Goal: Information Seeking & Learning: Get advice/opinions

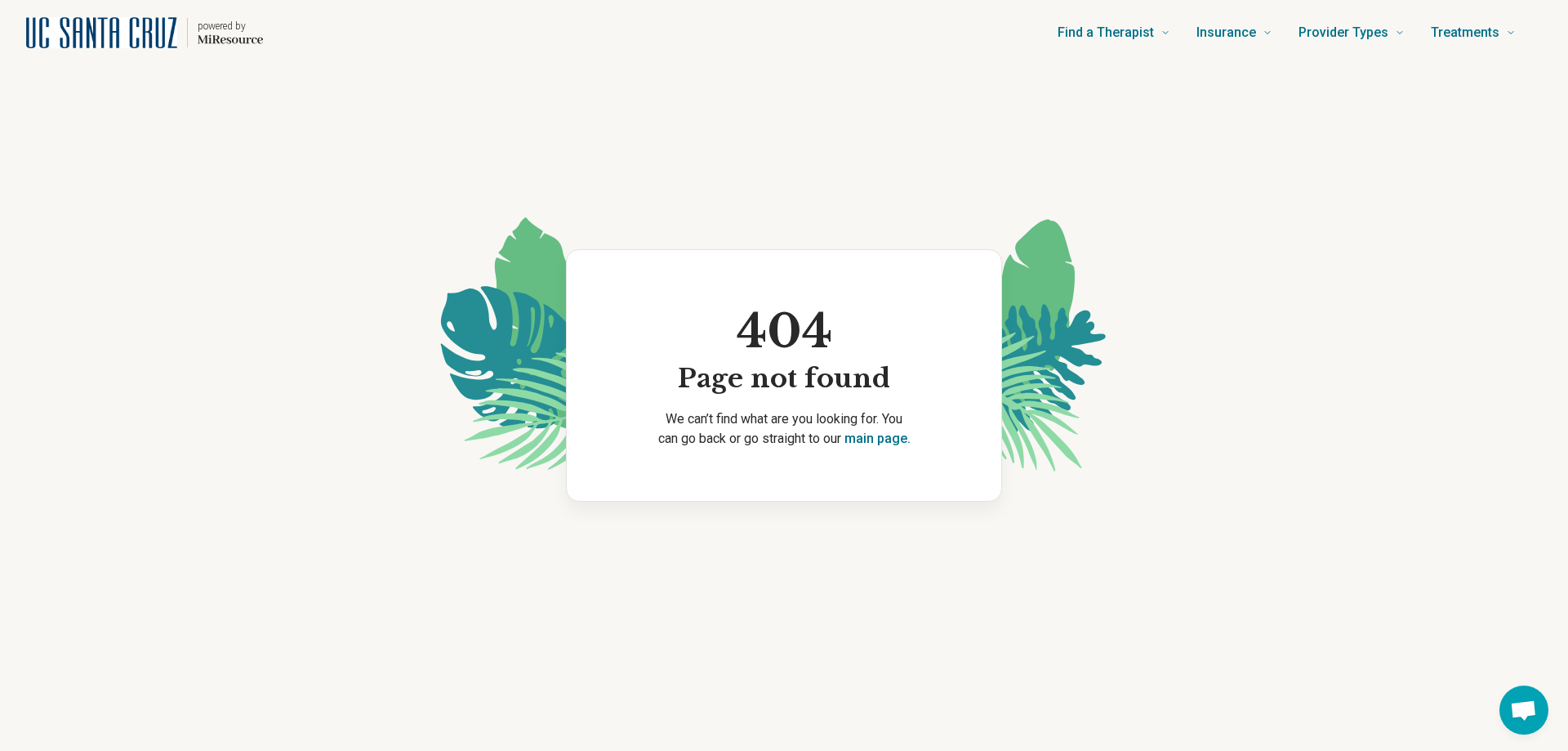
click at [116, 30] on img "Home page" at bounding box center [102, 32] width 151 height 31
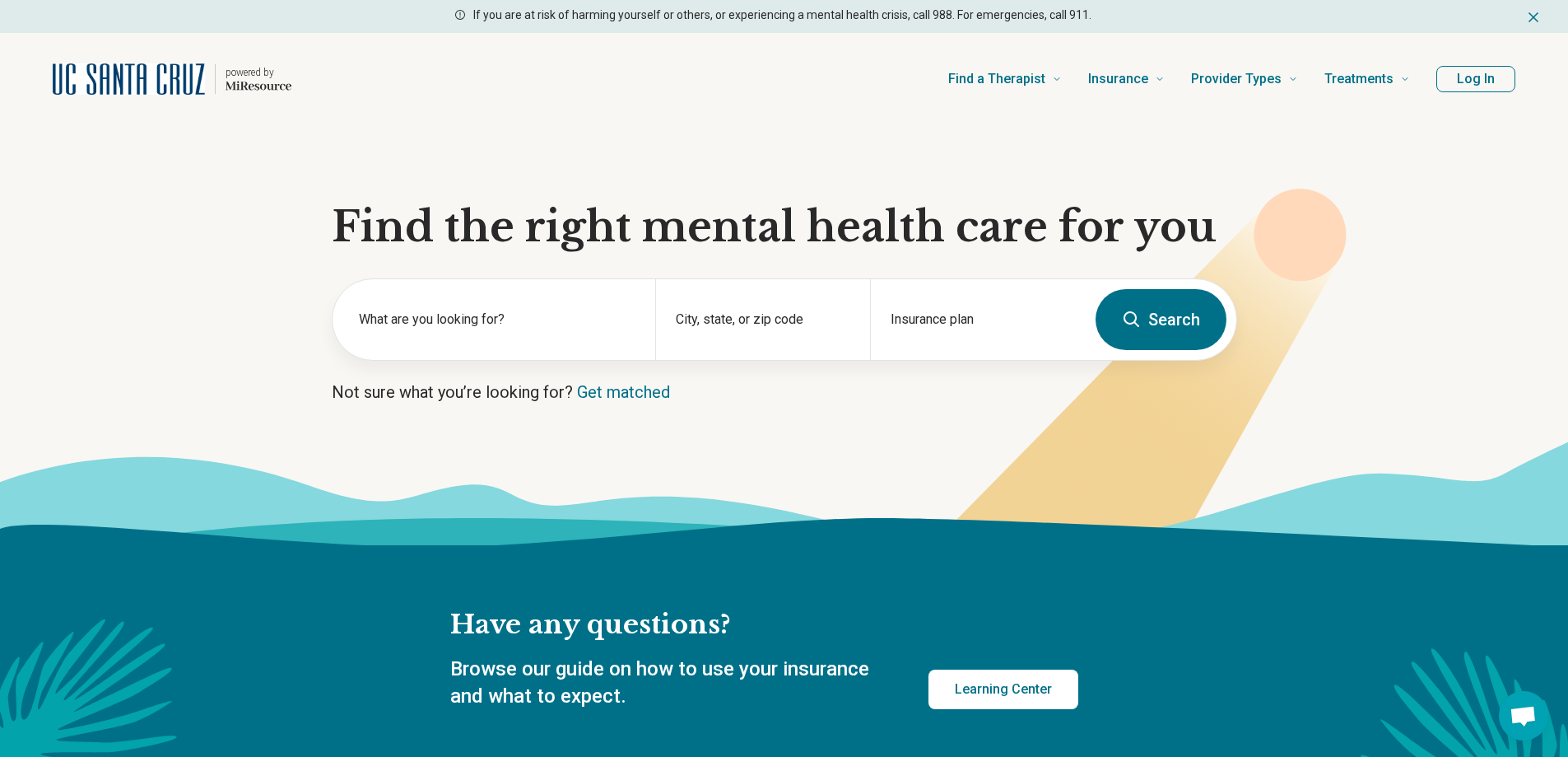
click at [1481, 82] on button "Log In" at bounding box center [1476, 78] width 79 height 26
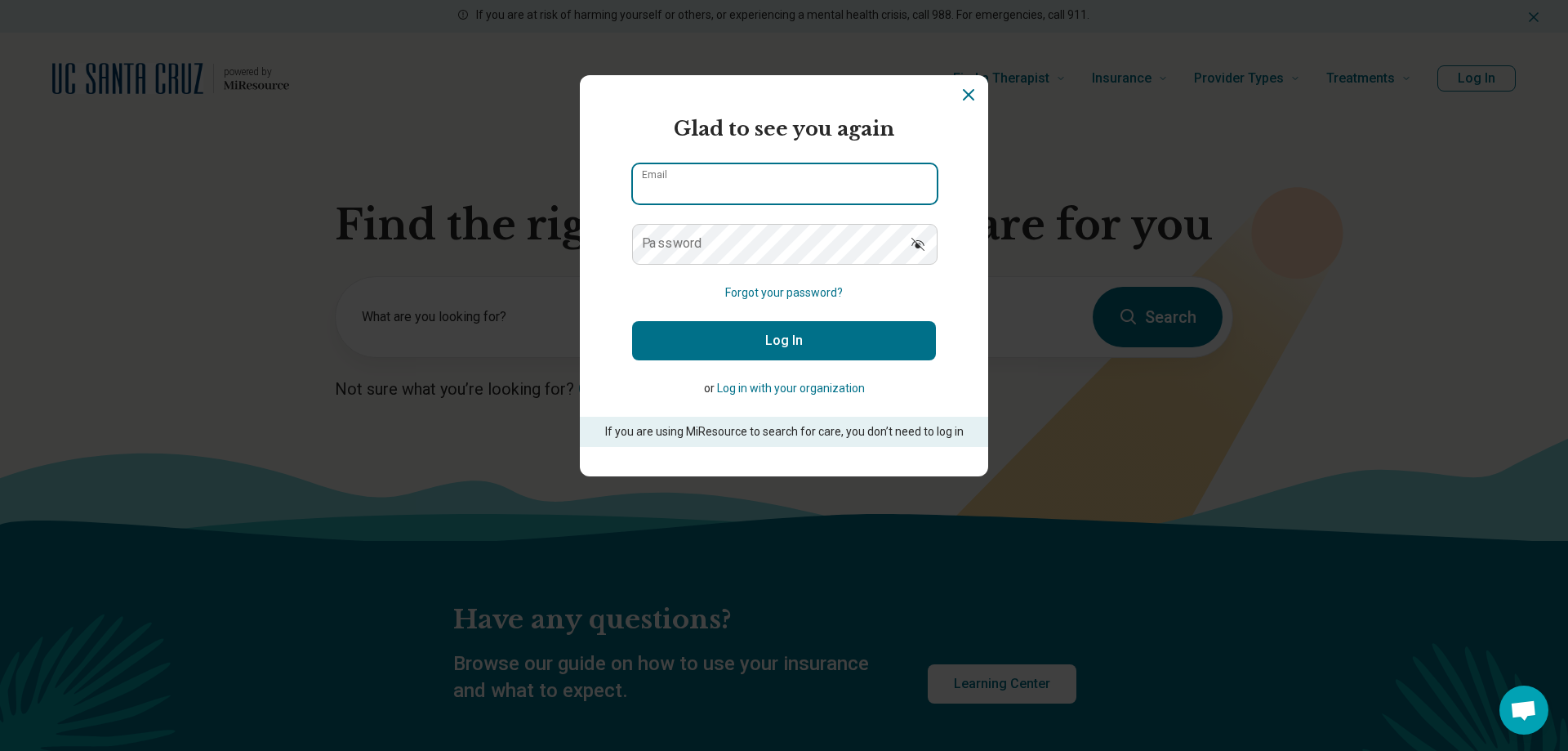
click at [684, 181] on input "Email" at bounding box center [784, 184] width 304 height 39
click at [712, 189] on input "********" at bounding box center [784, 184] width 304 height 39
type input "**********"
click at [744, 340] on button "Log In" at bounding box center [784, 340] width 304 height 39
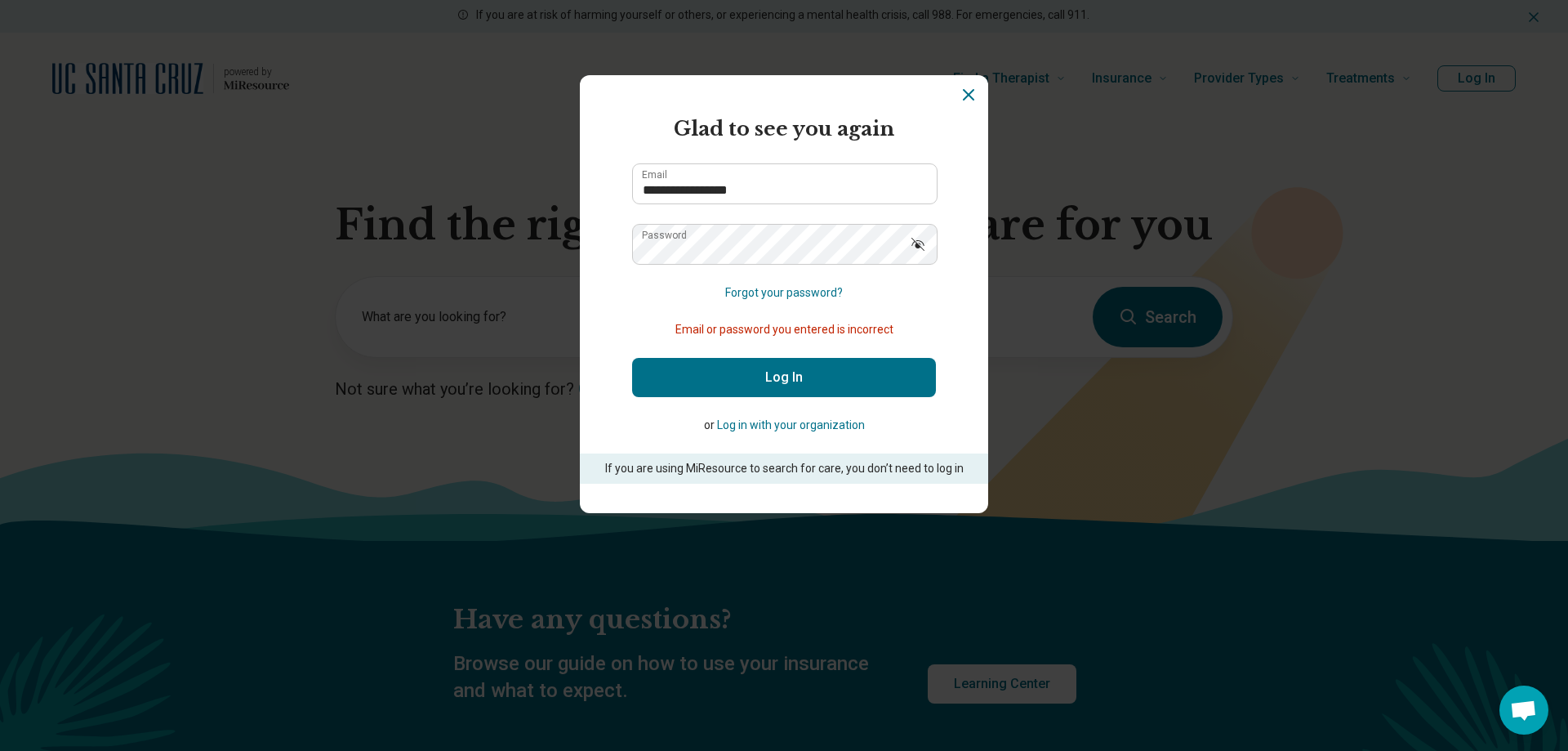
click at [911, 244] on icon "Show password" at bounding box center [917, 244] width 13 height 13
click at [774, 370] on button "Log In" at bounding box center [784, 378] width 304 height 39
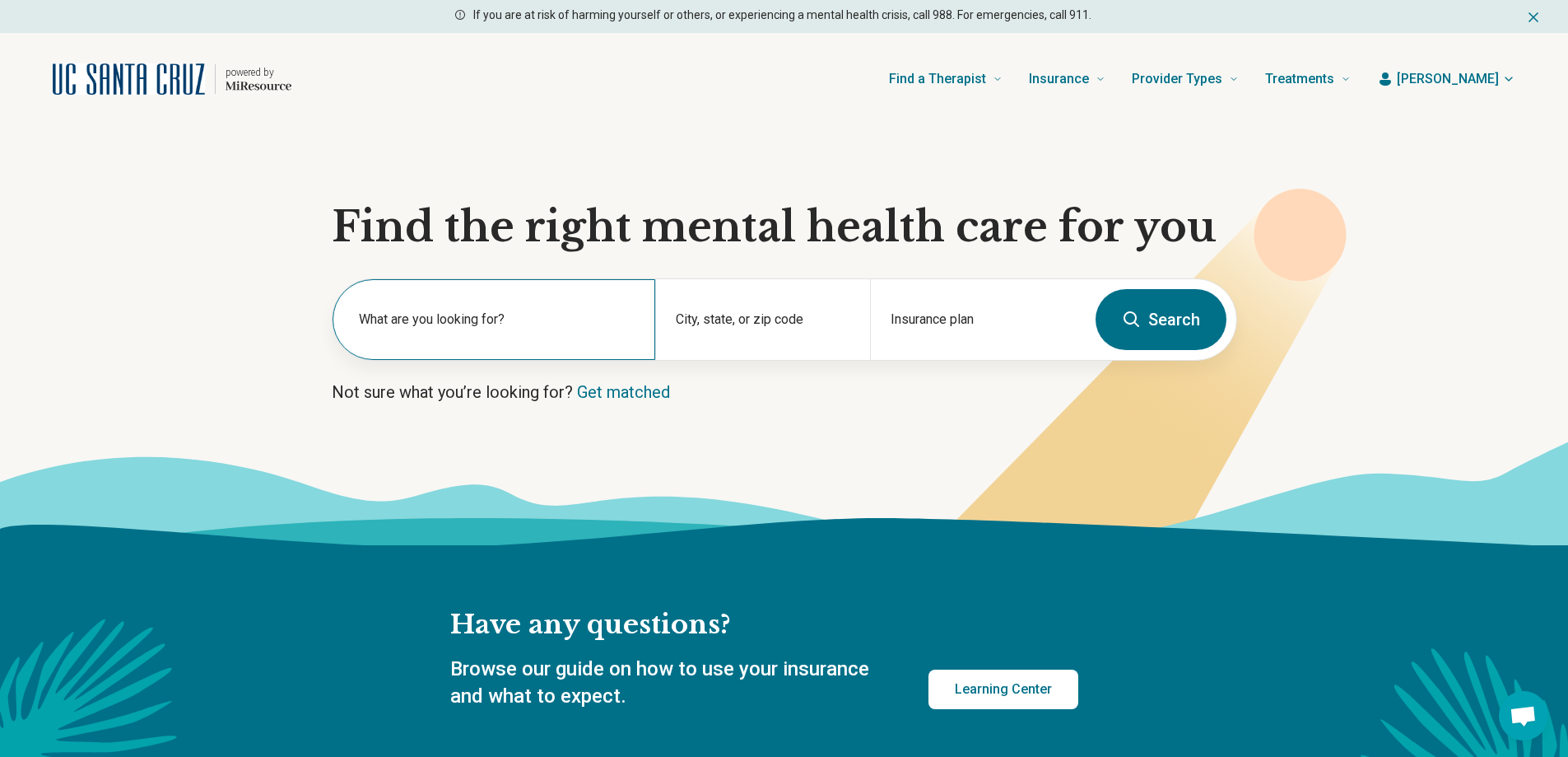
click at [405, 318] on label "What are you looking for?" at bounding box center [497, 320] width 276 height 20
type input "*"
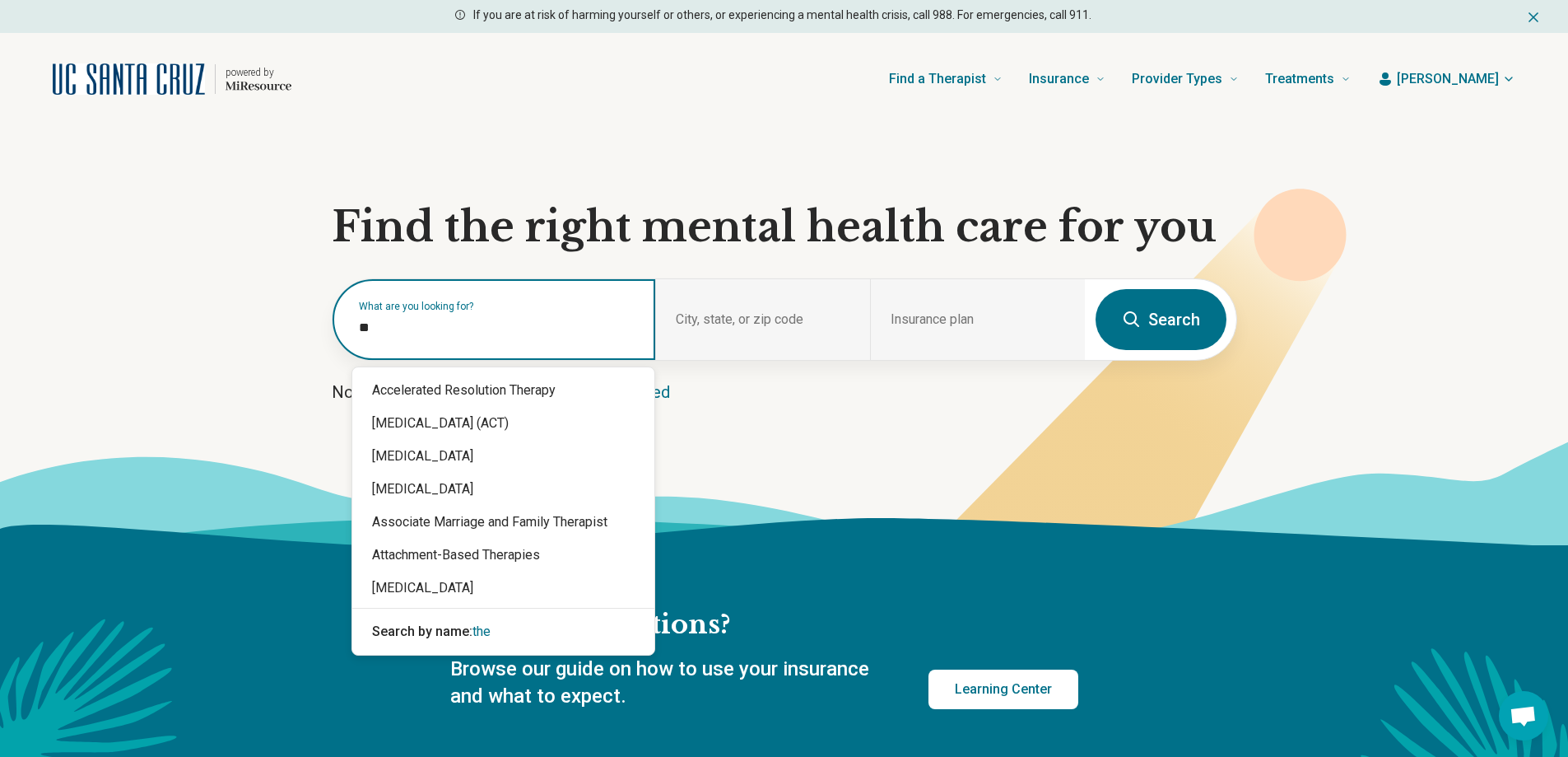
type input "*"
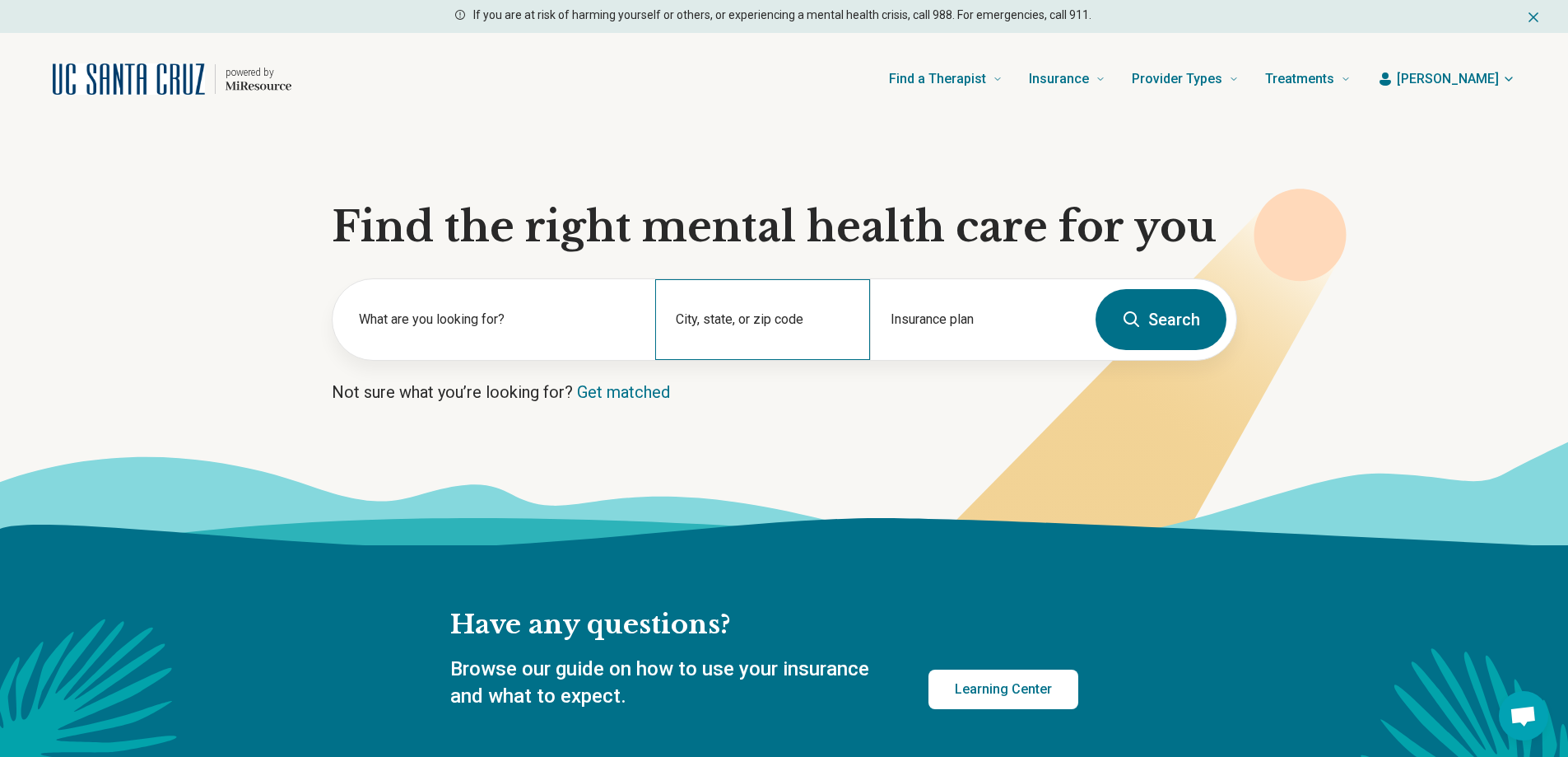
click at [730, 315] on div "City, state, or zip code" at bounding box center [762, 320] width 215 height 81
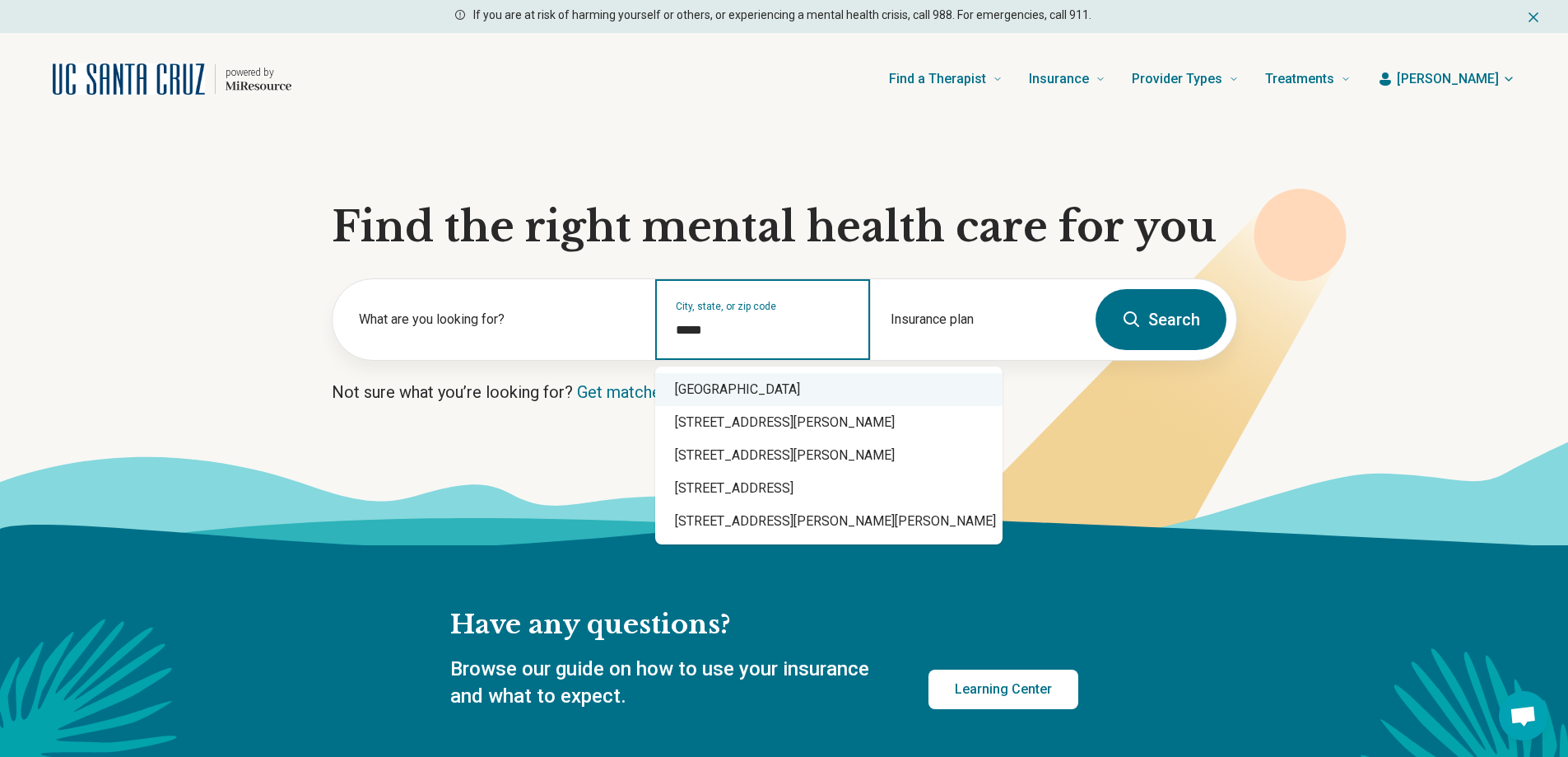
click at [717, 392] on div "Santa Cruz, CA 95064" at bounding box center [828, 389] width 347 height 33
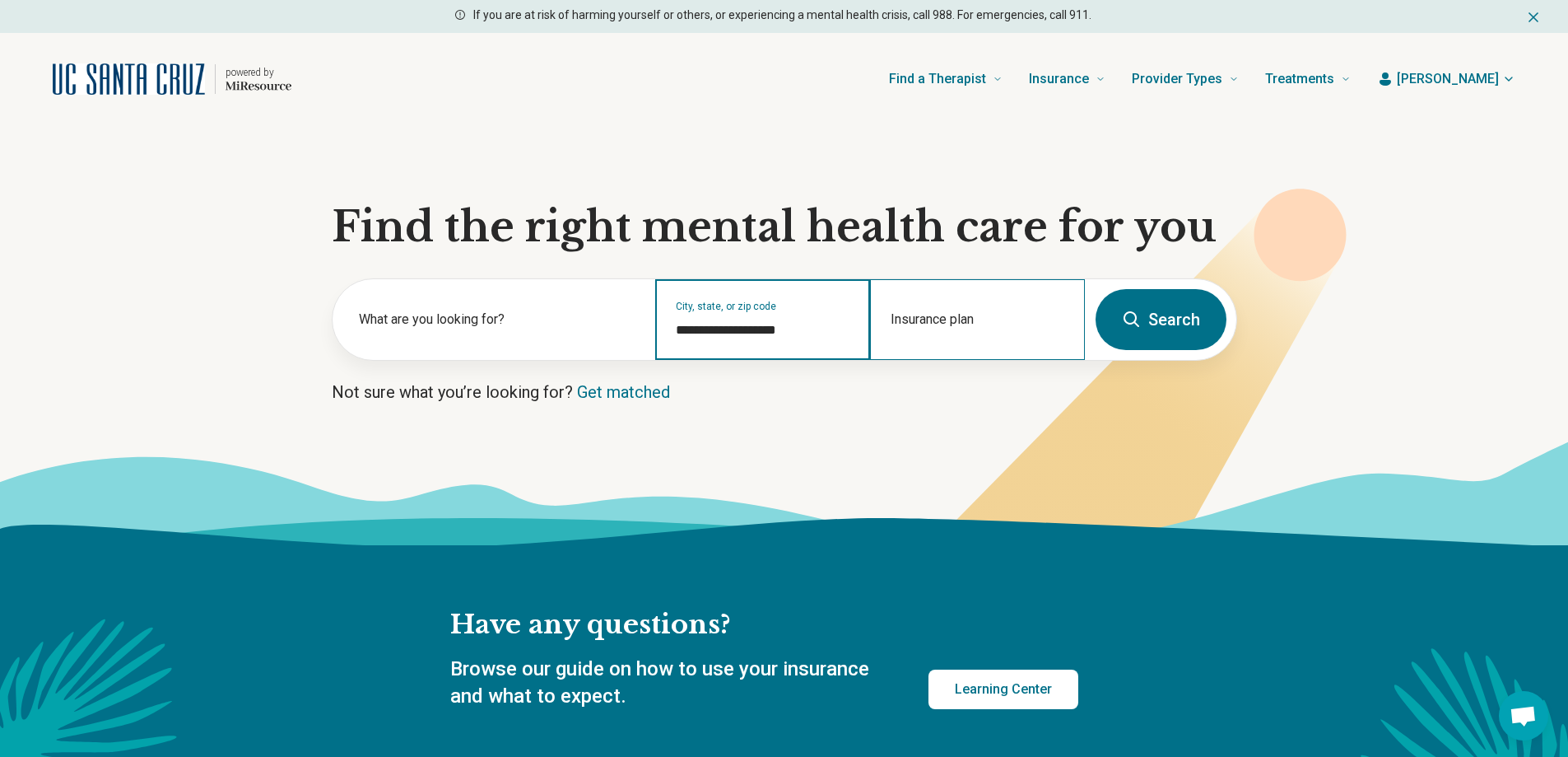
type input "**********"
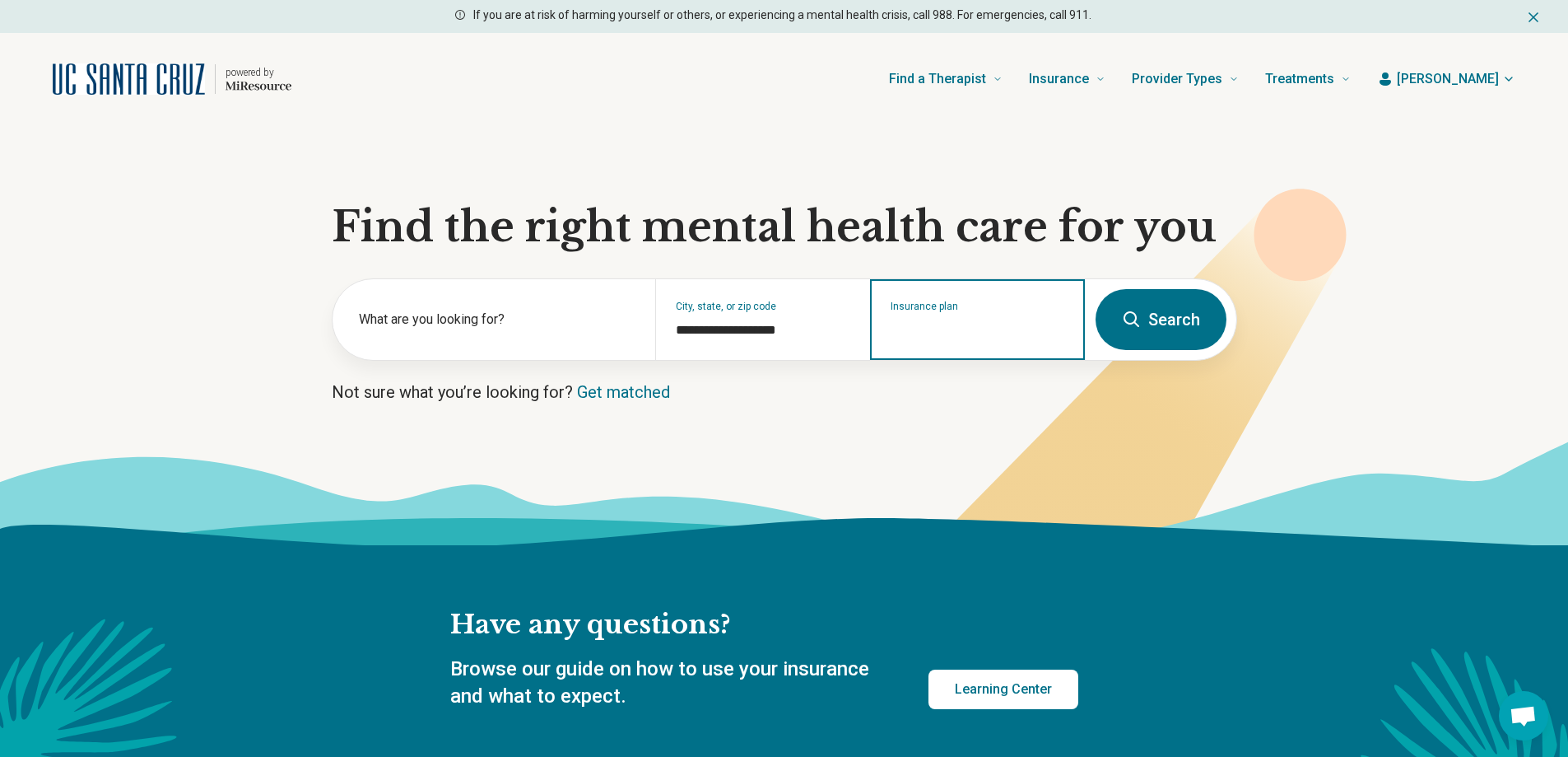
click at [949, 332] on input "Insurance plan" at bounding box center [977, 330] width 174 height 20
click at [956, 387] on div "UCSC Student Insurance" at bounding box center [958, 390] width 173 height 33
type input "**********"
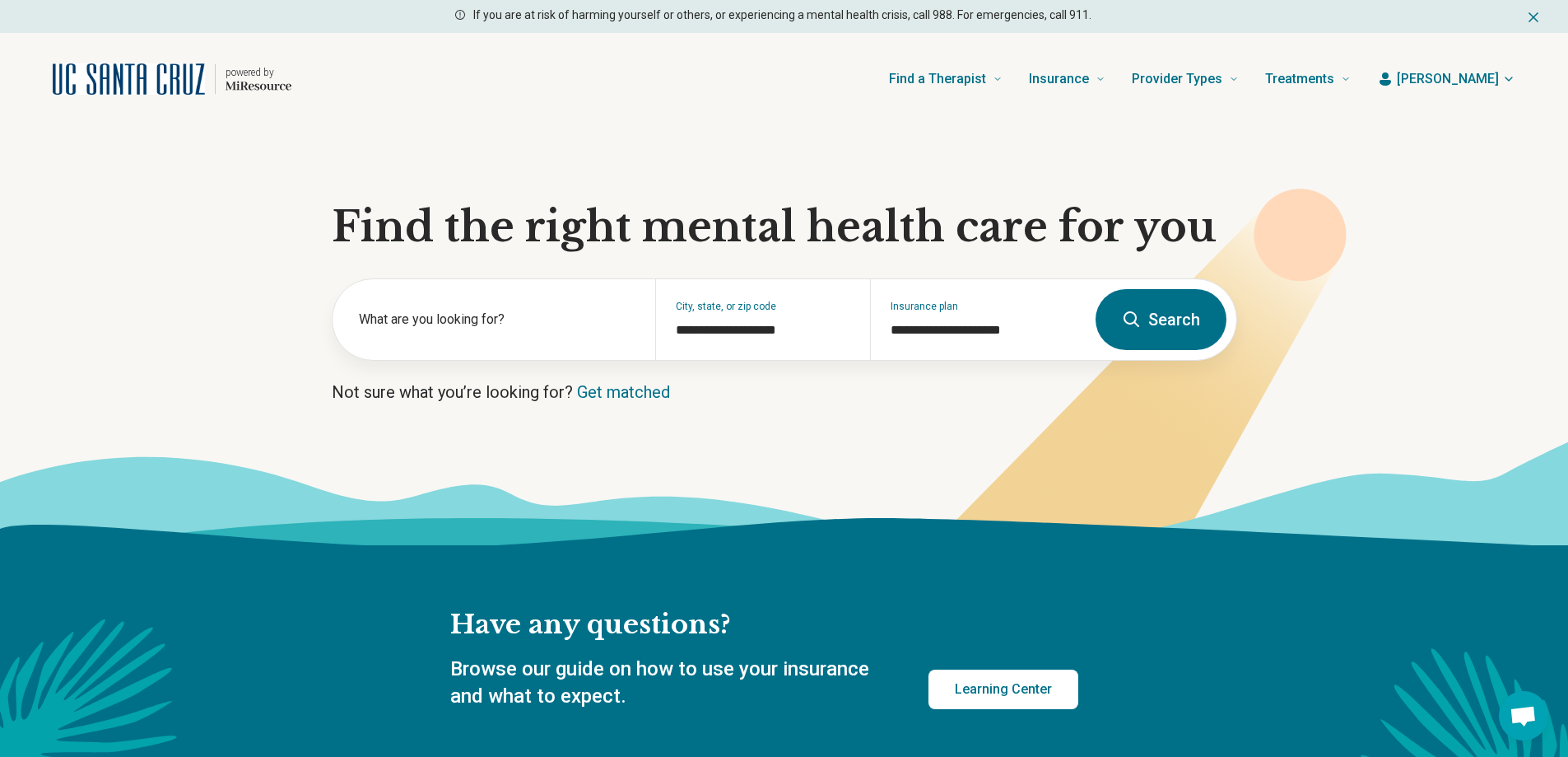
click at [1172, 317] on button "Search" at bounding box center [1161, 320] width 131 height 61
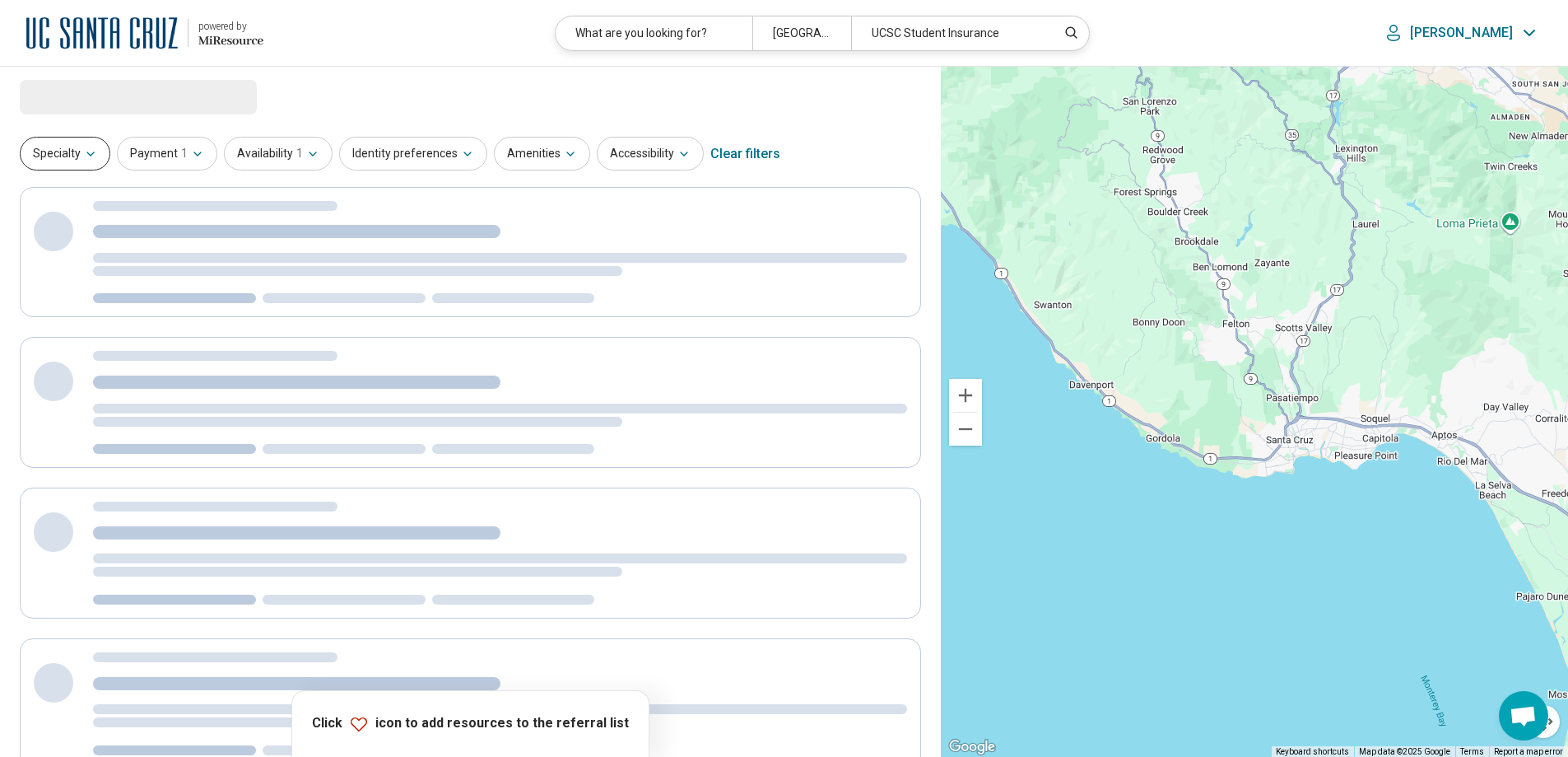
click at [67, 154] on button "Specialty" at bounding box center [65, 154] width 91 height 34
select select "***"
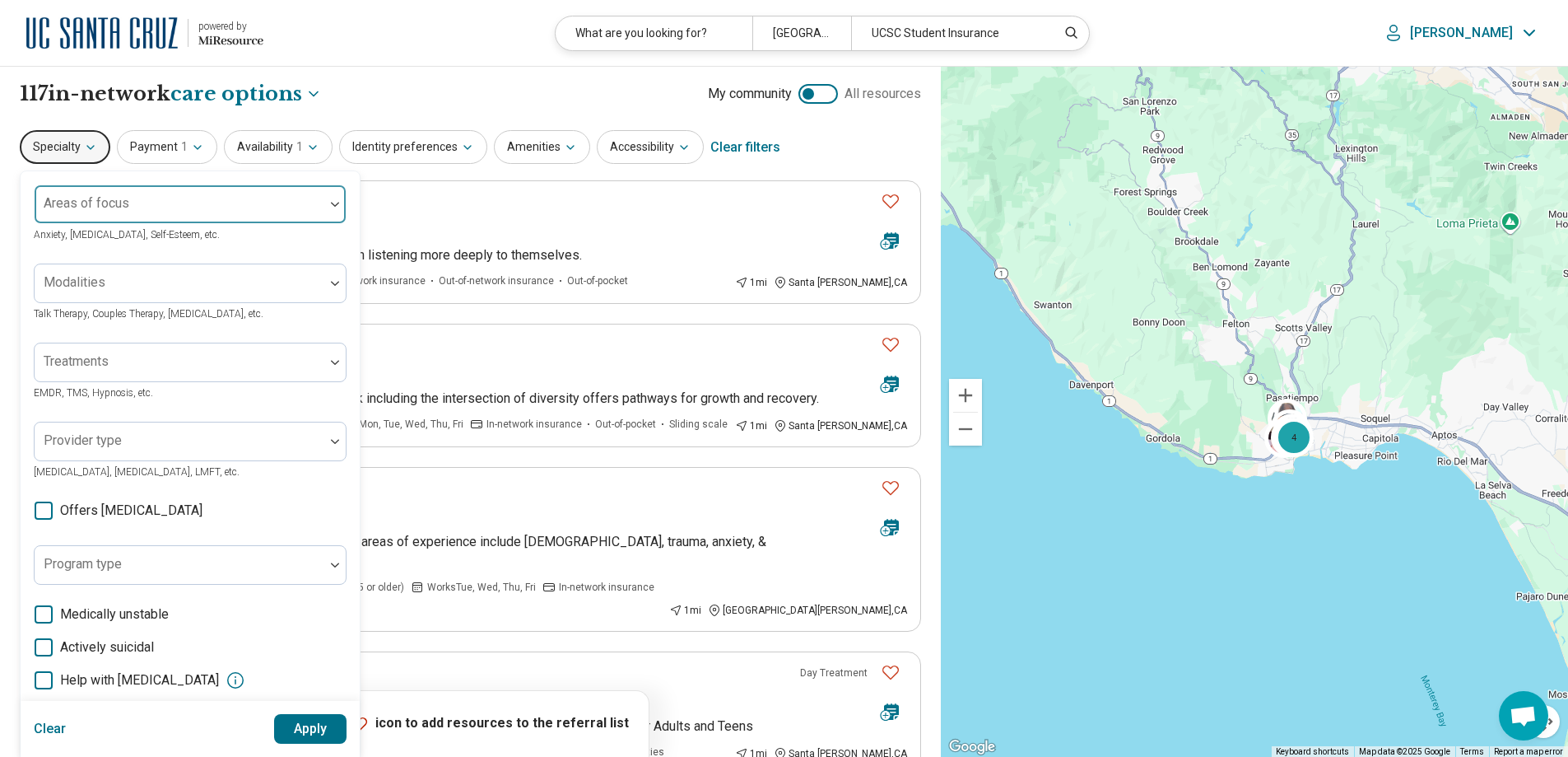
click at [119, 209] on div "Areas of focus" at bounding box center [190, 204] width 312 height 40
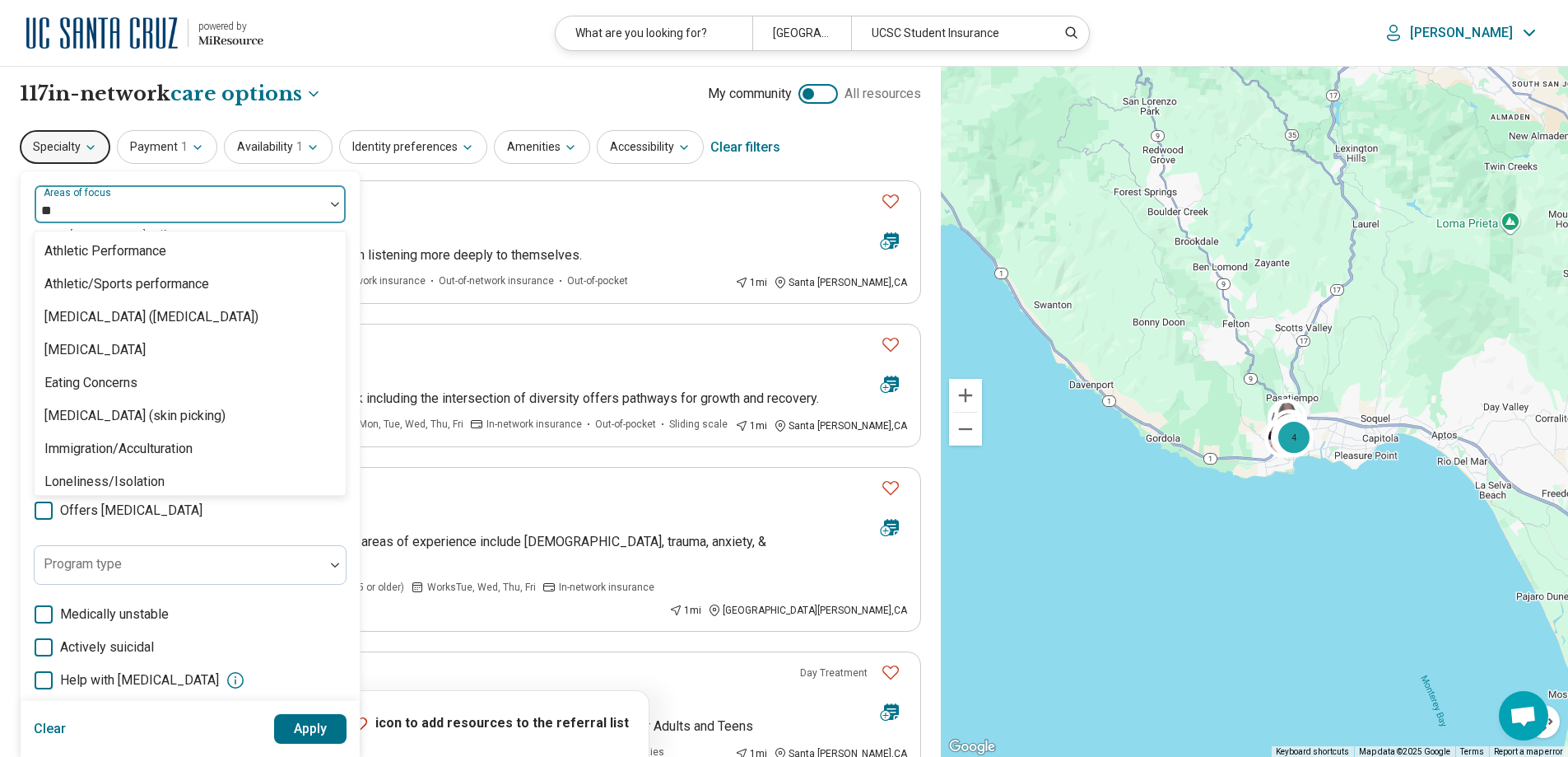
type input "***"
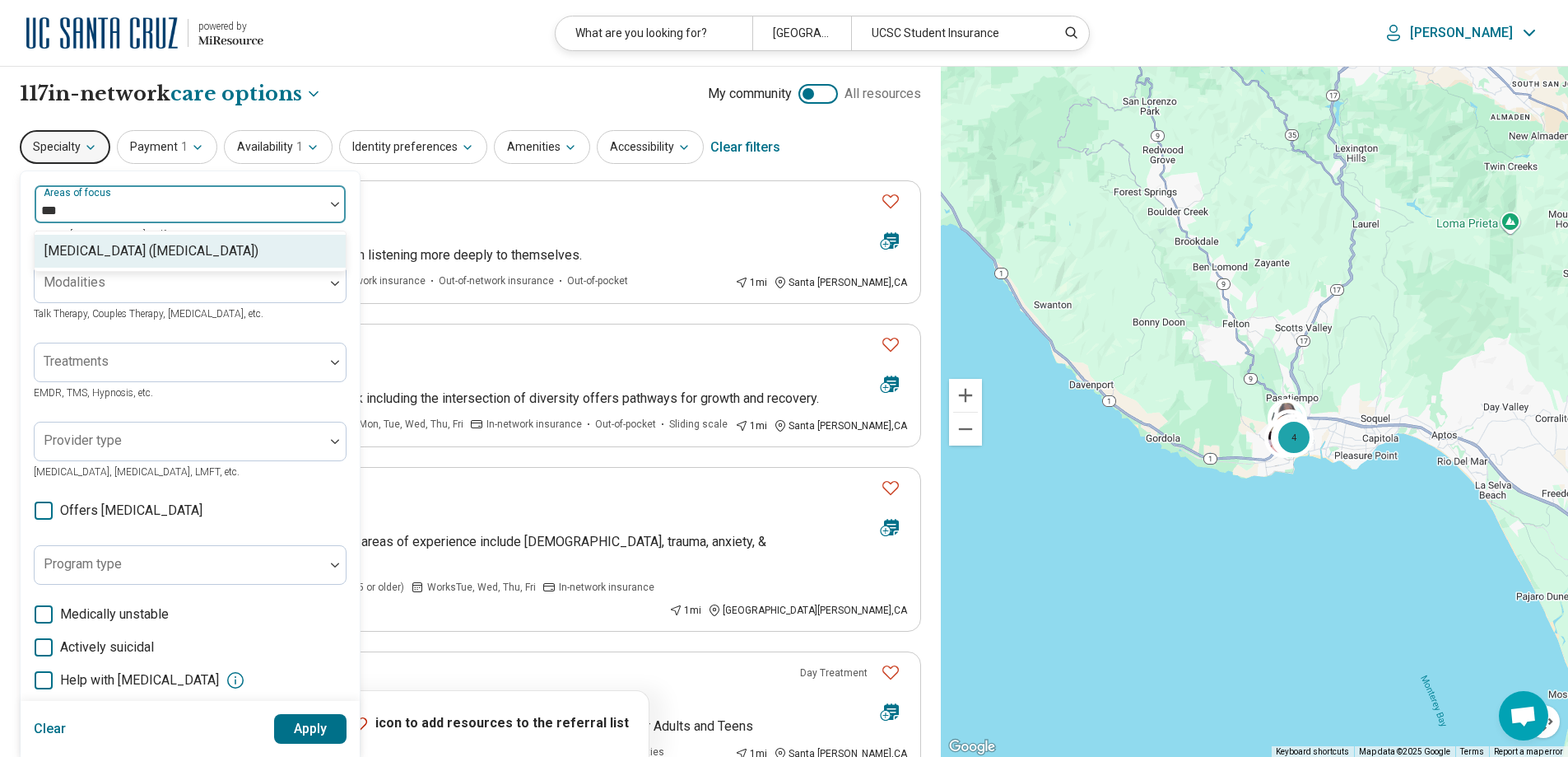
click at [121, 250] on div "[MEDICAL_DATA] ([MEDICAL_DATA])" at bounding box center [152, 251] width 214 height 20
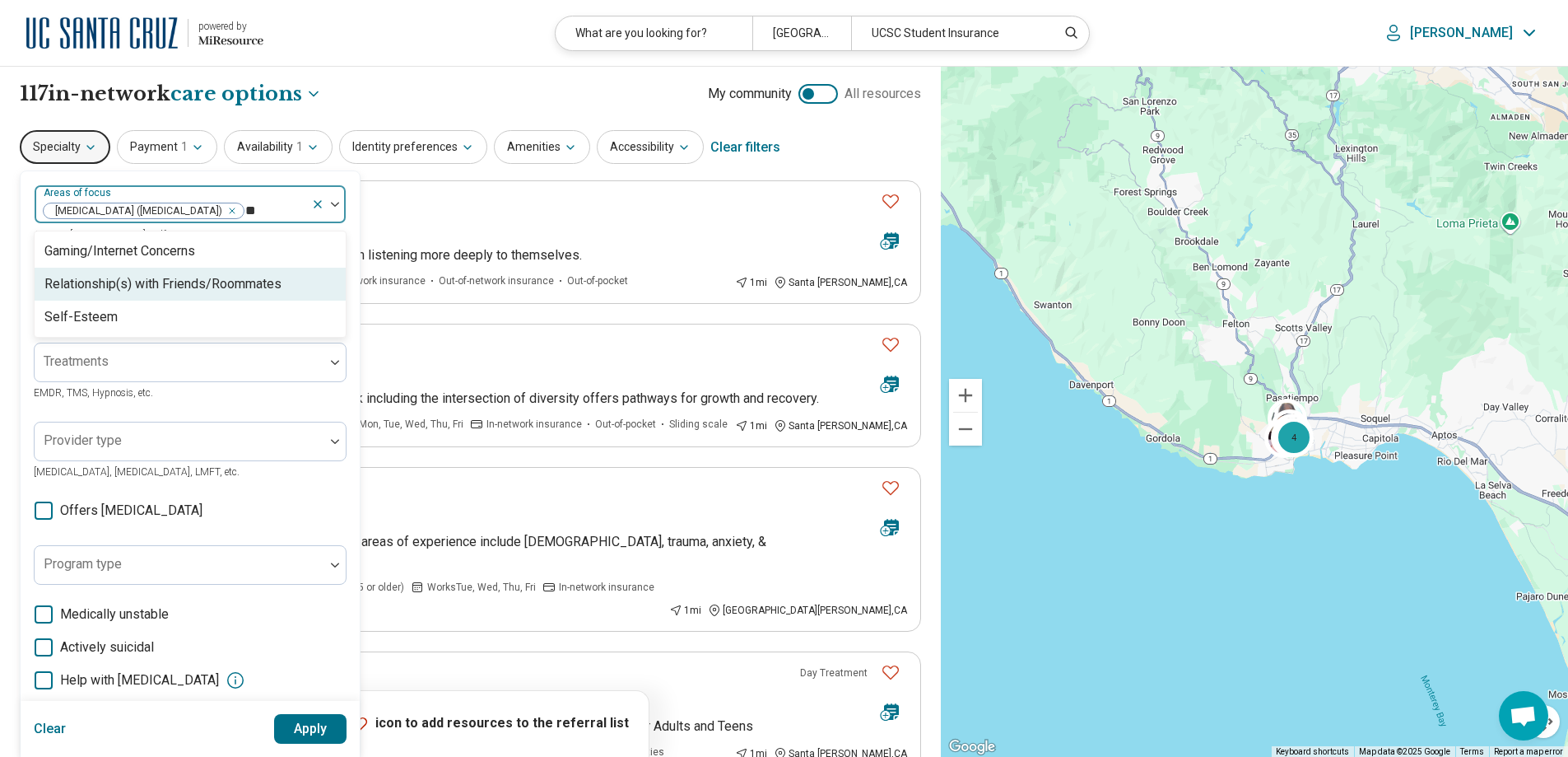
type input "*"
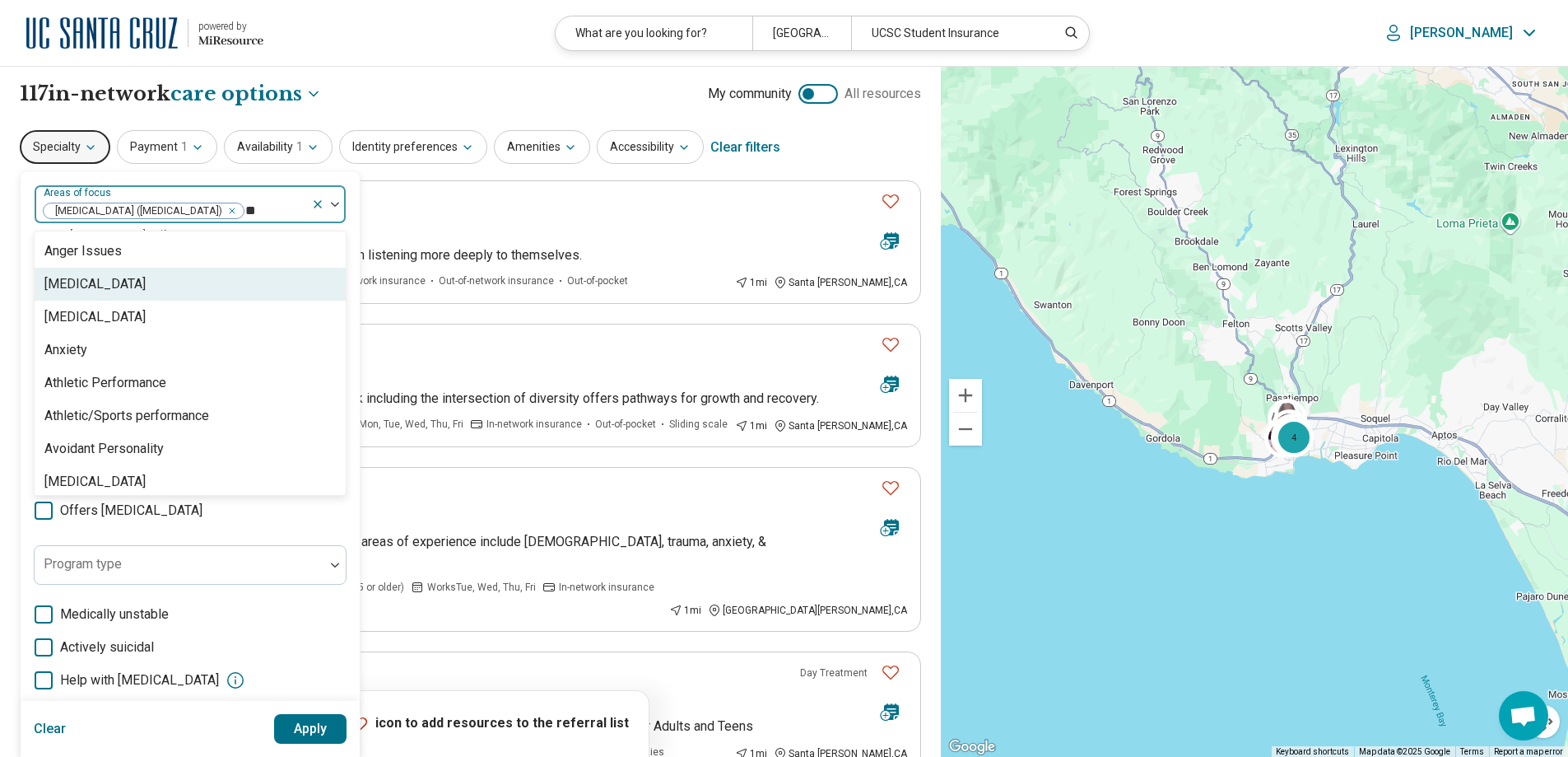
type input "***"
click at [104, 294] on div "[MEDICAL_DATA]" at bounding box center [95, 284] width 101 height 20
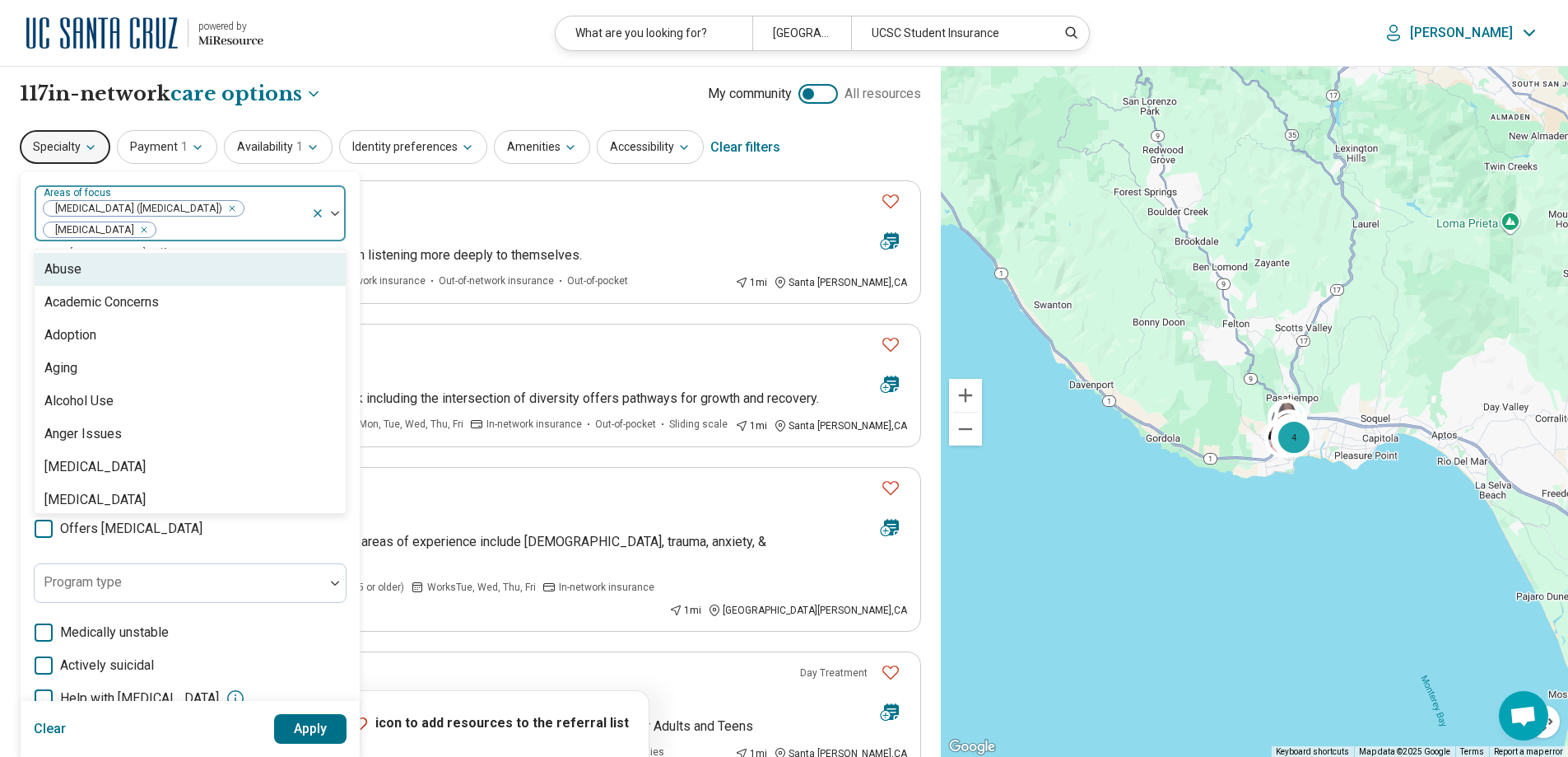
click at [336, 212] on img at bounding box center [335, 214] width 8 height 5
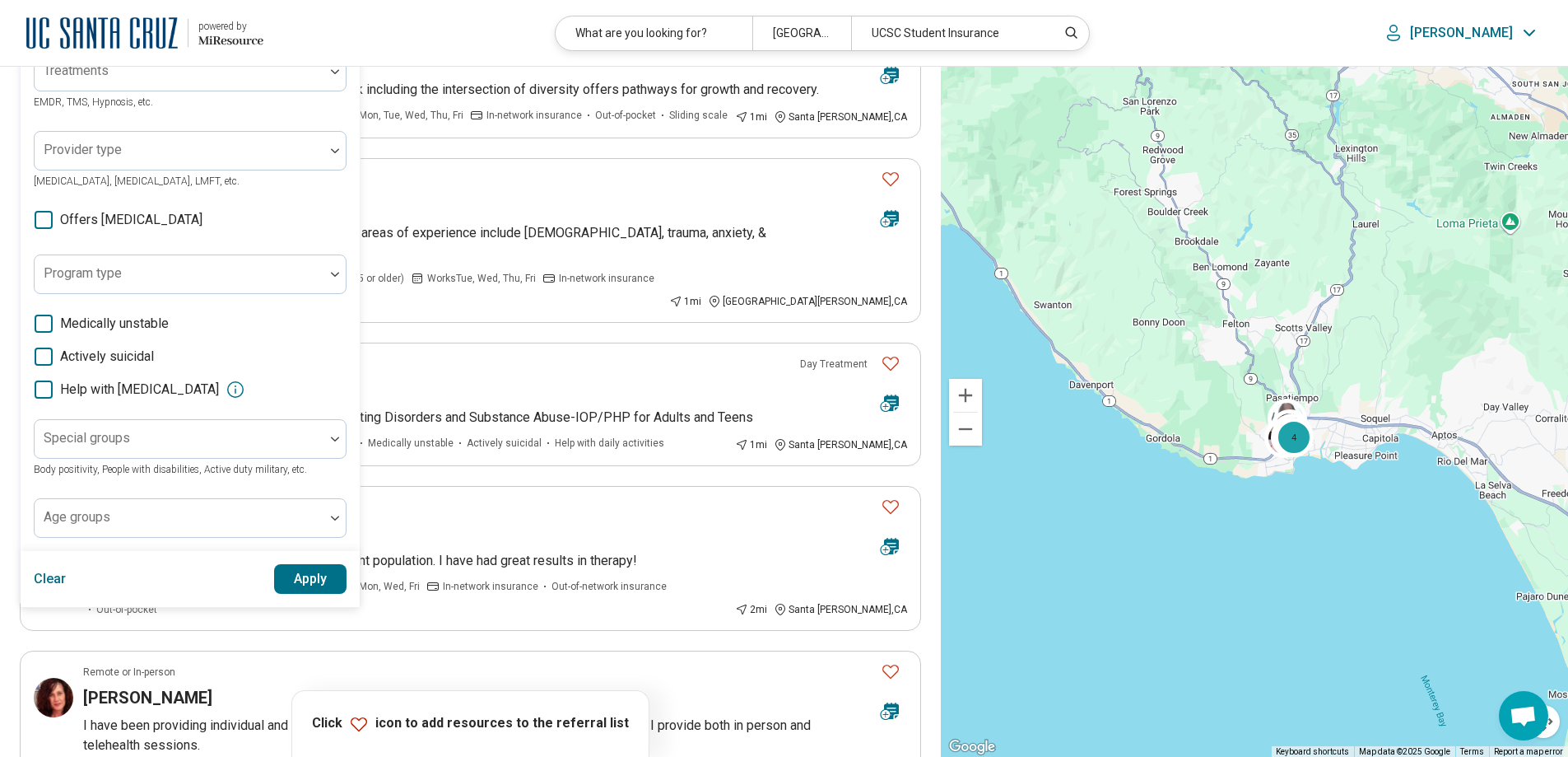
scroll to position [439, 0]
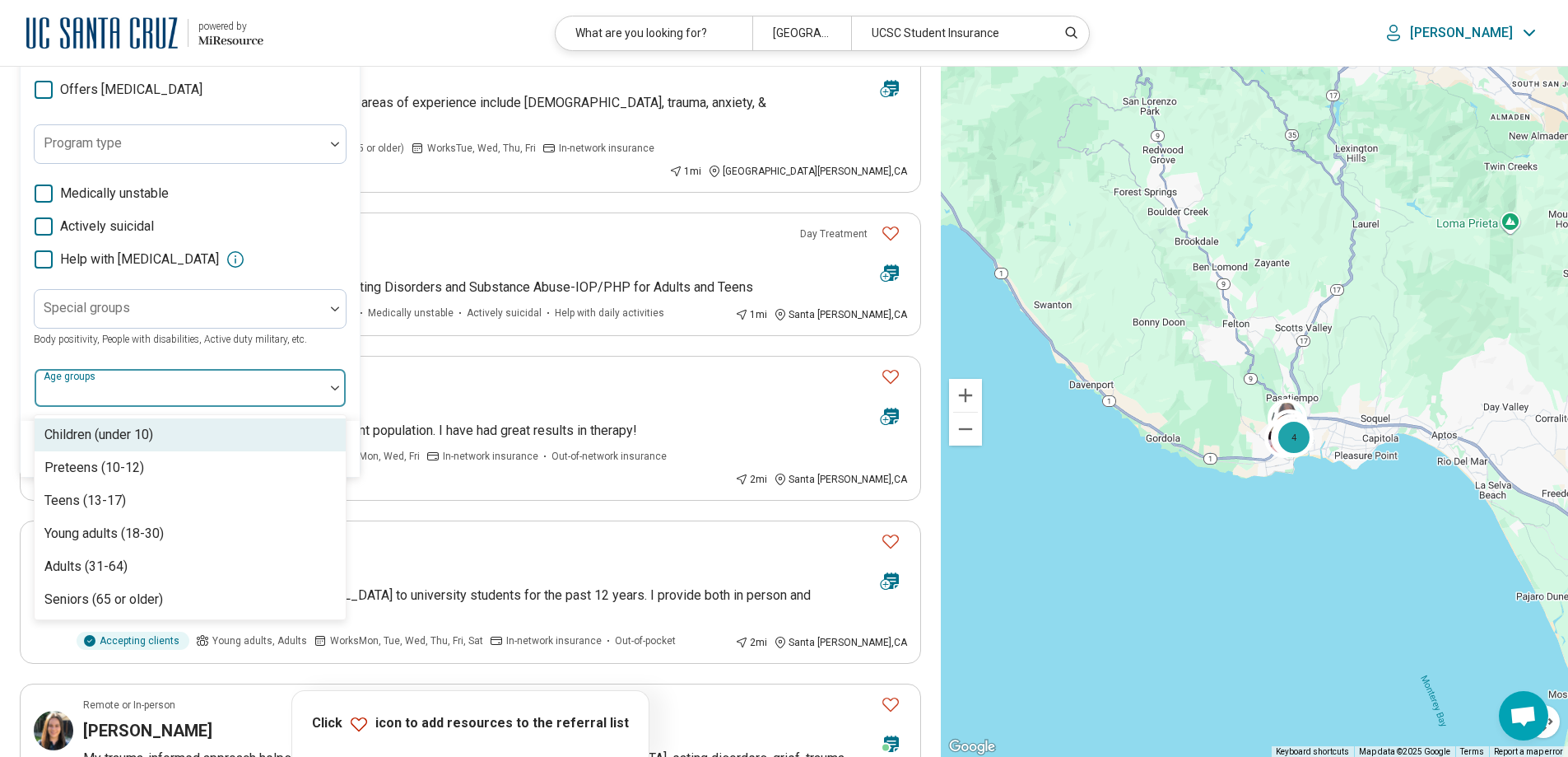
click at [155, 396] on div at bounding box center [180, 394] width 276 height 23
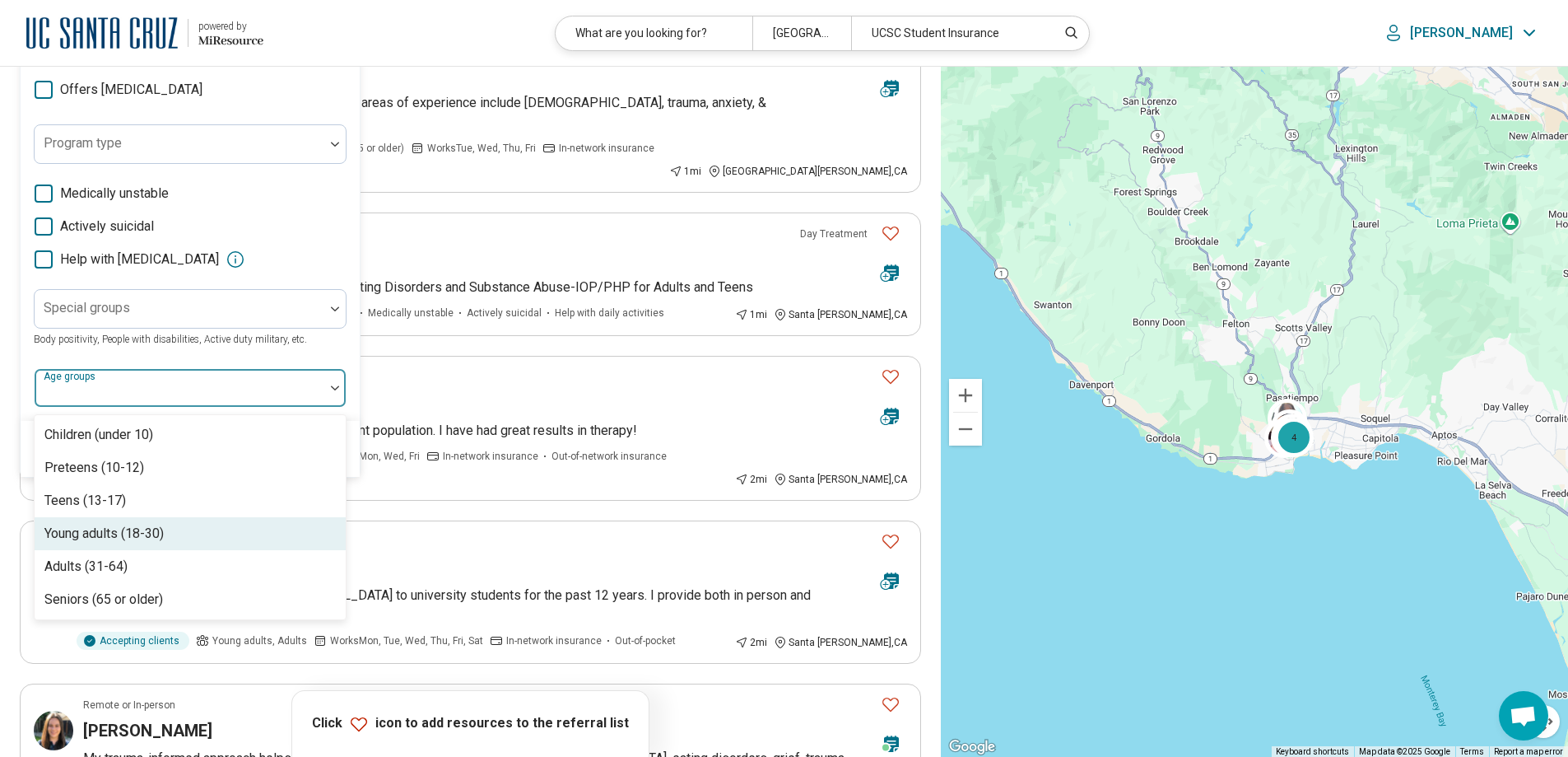
click at [126, 531] on div "Young adults (18-30)" at bounding box center [104, 533] width 119 height 20
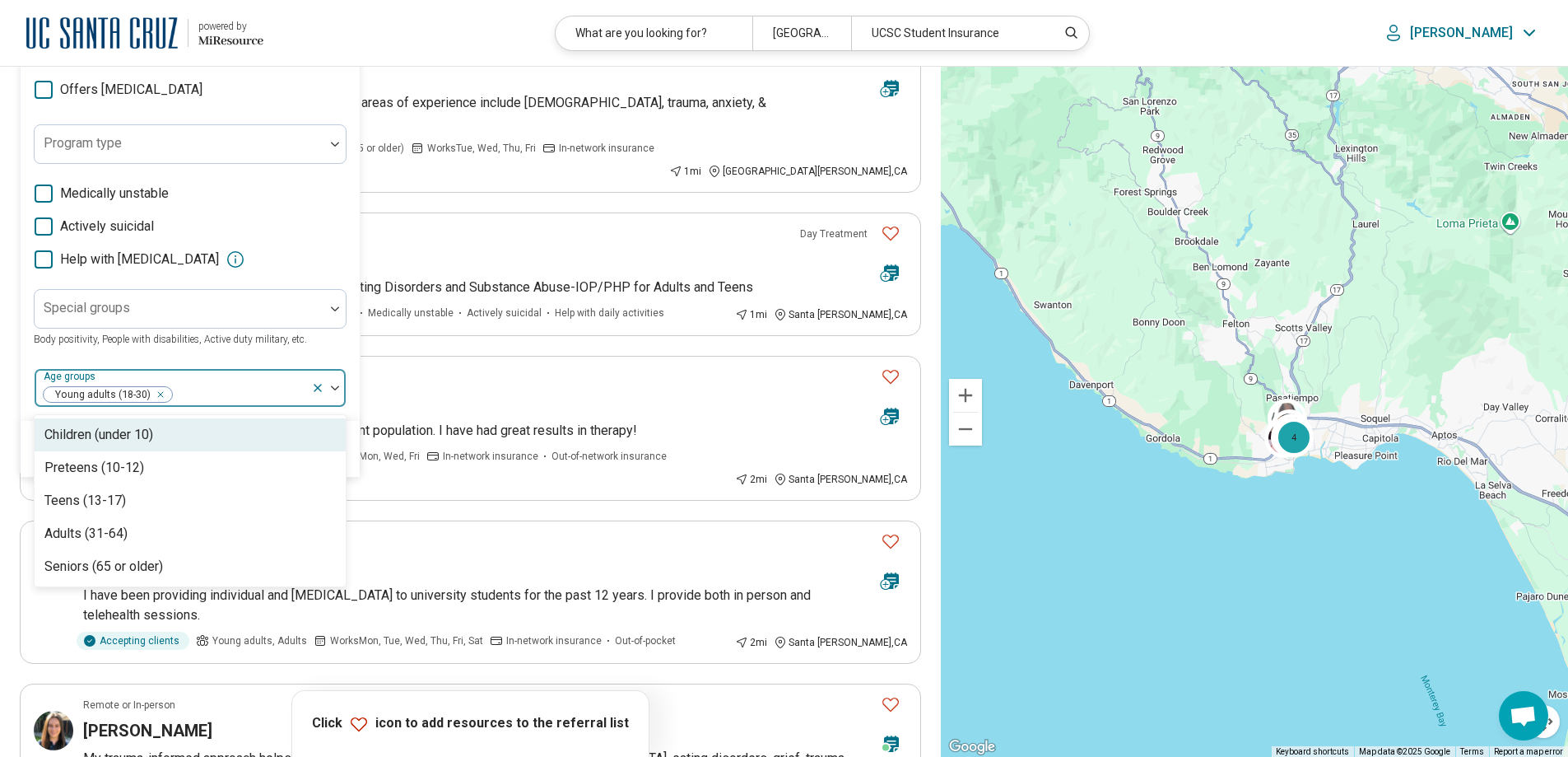
click at [337, 387] on img at bounding box center [335, 388] width 8 height 5
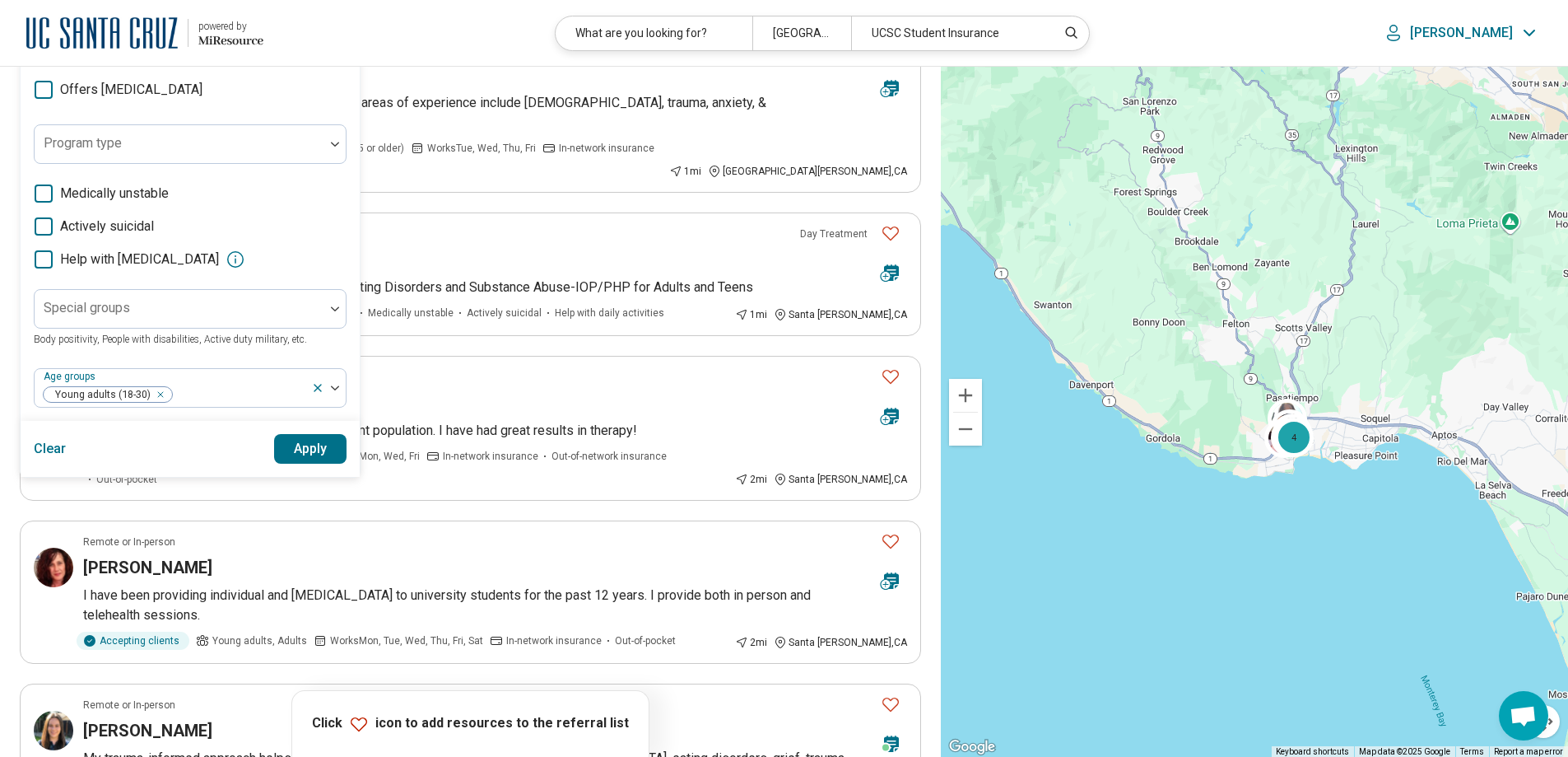
click at [306, 442] on button "Apply" at bounding box center [311, 448] width 74 height 30
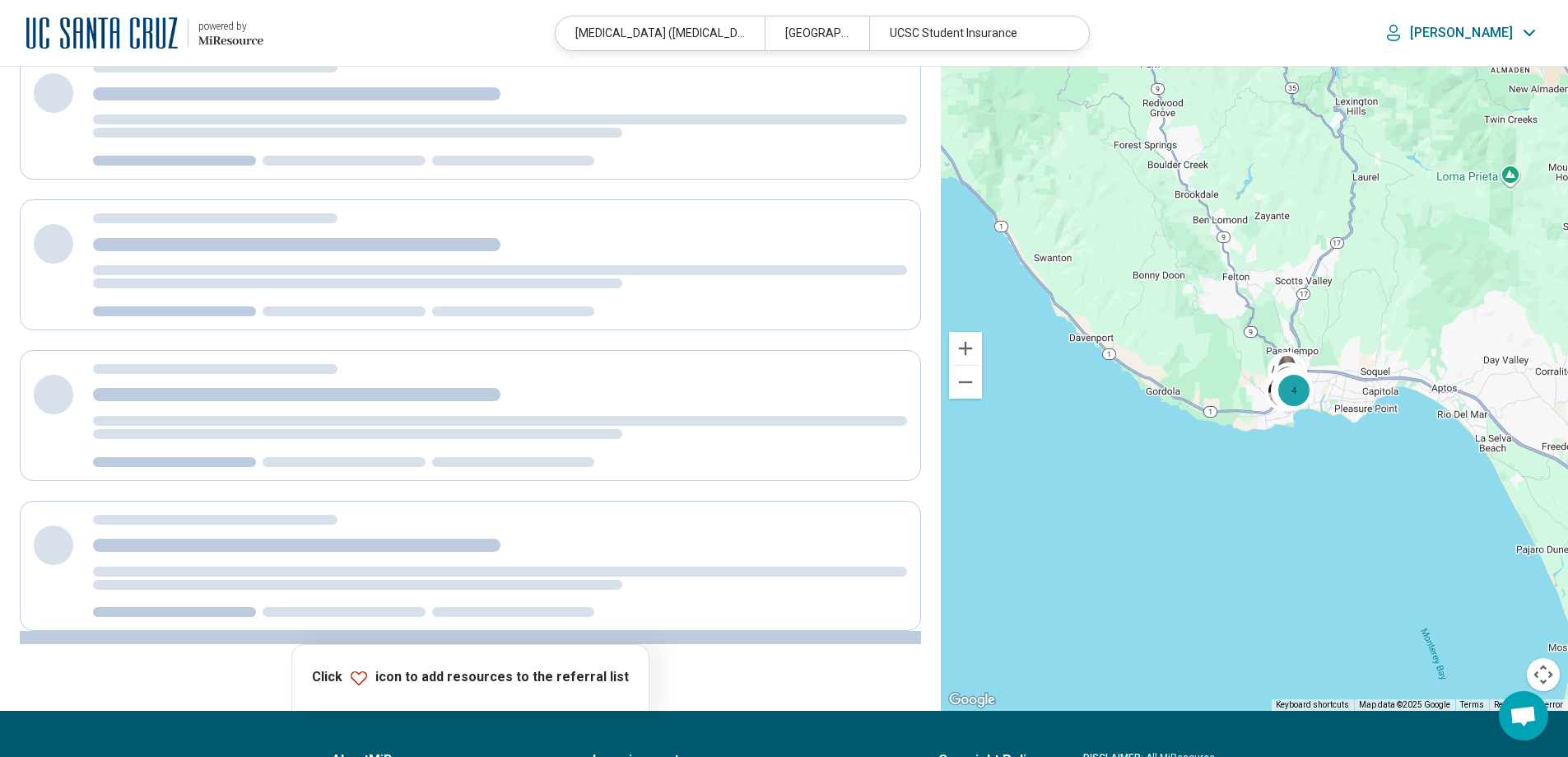
scroll to position [0, 0]
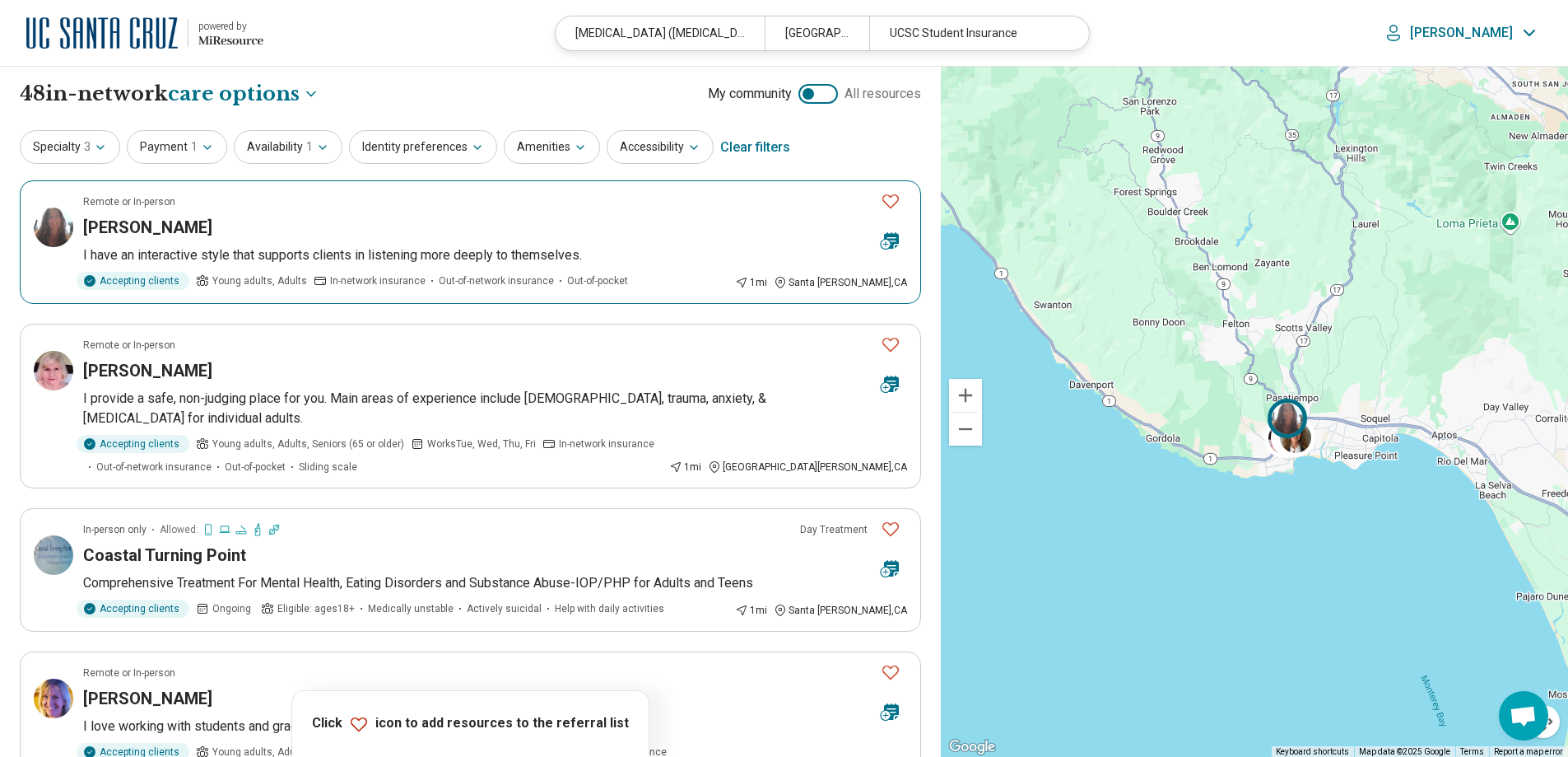
click at [888, 198] on icon "Favorite" at bounding box center [890, 201] width 20 height 20
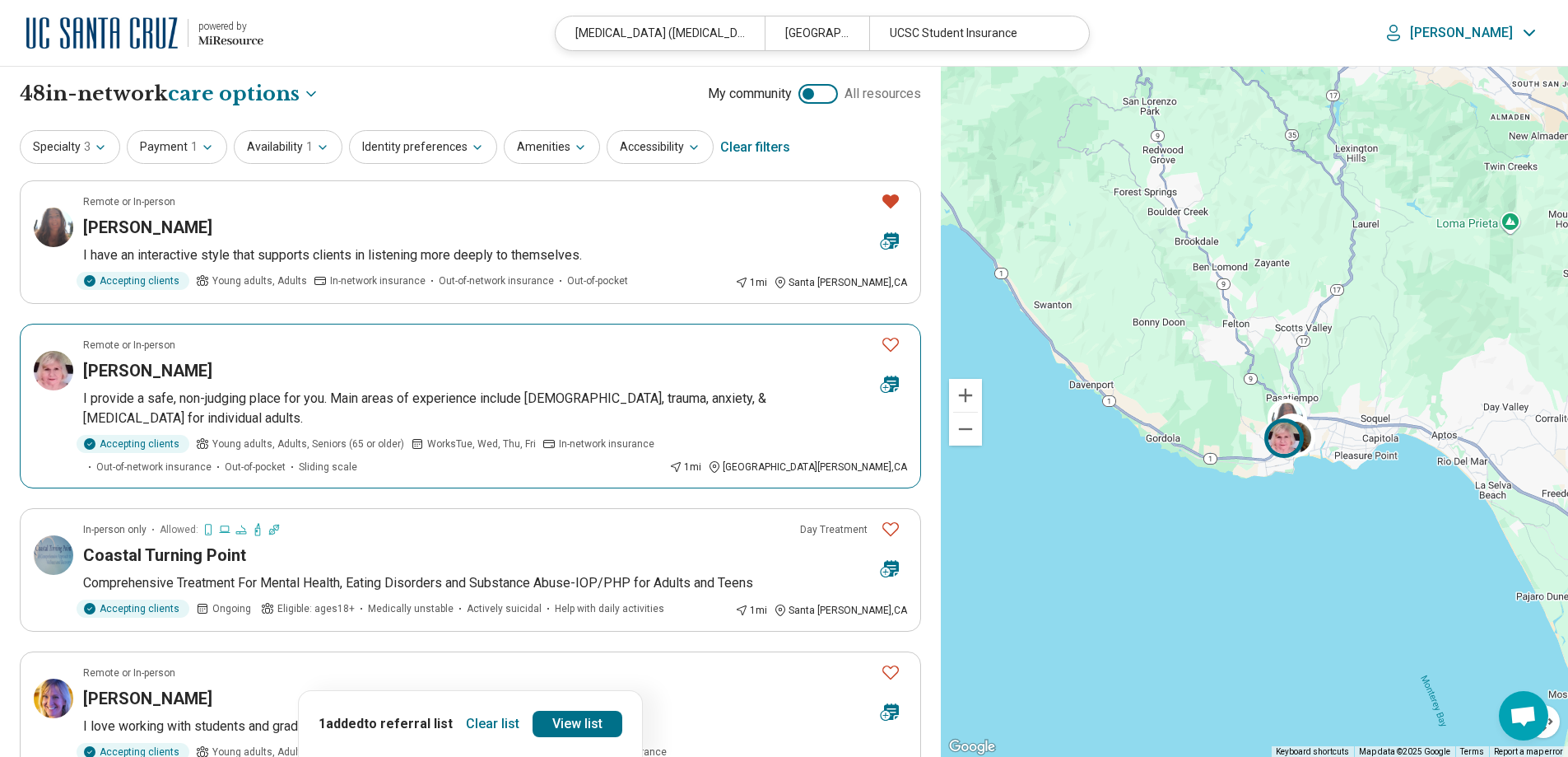
click at [895, 340] on icon "Favorite" at bounding box center [890, 344] width 20 height 20
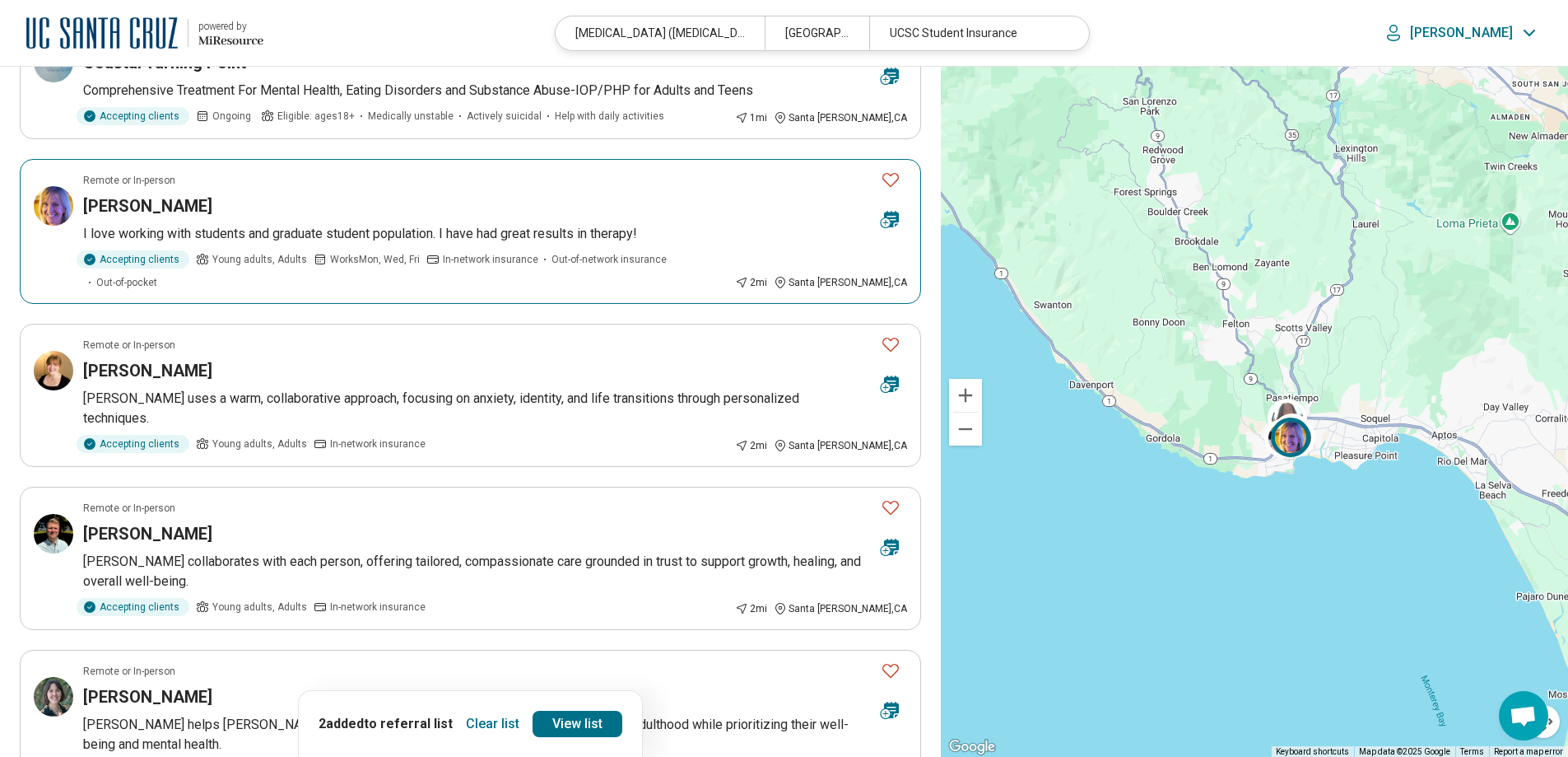
scroll to position [494, 0]
click at [889, 178] on icon "Favorite" at bounding box center [890, 178] width 20 height 20
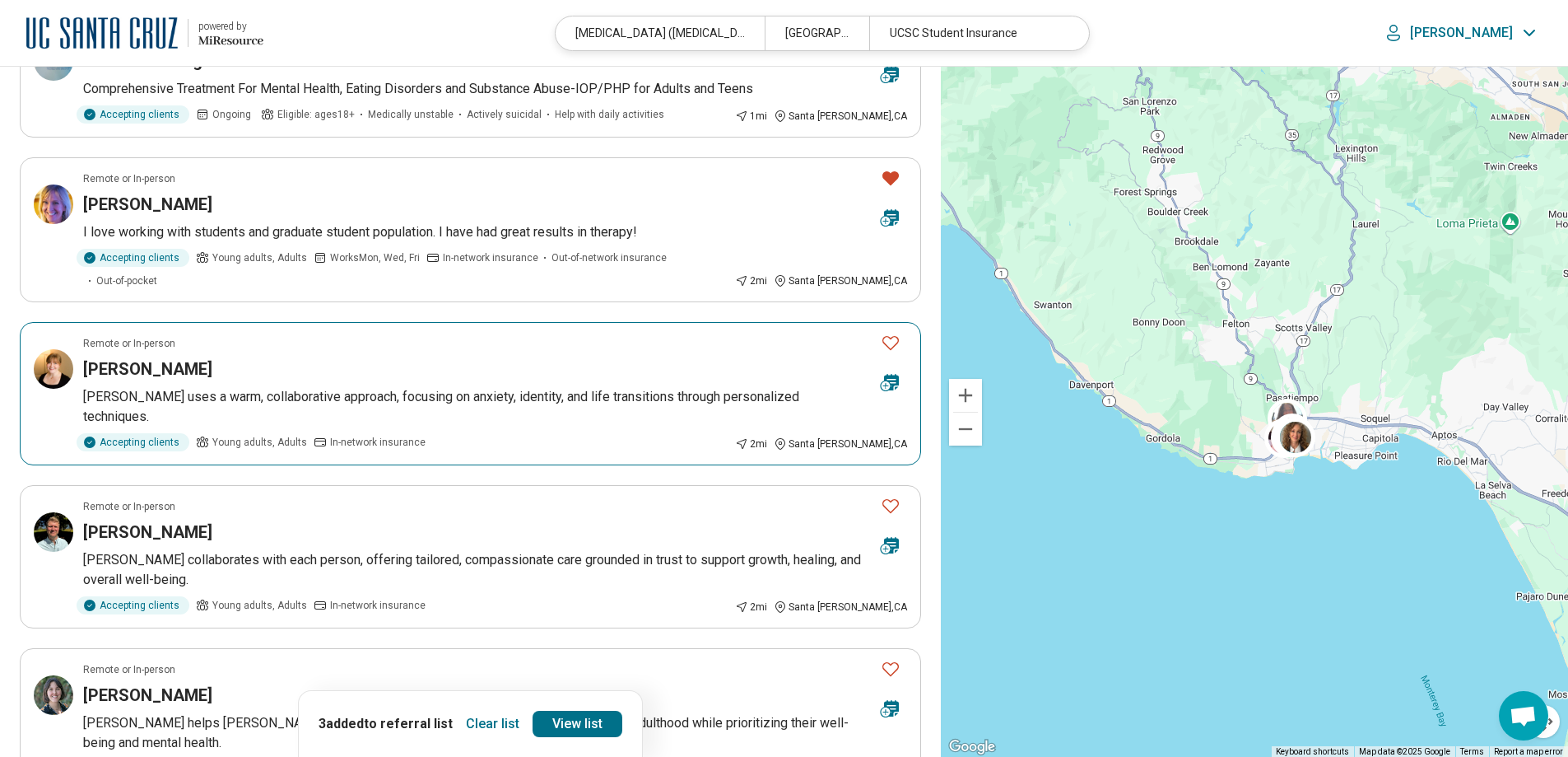
click at [887, 332] on icon "Favorite" at bounding box center [890, 342] width 20 height 20
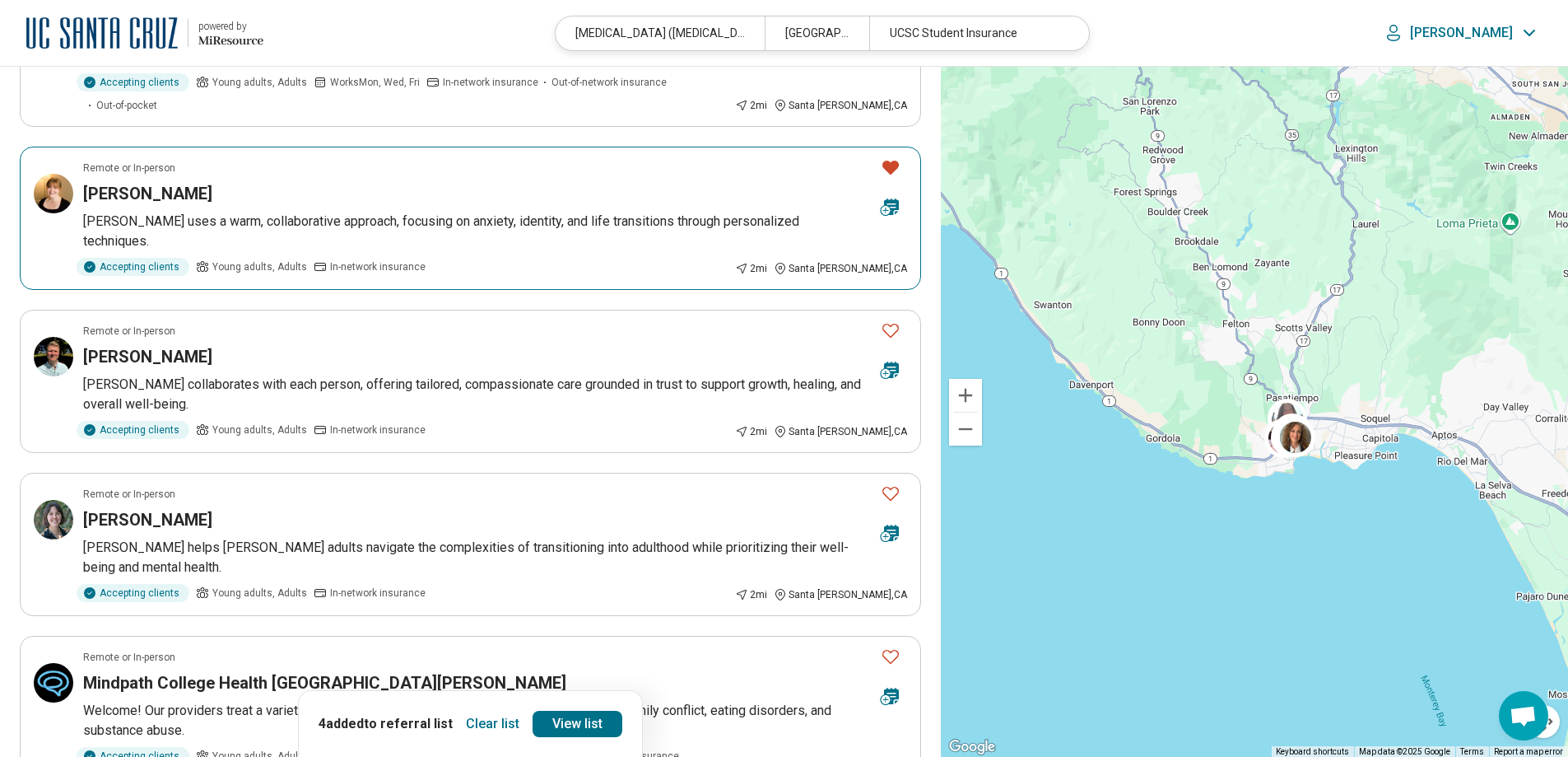
scroll to position [714, 0]
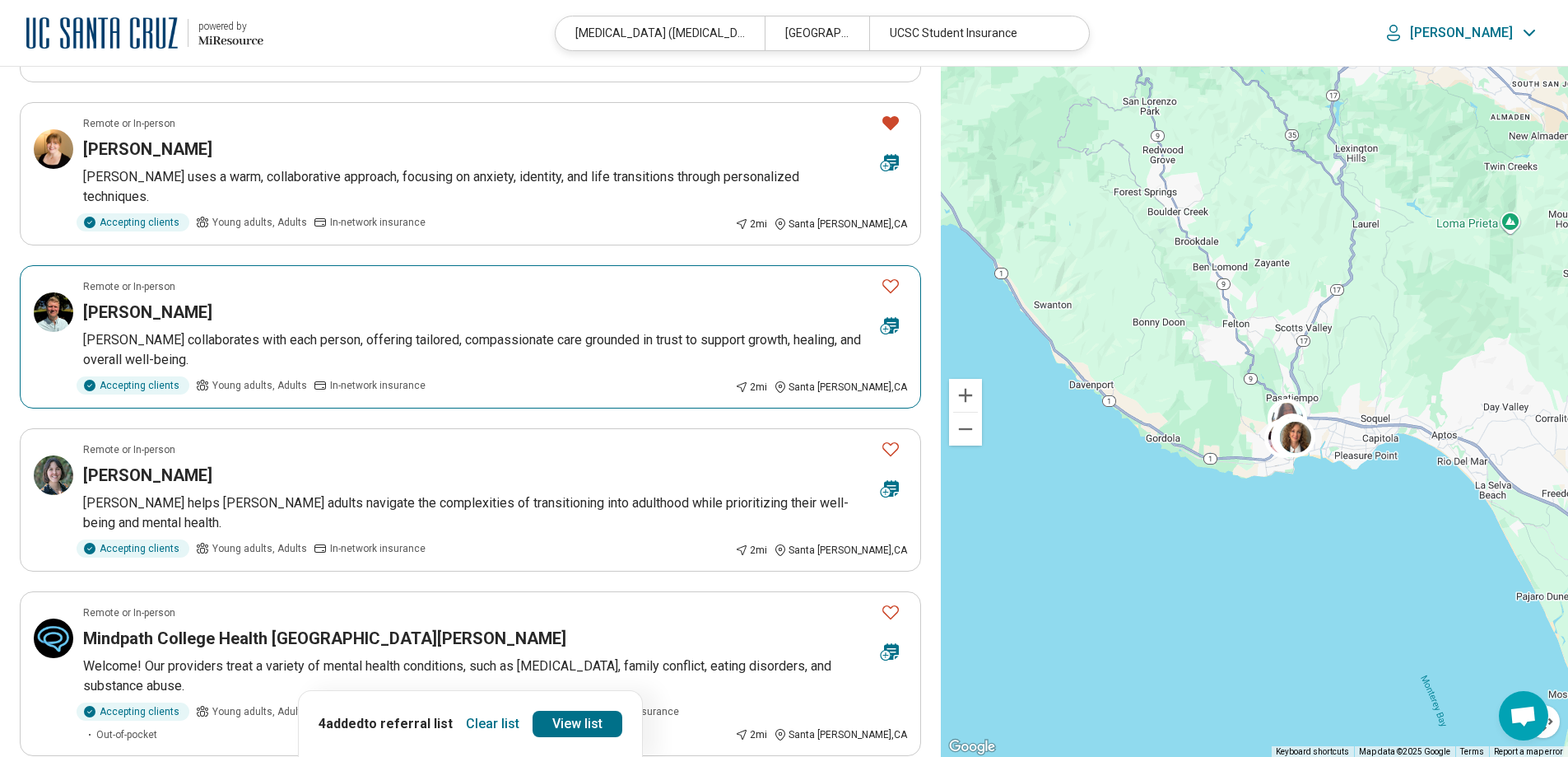
click at [889, 276] on icon "Favorite" at bounding box center [890, 286] width 20 height 20
click at [894, 439] on icon "Favorite" at bounding box center [890, 449] width 20 height 20
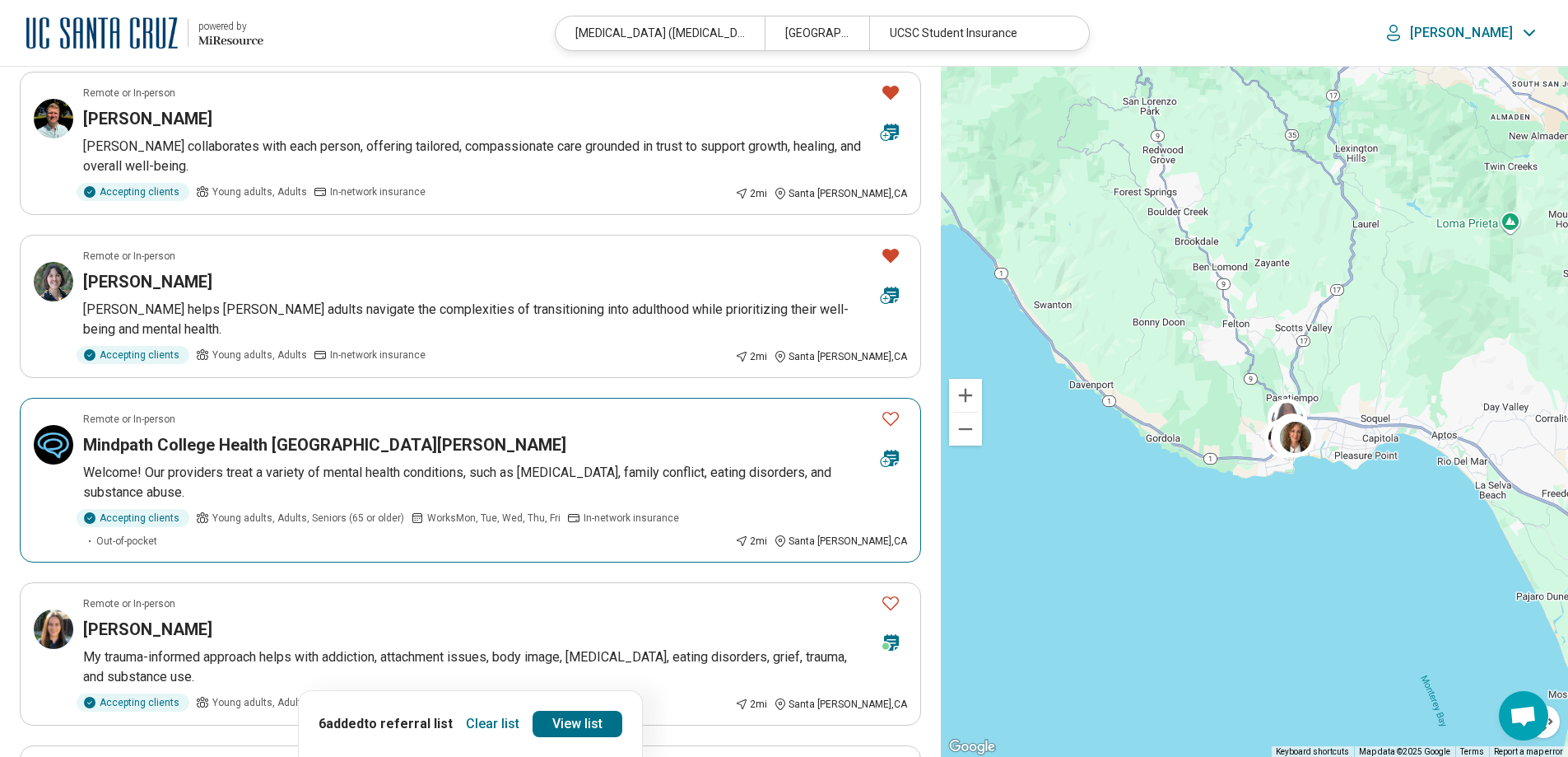
scroll to position [933, 0]
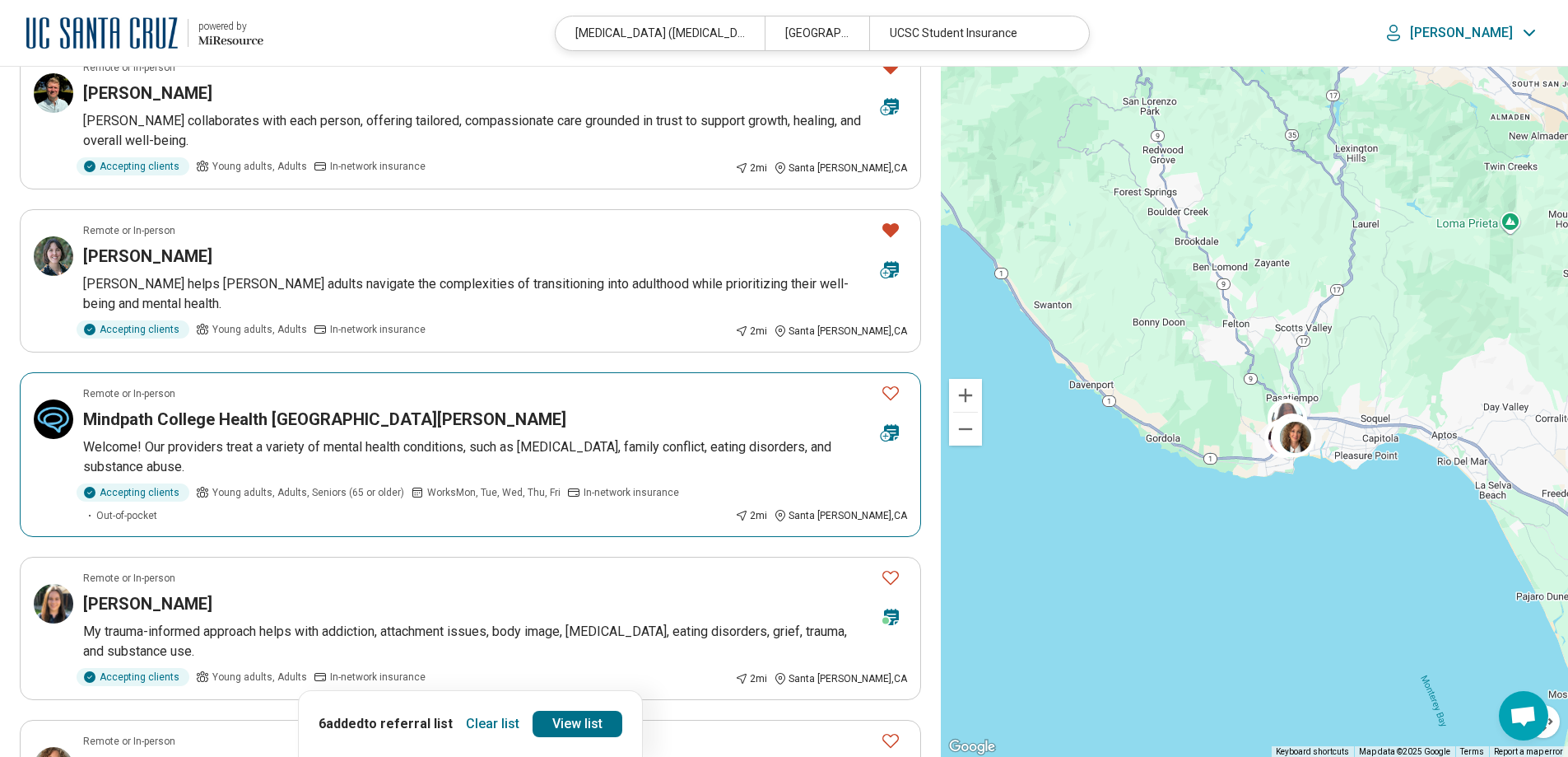
click at [890, 383] on icon "Favorite" at bounding box center [890, 392] width 20 height 20
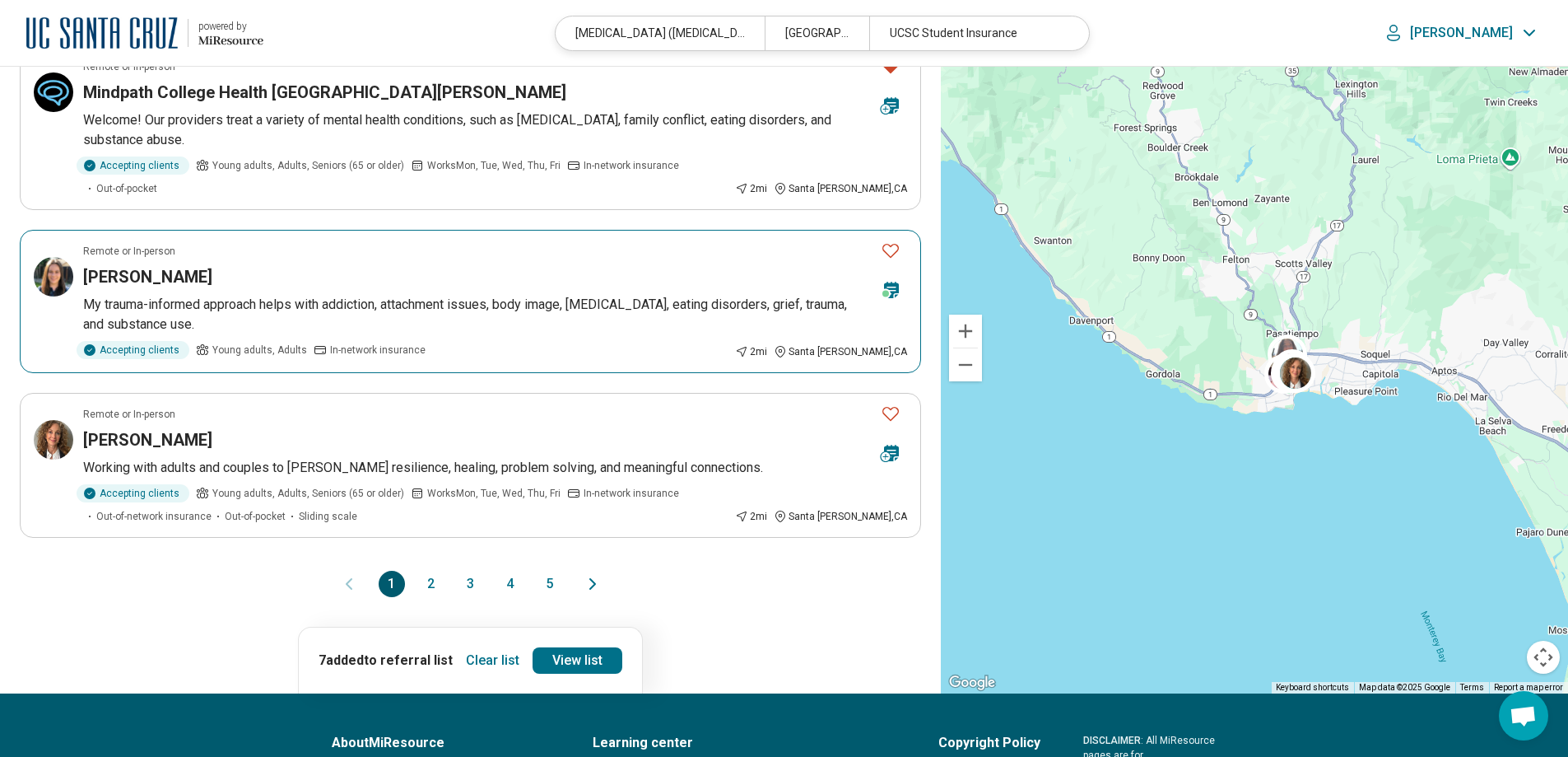
scroll to position [1263, 0]
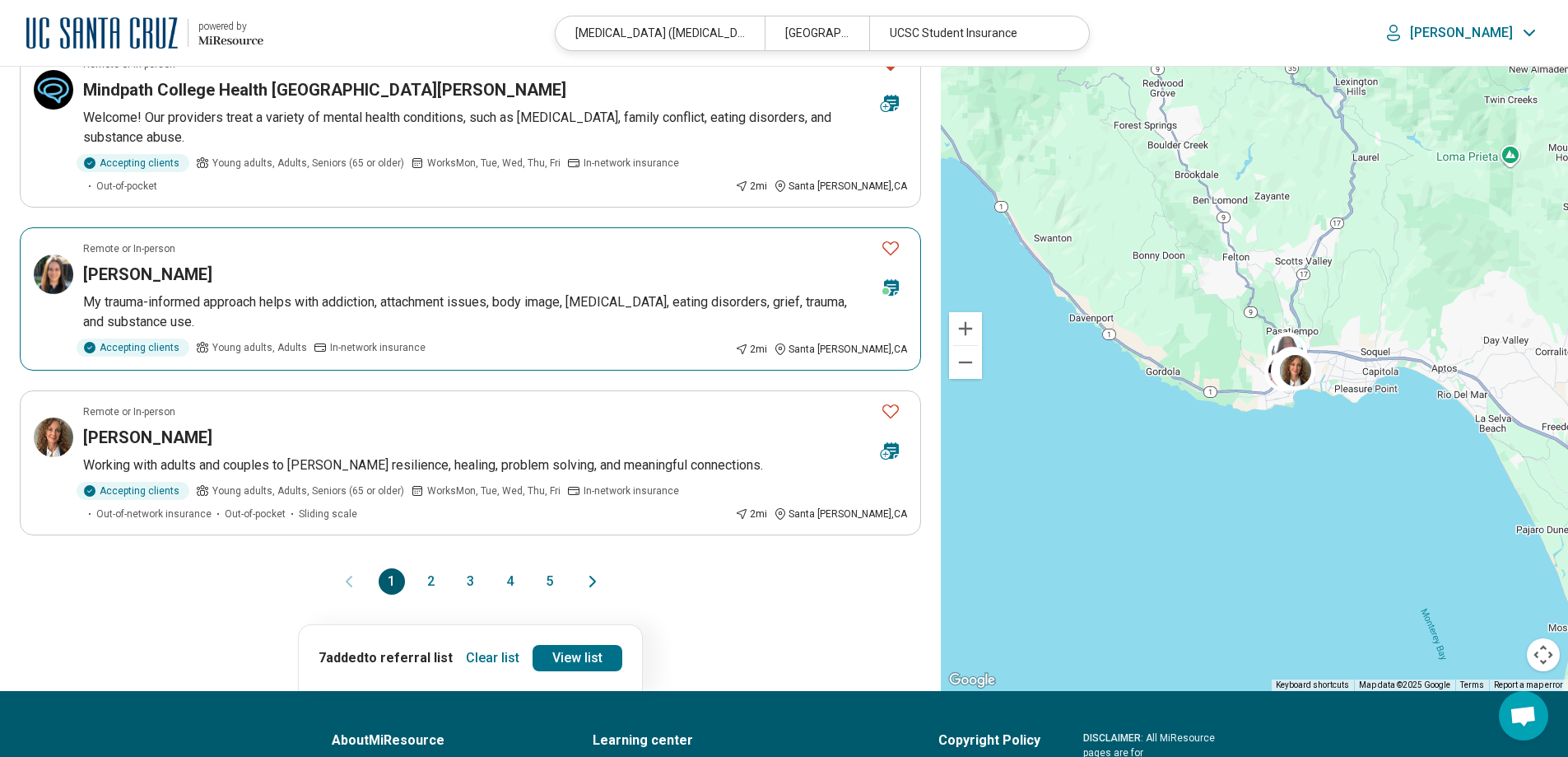
click at [887, 238] on icon "Favorite" at bounding box center [890, 248] width 20 height 20
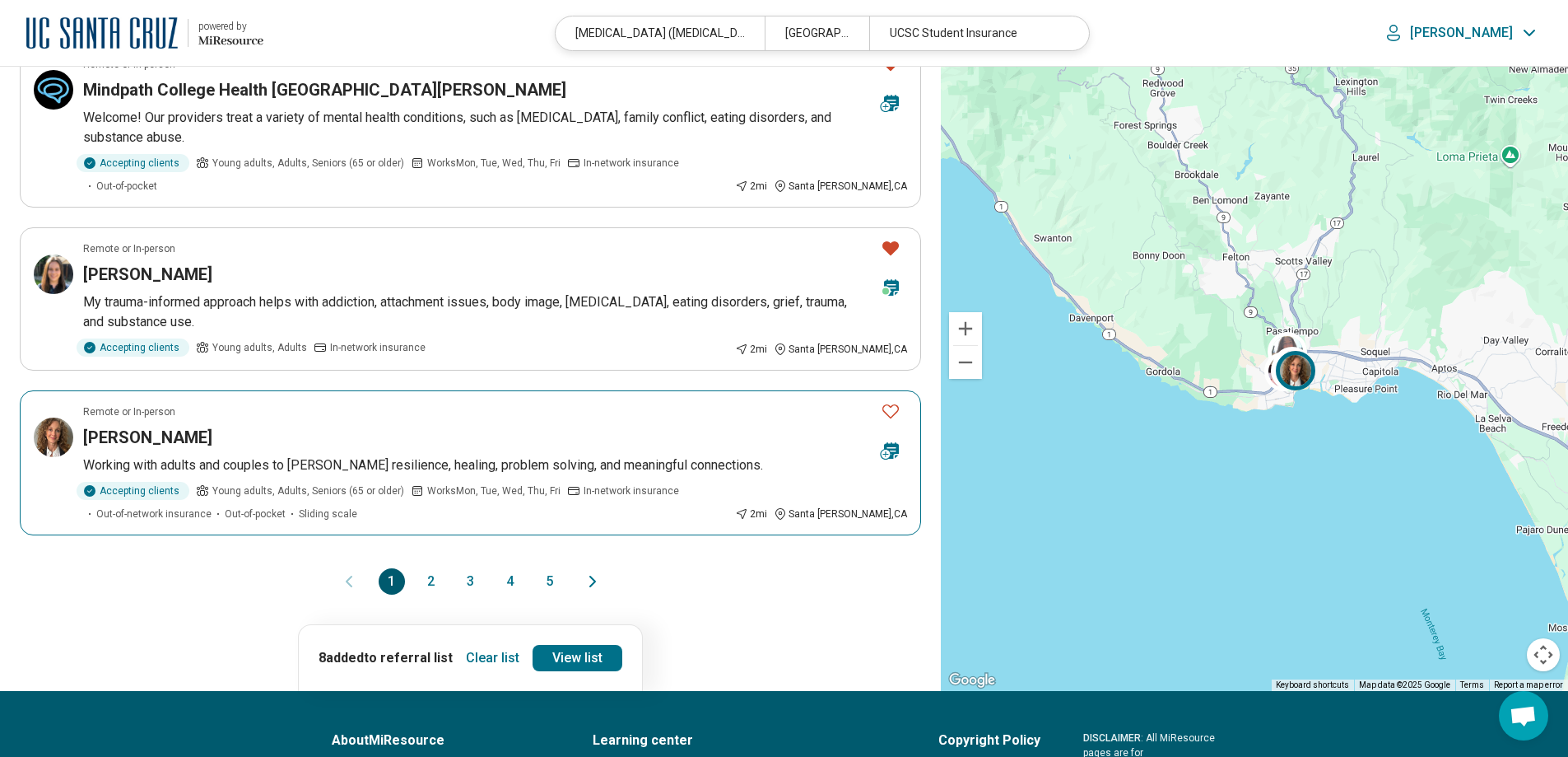
click at [893, 401] on icon "Favorite" at bounding box center [890, 411] width 20 height 20
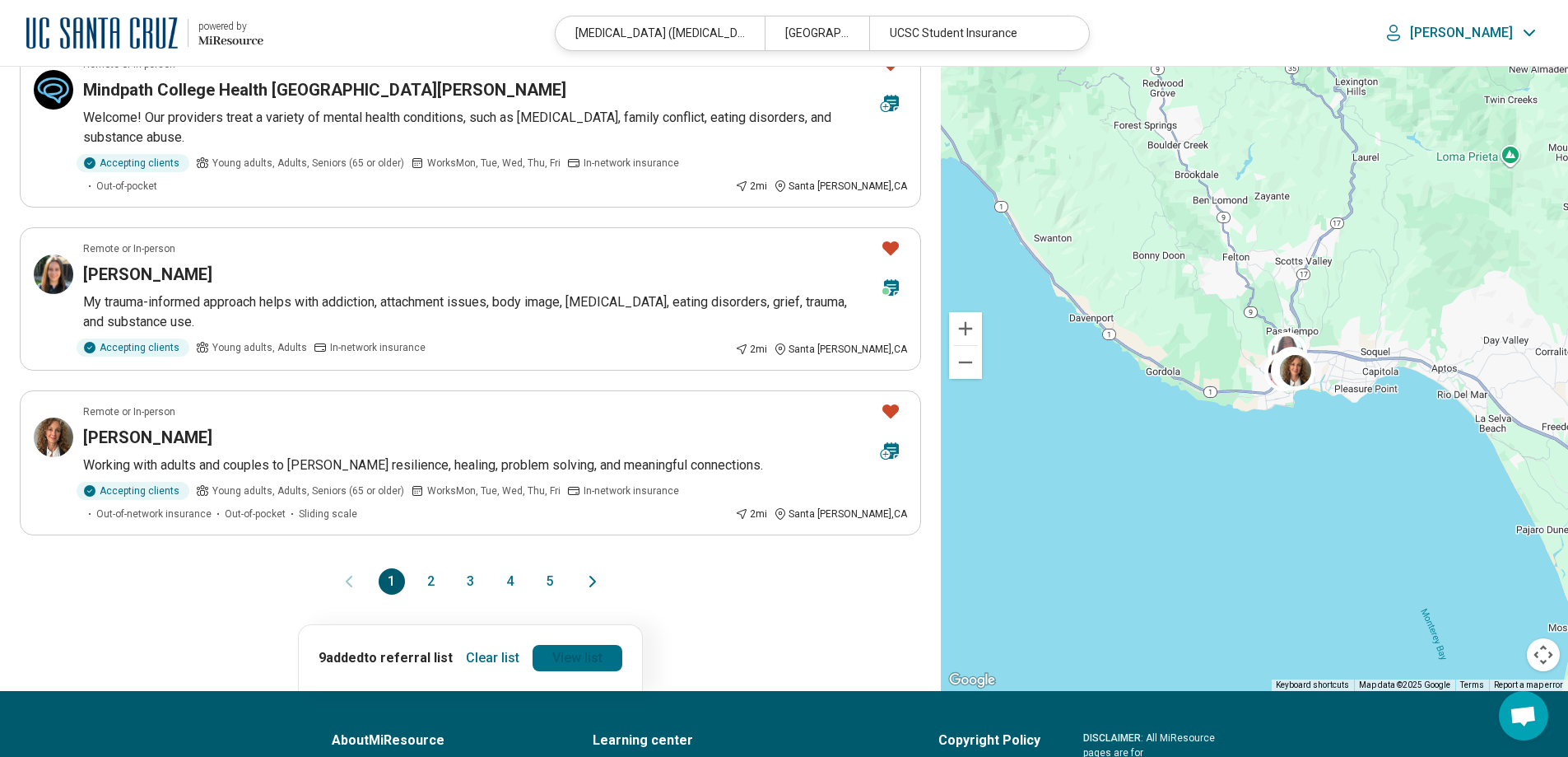
drag, startPoint x: 575, startPoint y: 592, endPoint x: 585, endPoint y: 594, distance: 10.2
click at [576, 645] on link "View list" at bounding box center [577, 657] width 90 height 26
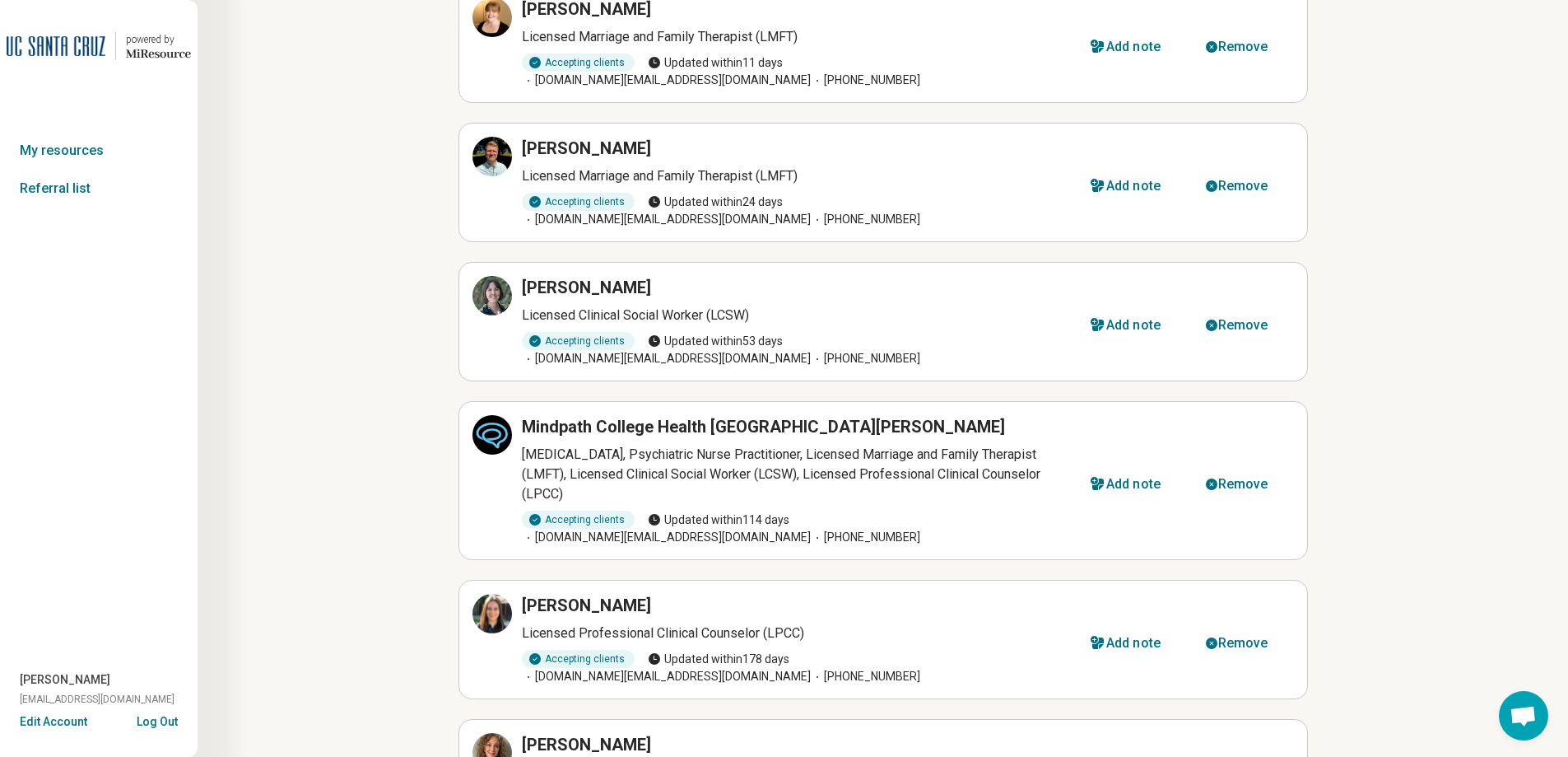
scroll to position [601, 0]
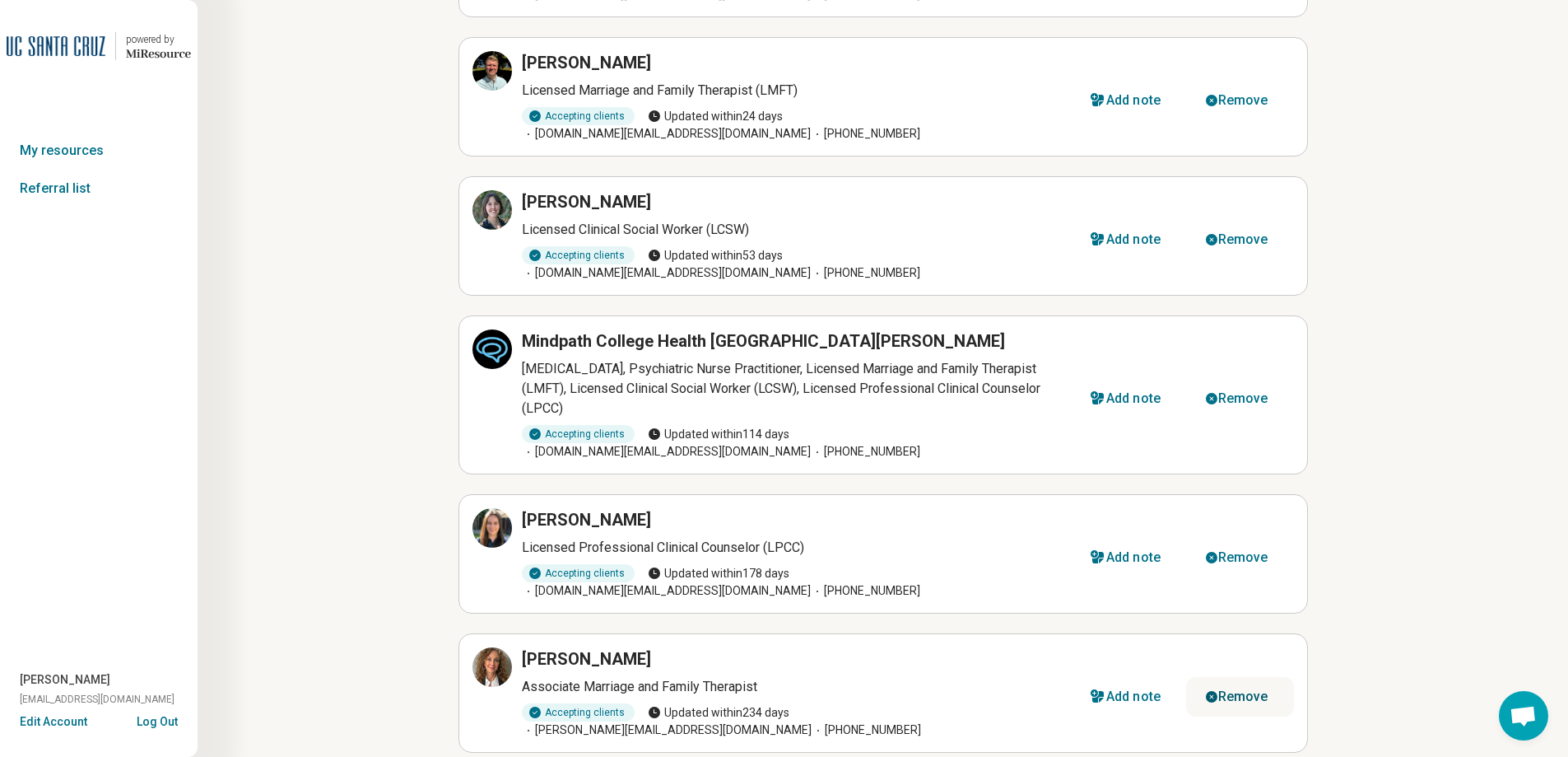
click at [1236, 690] on div "Remove" at bounding box center [1243, 696] width 50 height 13
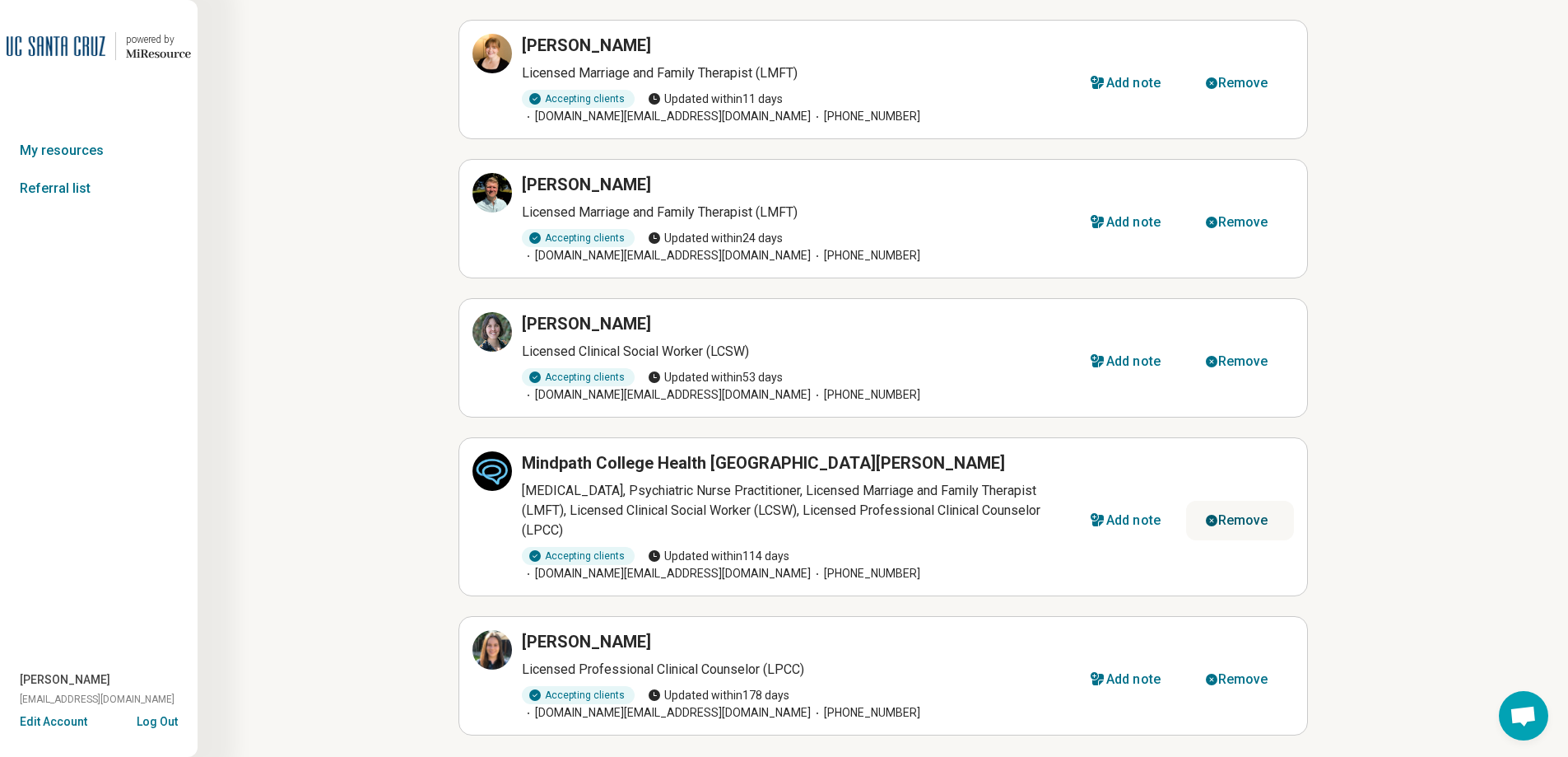
click at [1231, 514] on div "Remove" at bounding box center [1243, 520] width 50 height 13
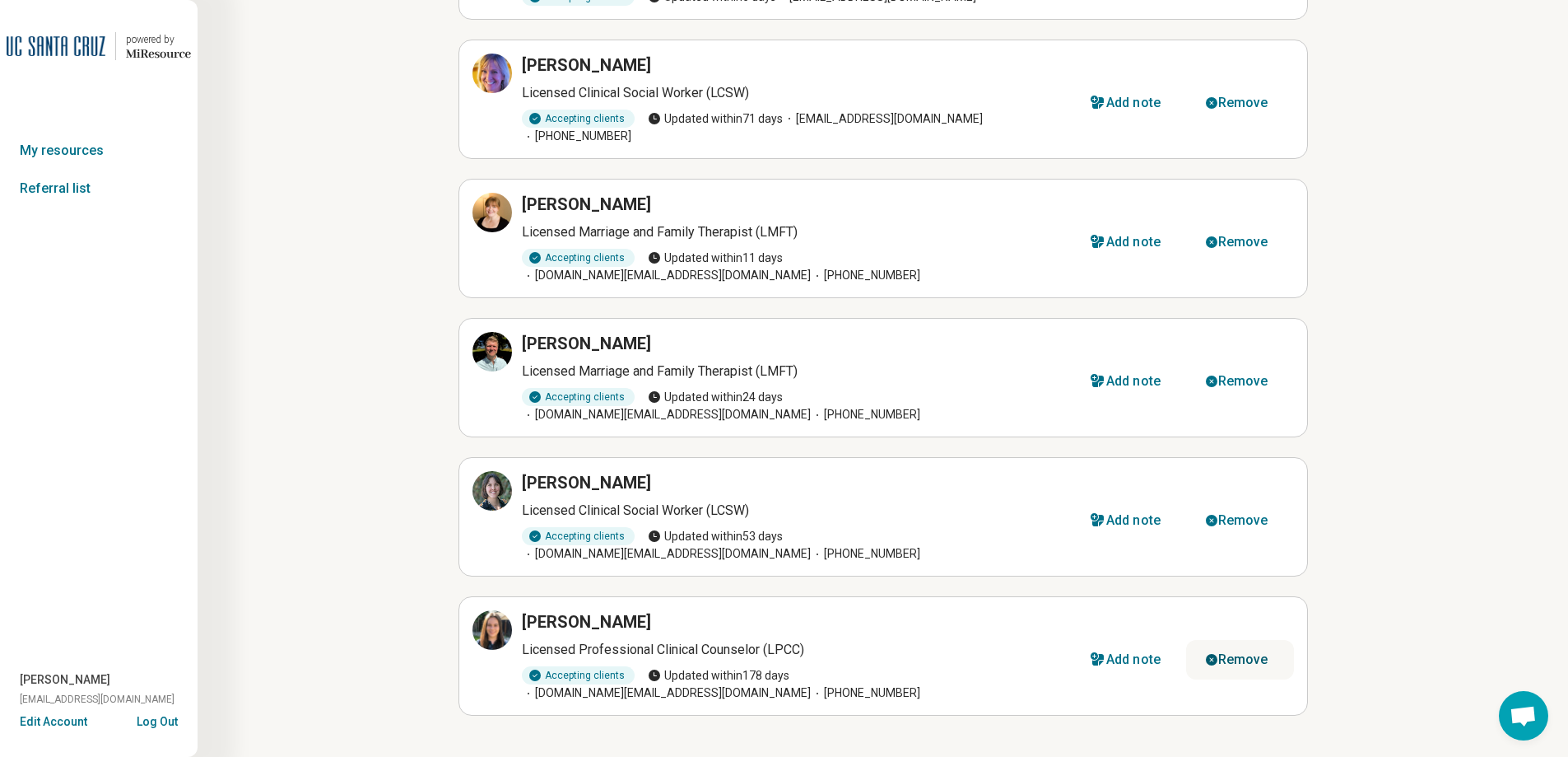
click at [1237, 653] on div "Remove" at bounding box center [1243, 659] width 50 height 13
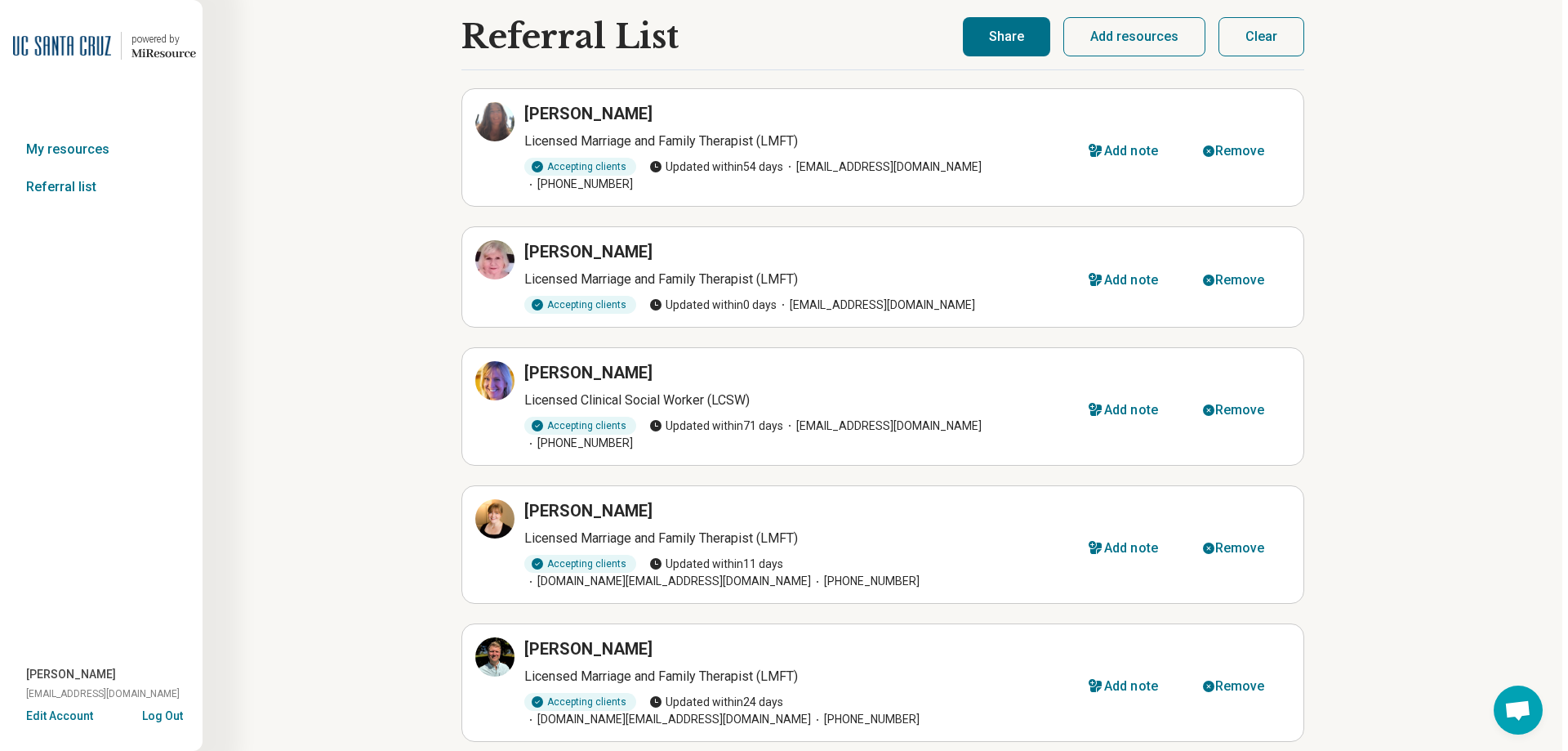
scroll to position [0, 0]
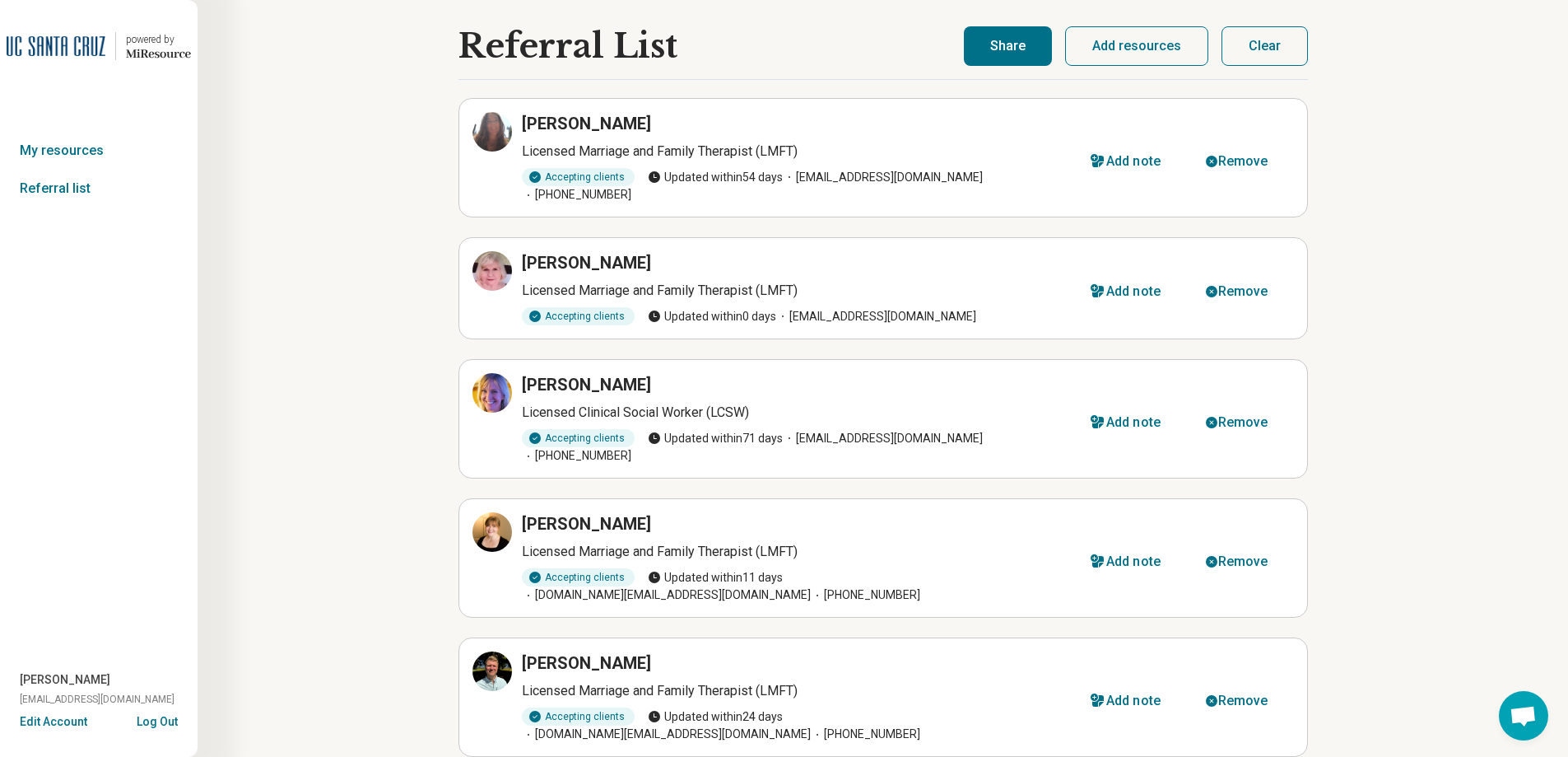
click at [1155, 44] on button "Add resources" at bounding box center [1137, 46] width 144 height 40
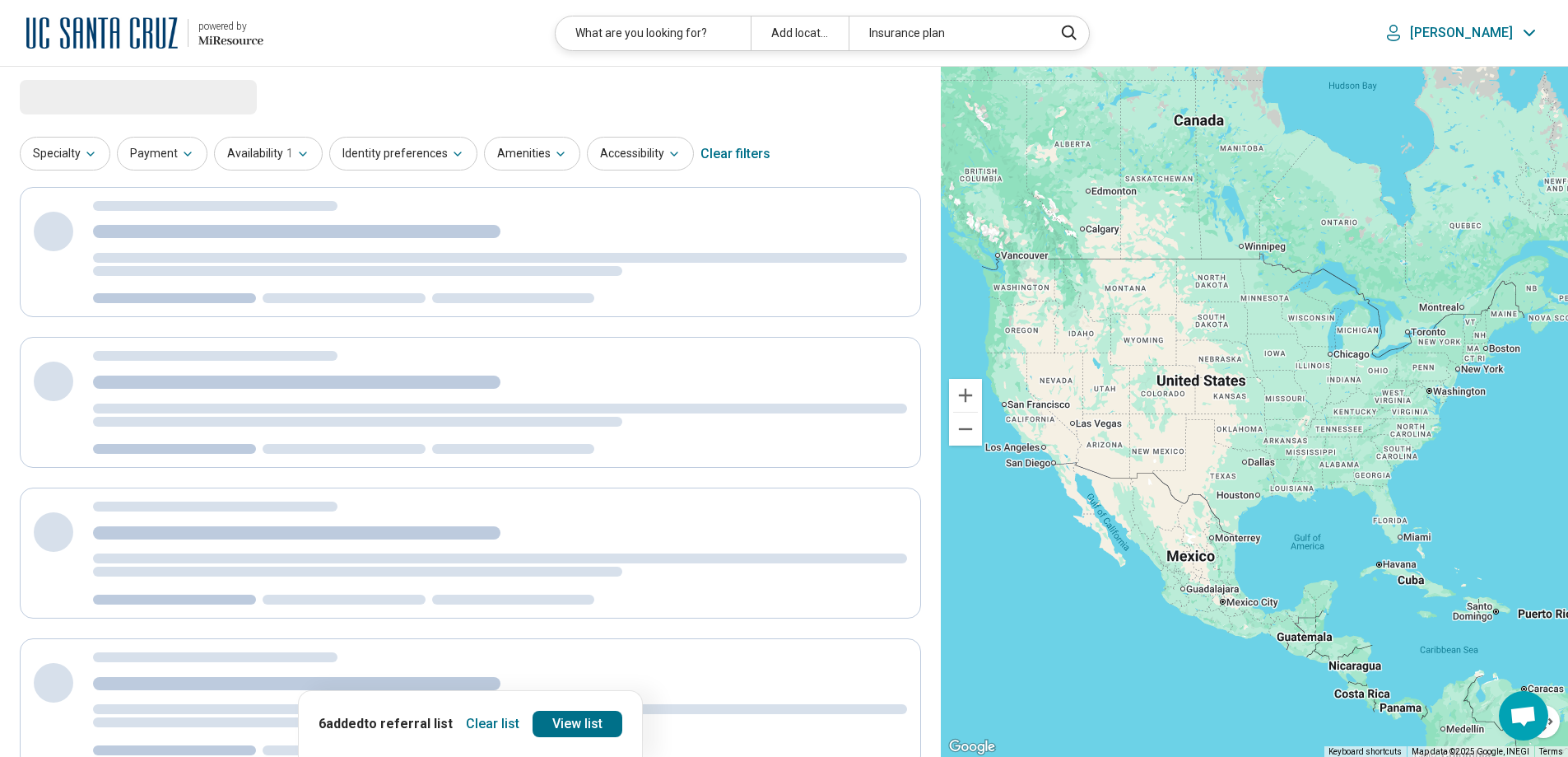
select select "***"
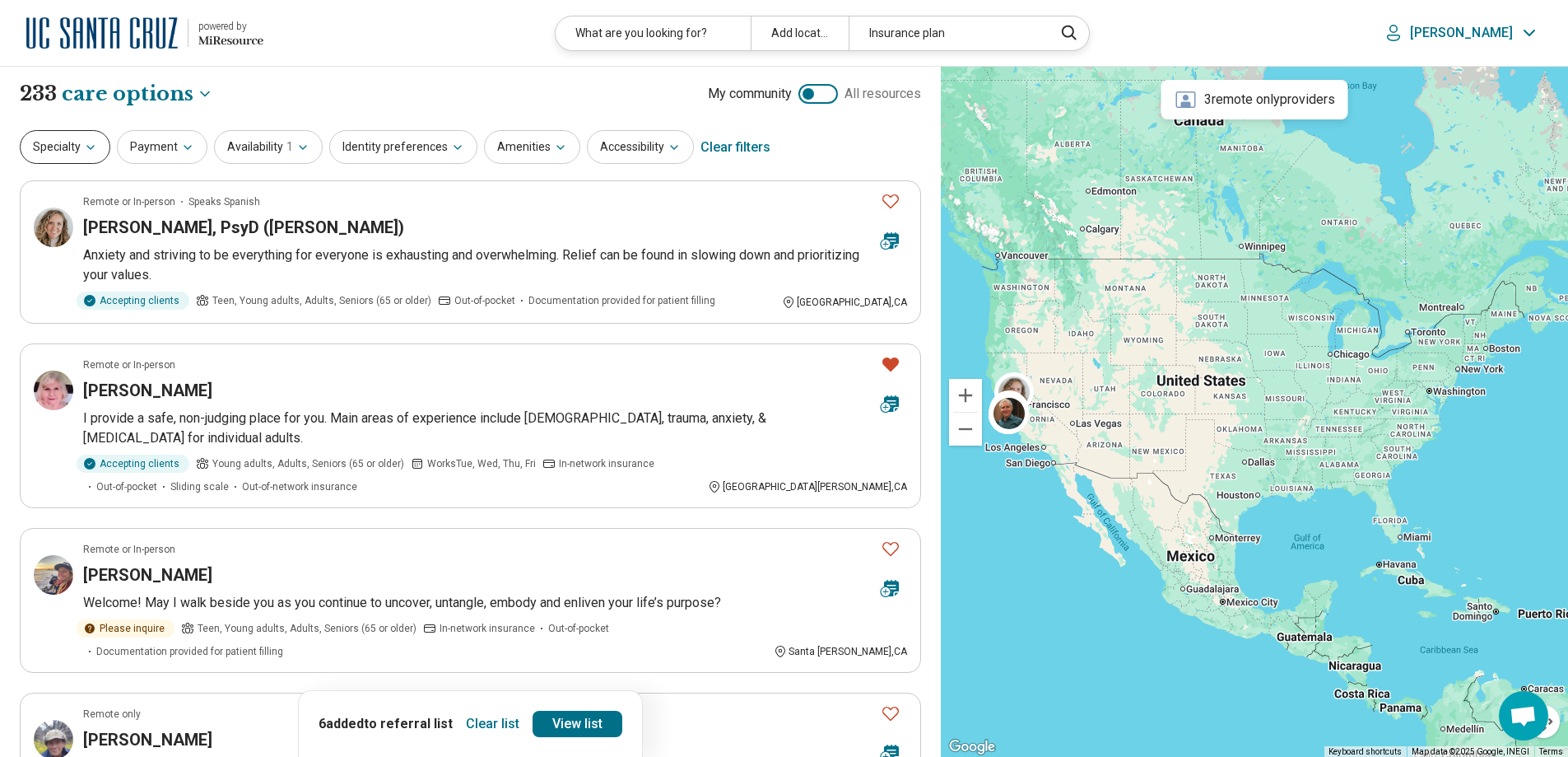
click at [66, 147] on button "Specialty" at bounding box center [65, 147] width 91 height 34
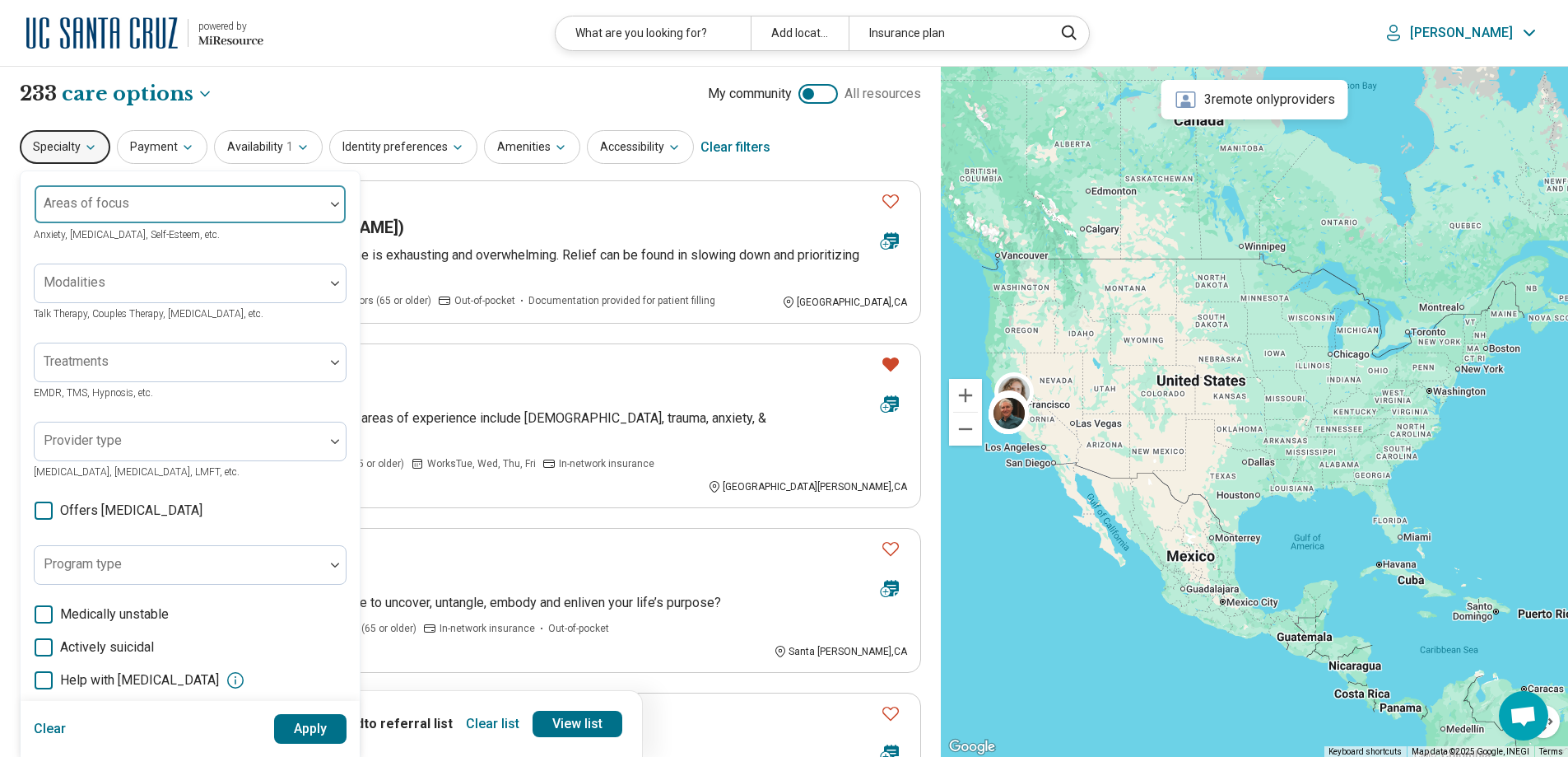
click at [127, 207] on div "Areas of focus" at bounding box center [190, 204] width 312 height 40
type input "*********"
click at [149, 207] on div at bounding box center [180, 211] width 276 height 23
click at [178, 208] on div at bounding box center [180, 211] width 276 height 23
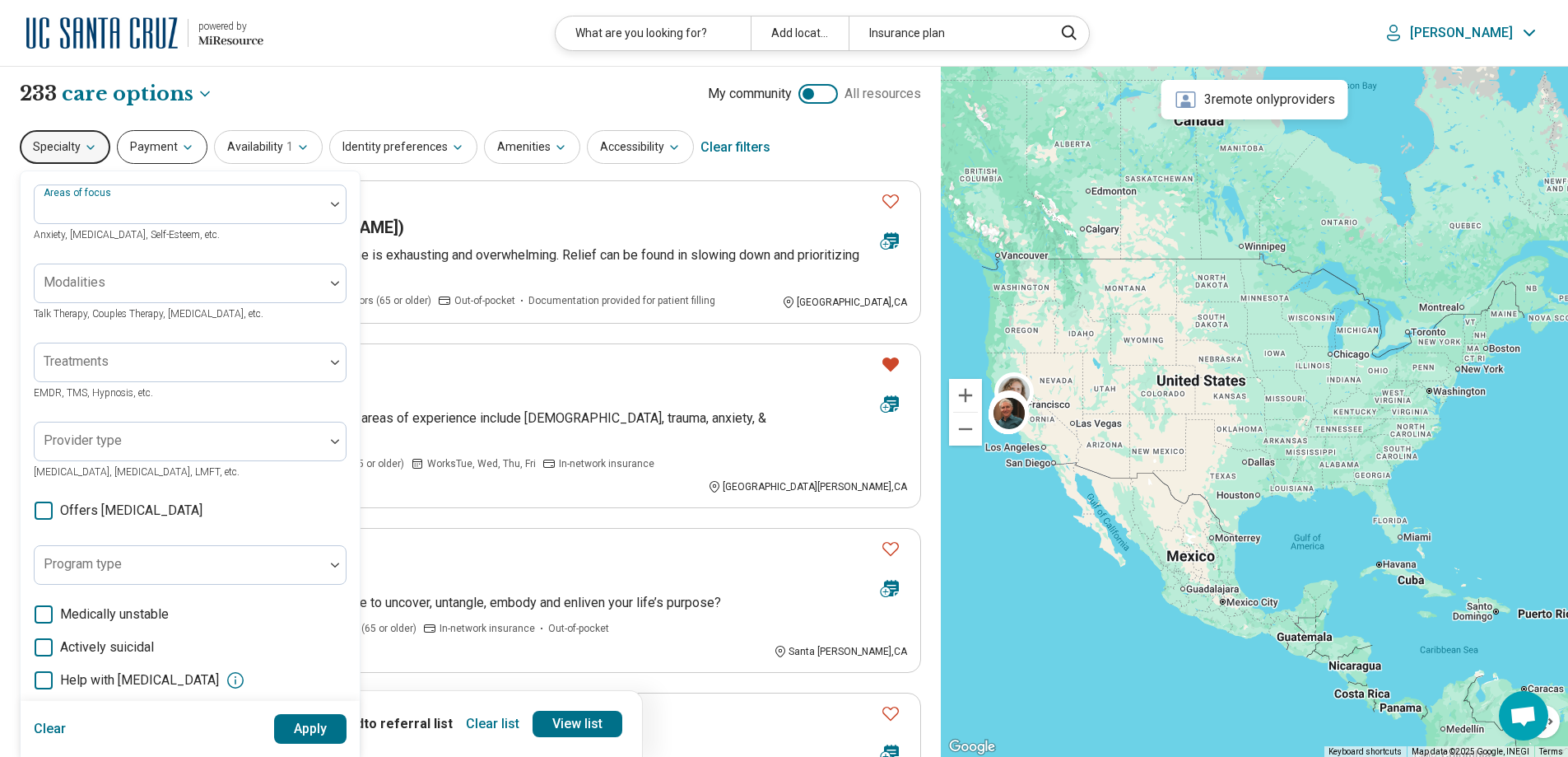
click at [171, 147] on button "Payment" at bounding box center [162, 147] width 91 height 34
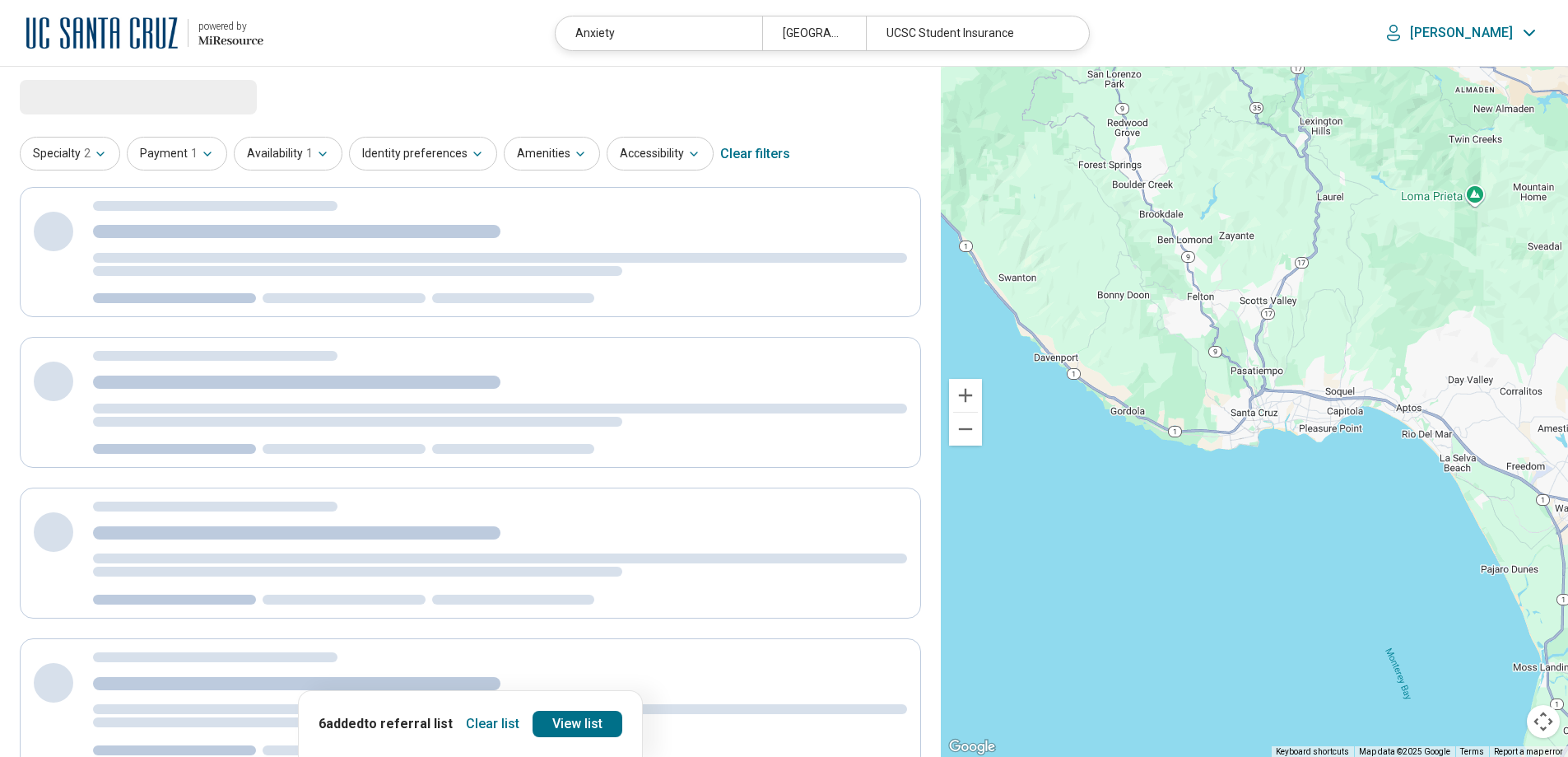
select select "***"
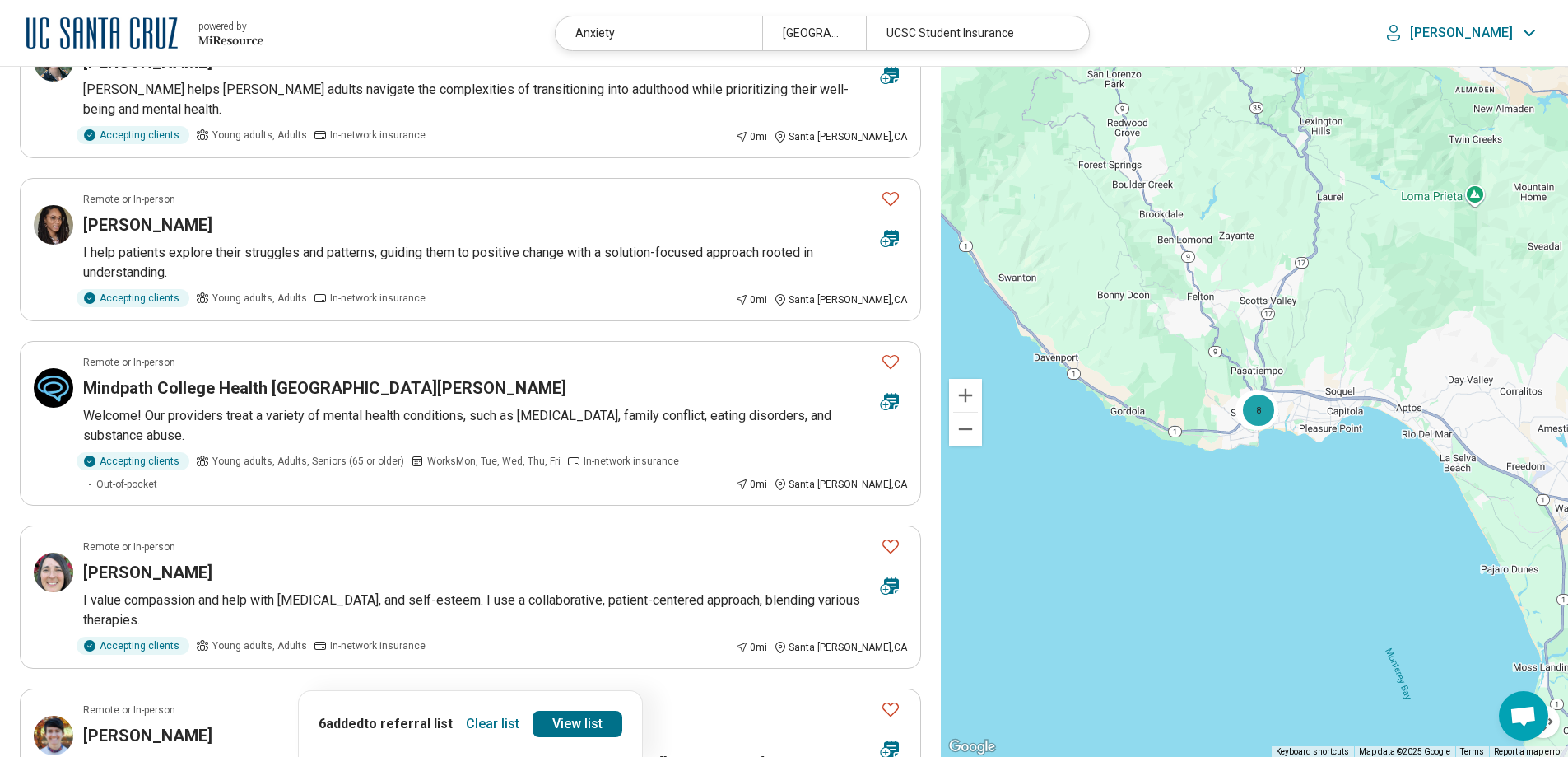
scroll to position [659, 0]
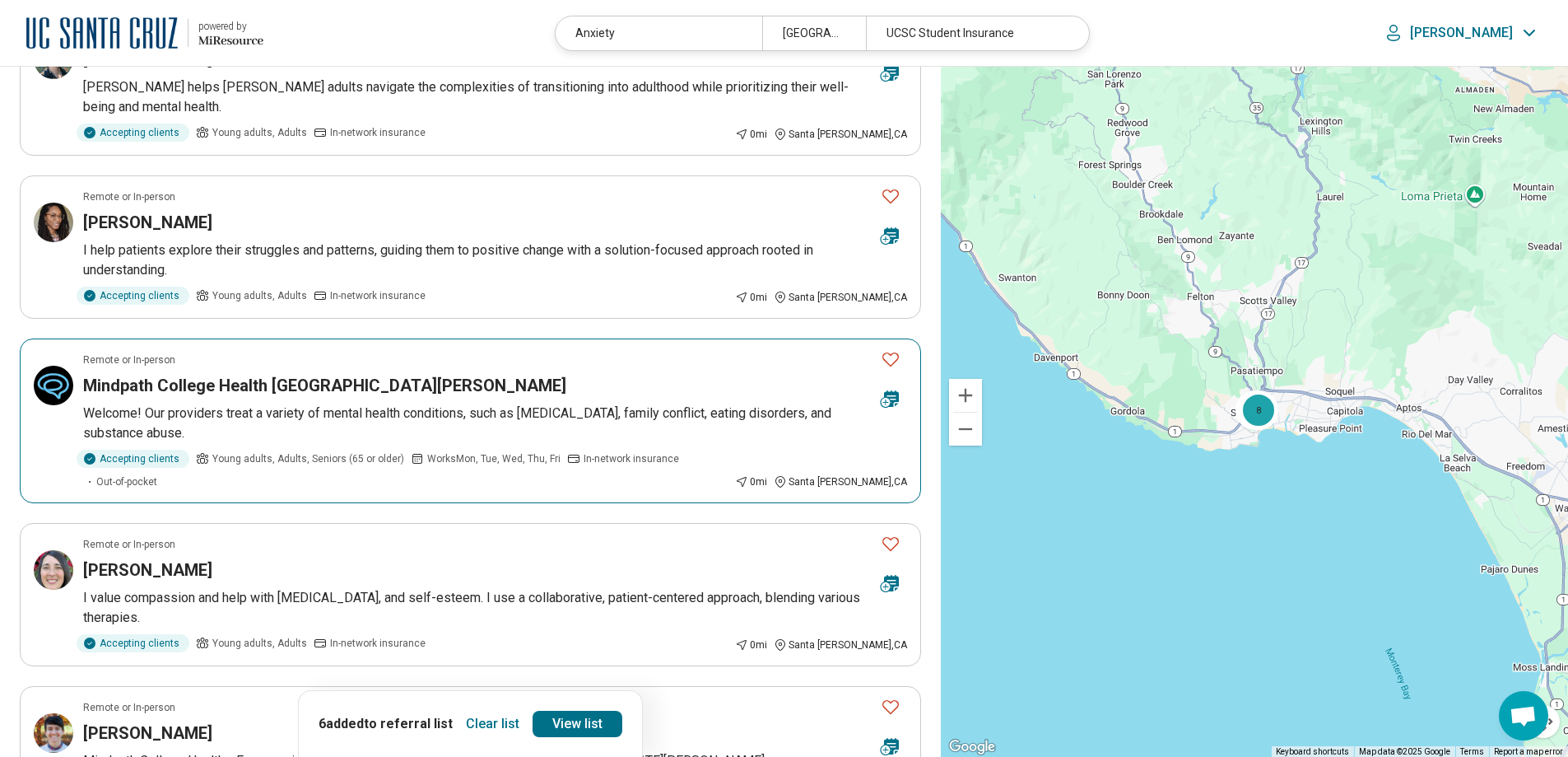
click at [889, 349] on icon "Favorite" at bounding box center [890, 359] width 20 height 20
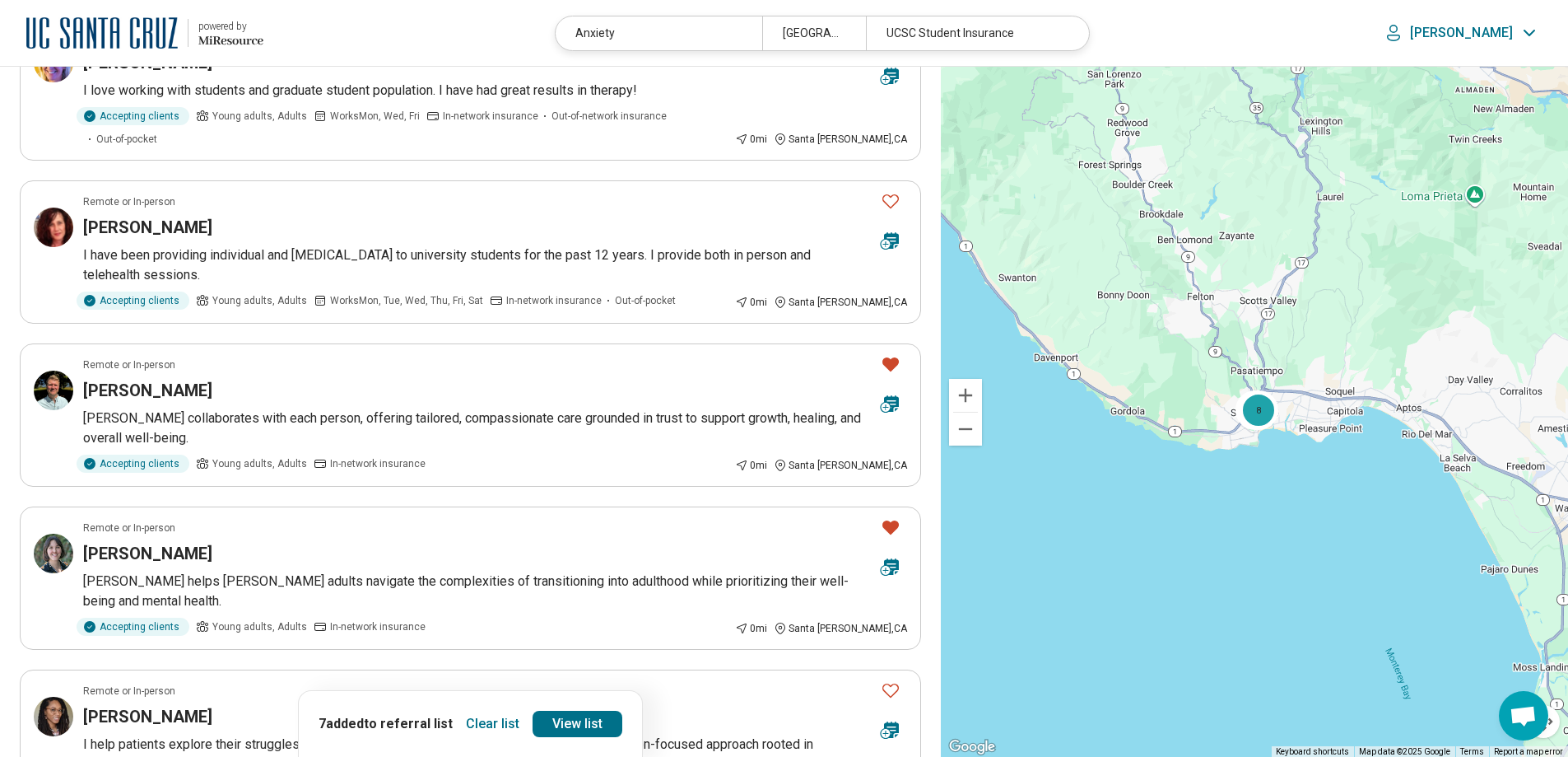
scroll to position [0, 0]
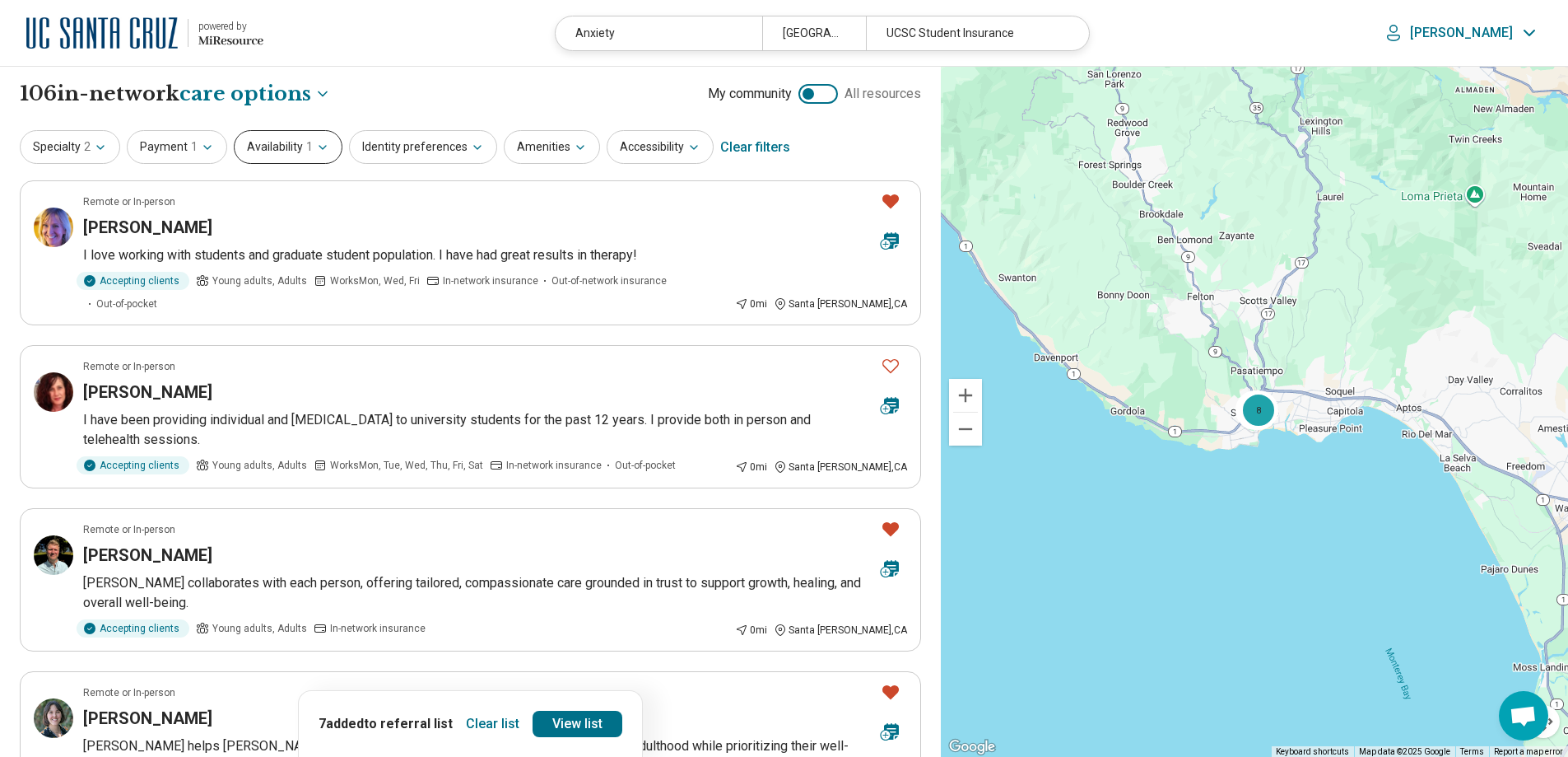
click at [254, 148] on button "Availability 1" at bounding box center [287, 147] width 109 height 34
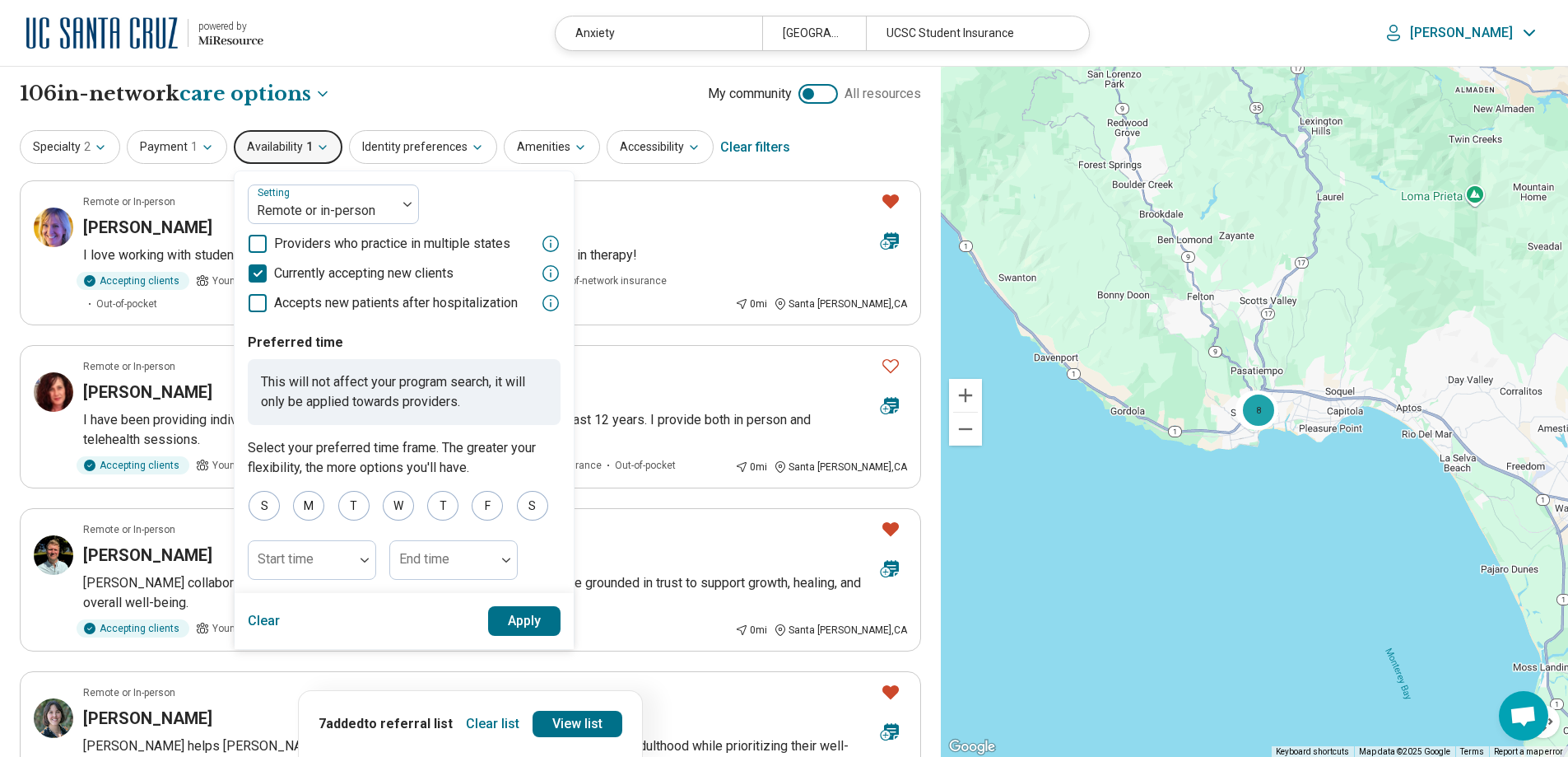
click at [254, 148] on button "Availability 1" at bounding box center [287, 147] width 109 height 34
click at [47, 147] on button "Specialty 2" at bounding box center [70, 147] width 101 height 34
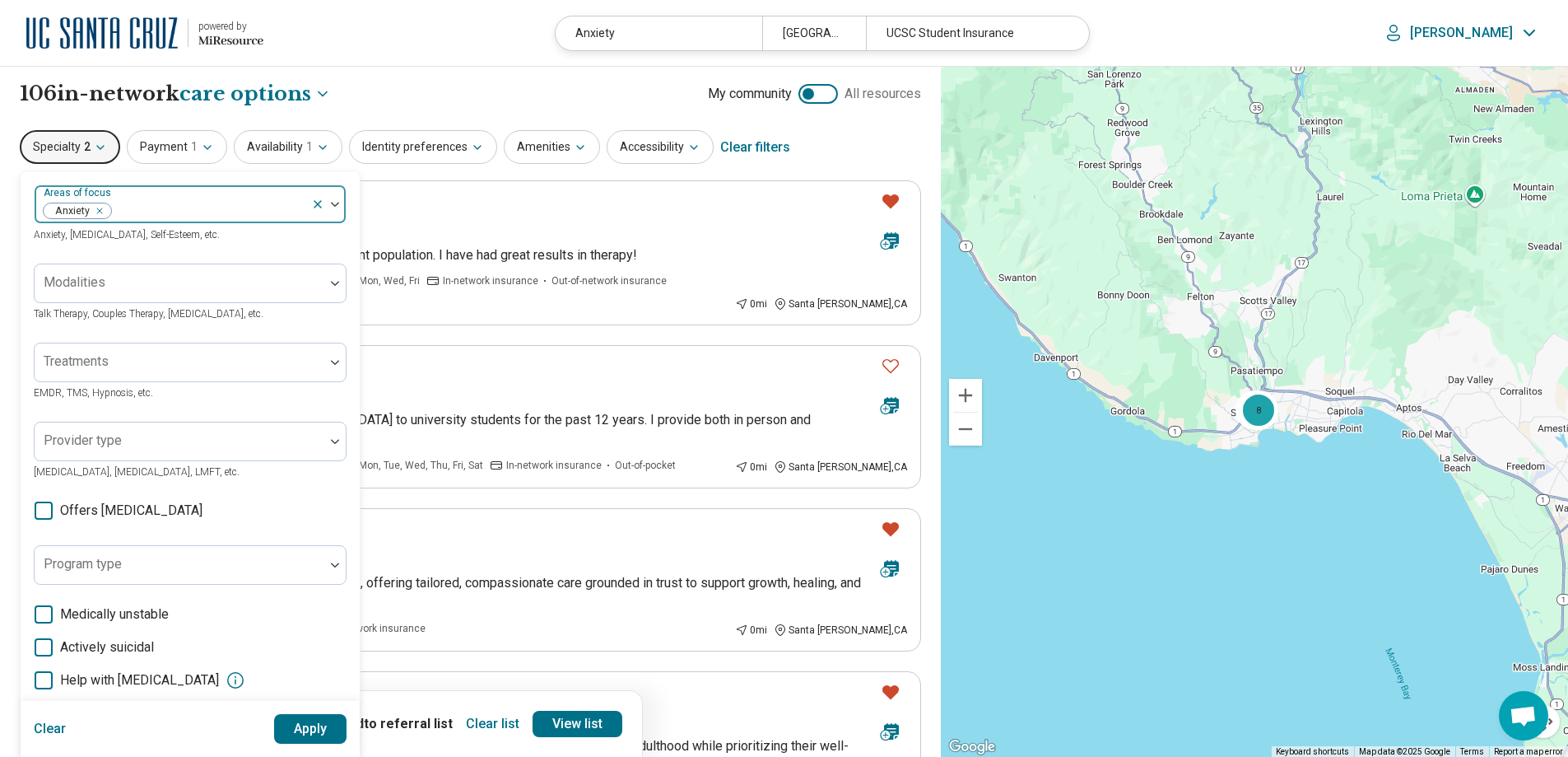
click at [189, 204] on div at bounding box center [209, 211] width 192 height 23
type input "*****"
click at [169, 251] on div "[MEDICAL_DATA] ([MEDICAL_DATA])" at bounding box center [152, 251] width 214 height 20
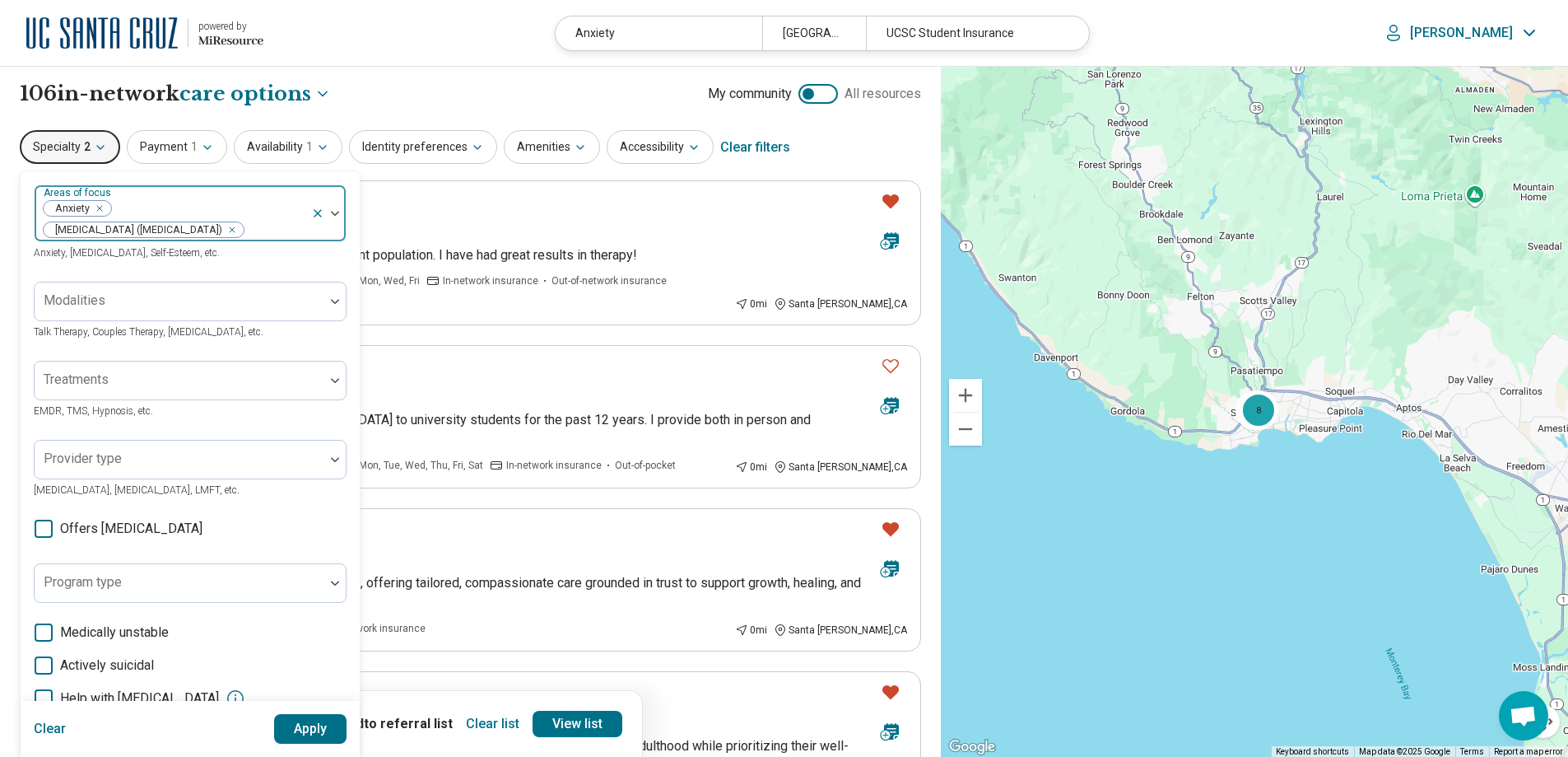
click at [332, 207] on div at bounding box center [328, 213] width 35 height 56
click at [101, 207] on div "Remove [object Object]" at bounding box center [96, 208] width 20 height 20
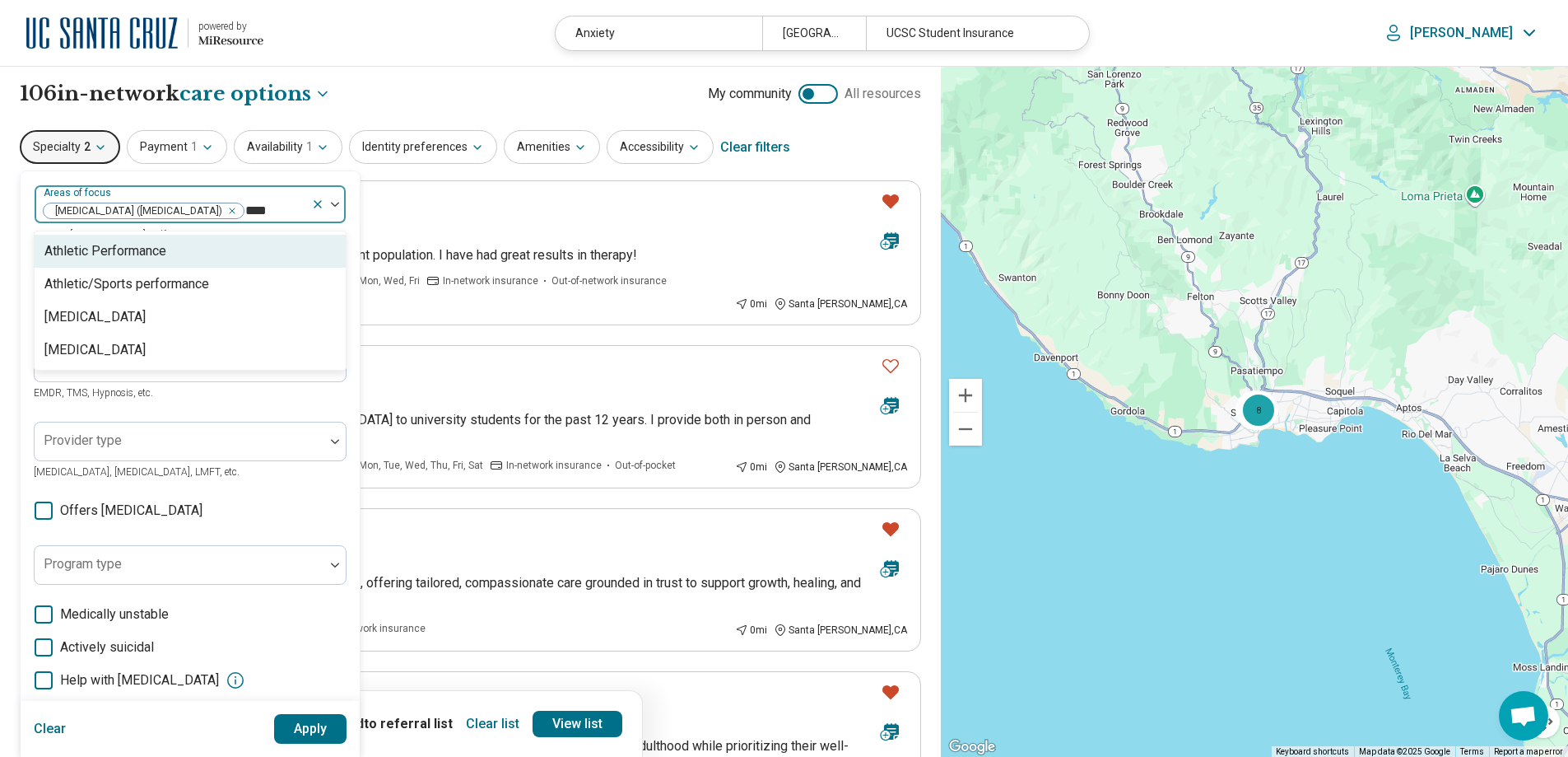
type input "*****"
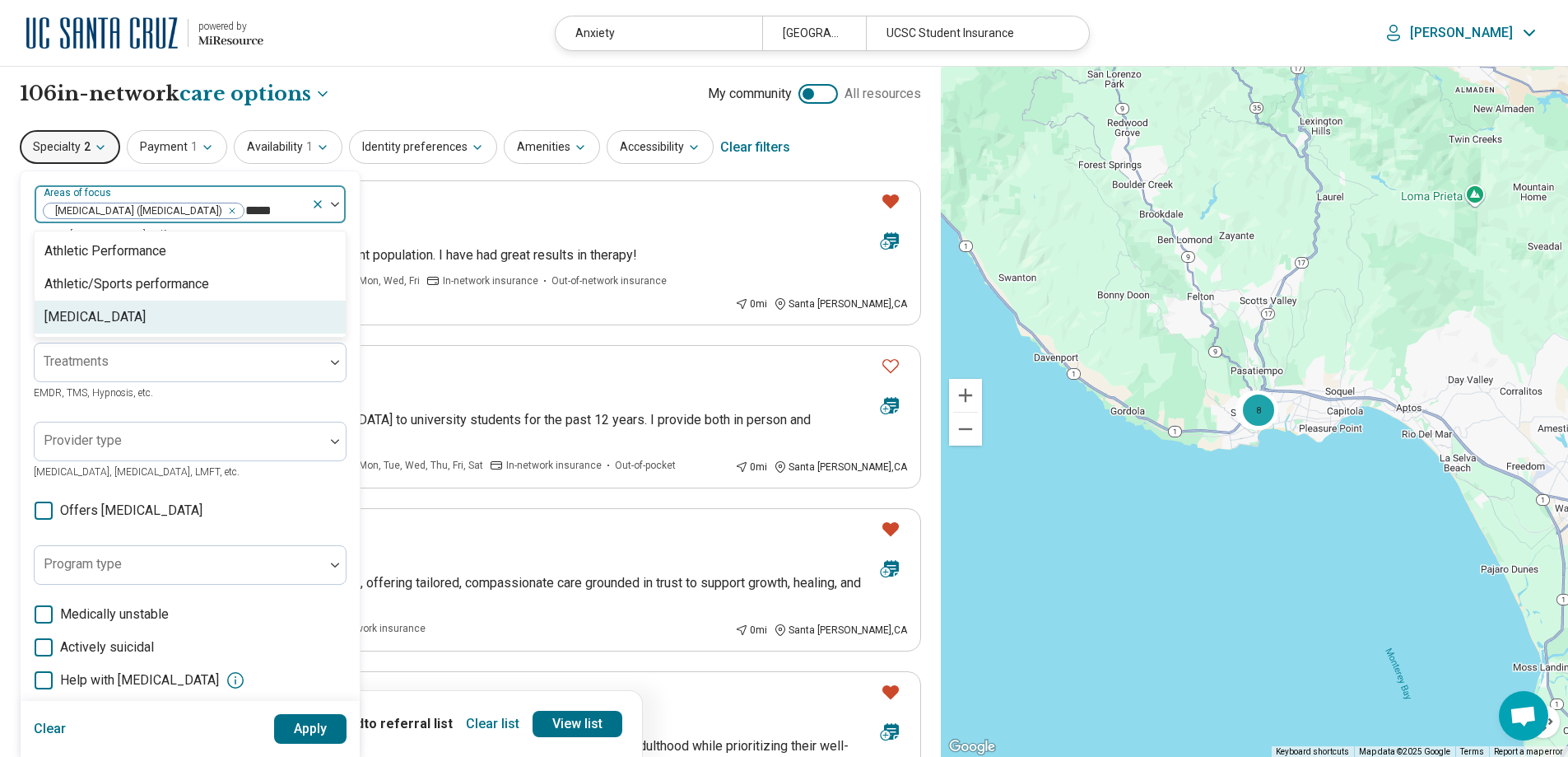
click at [144, 327] on div "[MEDICAL_DATA]" at bounding box center [95, 317] width 101 height 20
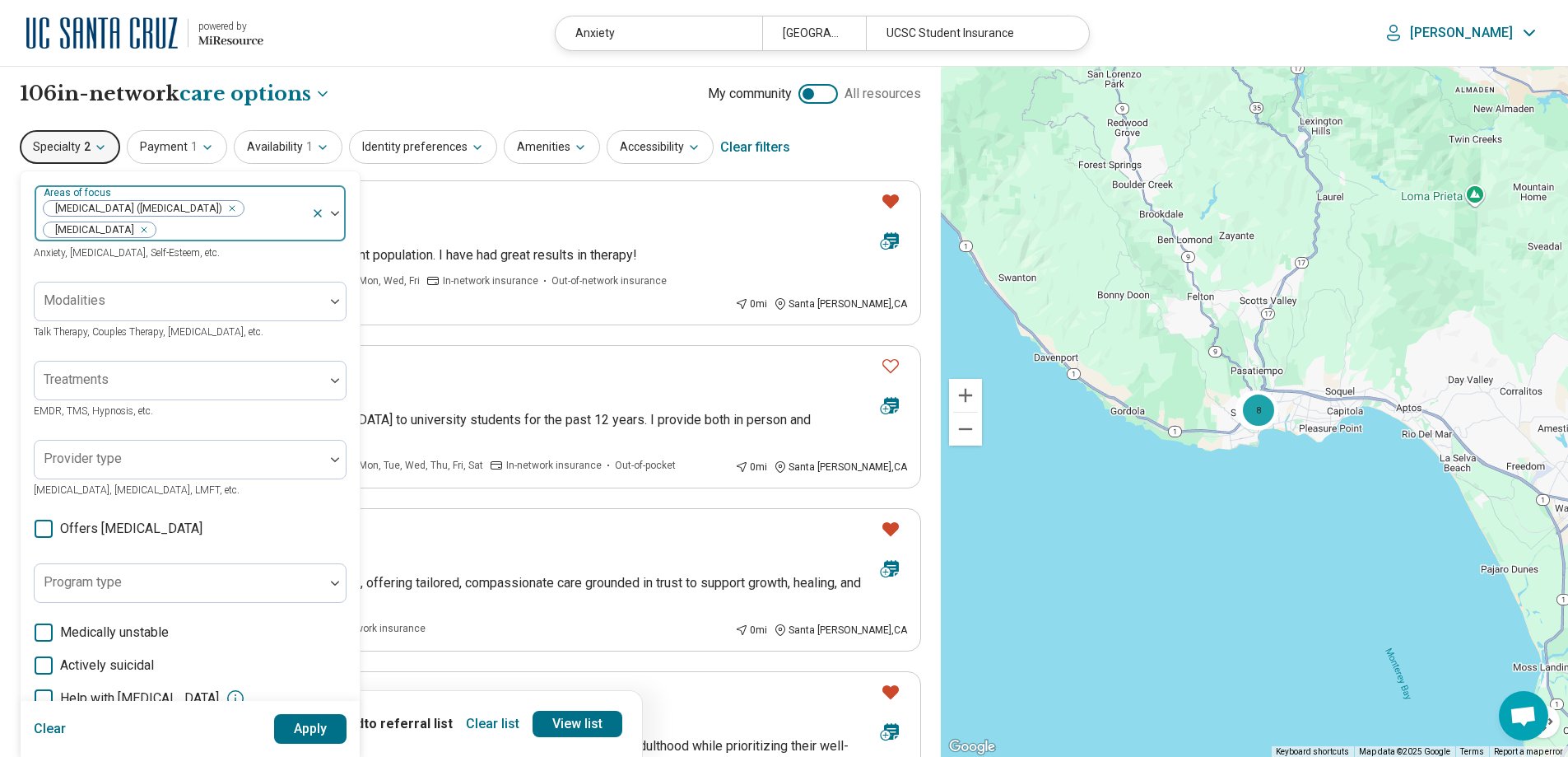
click at [329, 209] on div at bounding box center [328, 213] width 35 height 56
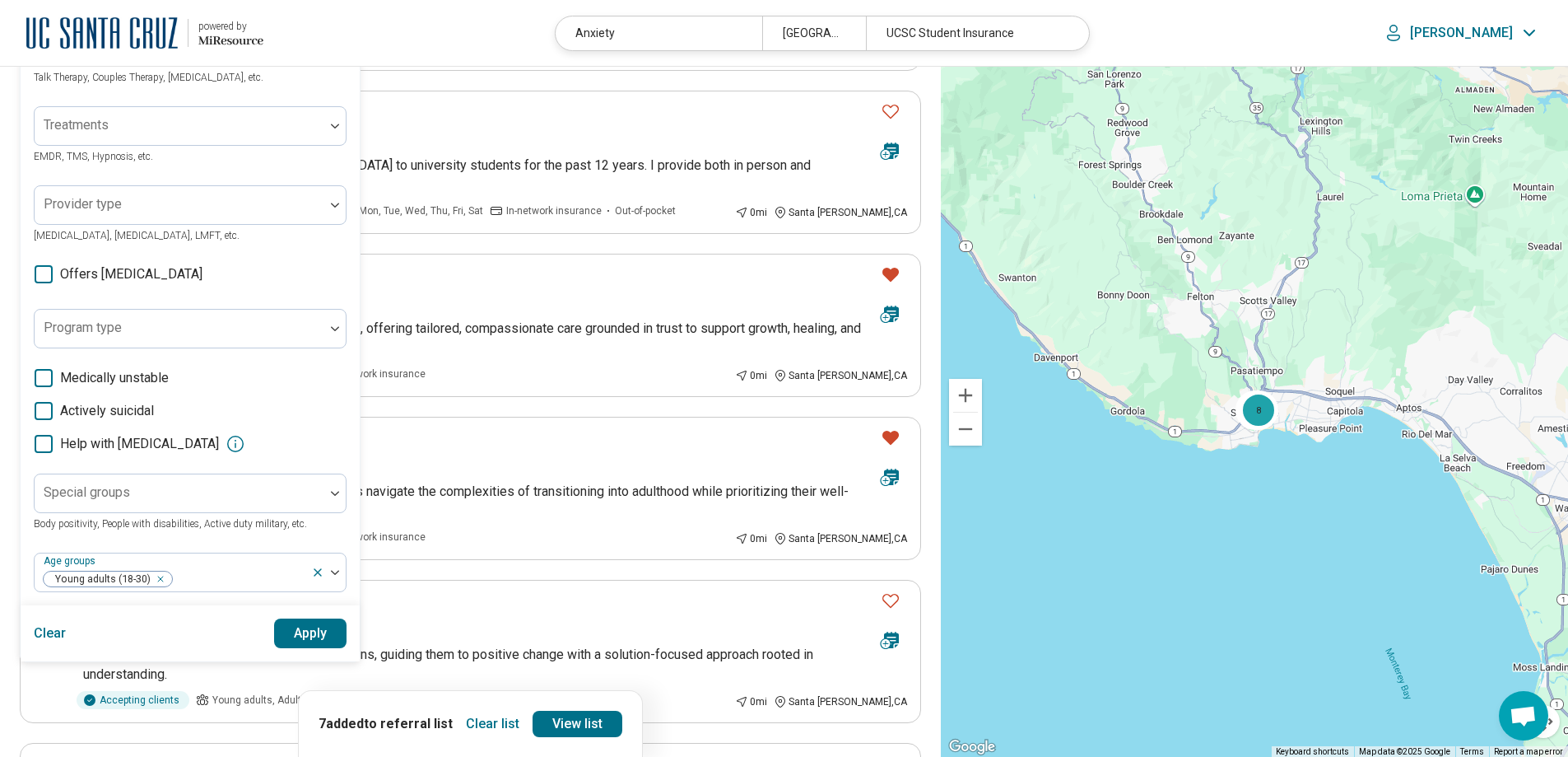
scroll to position [274, 0]
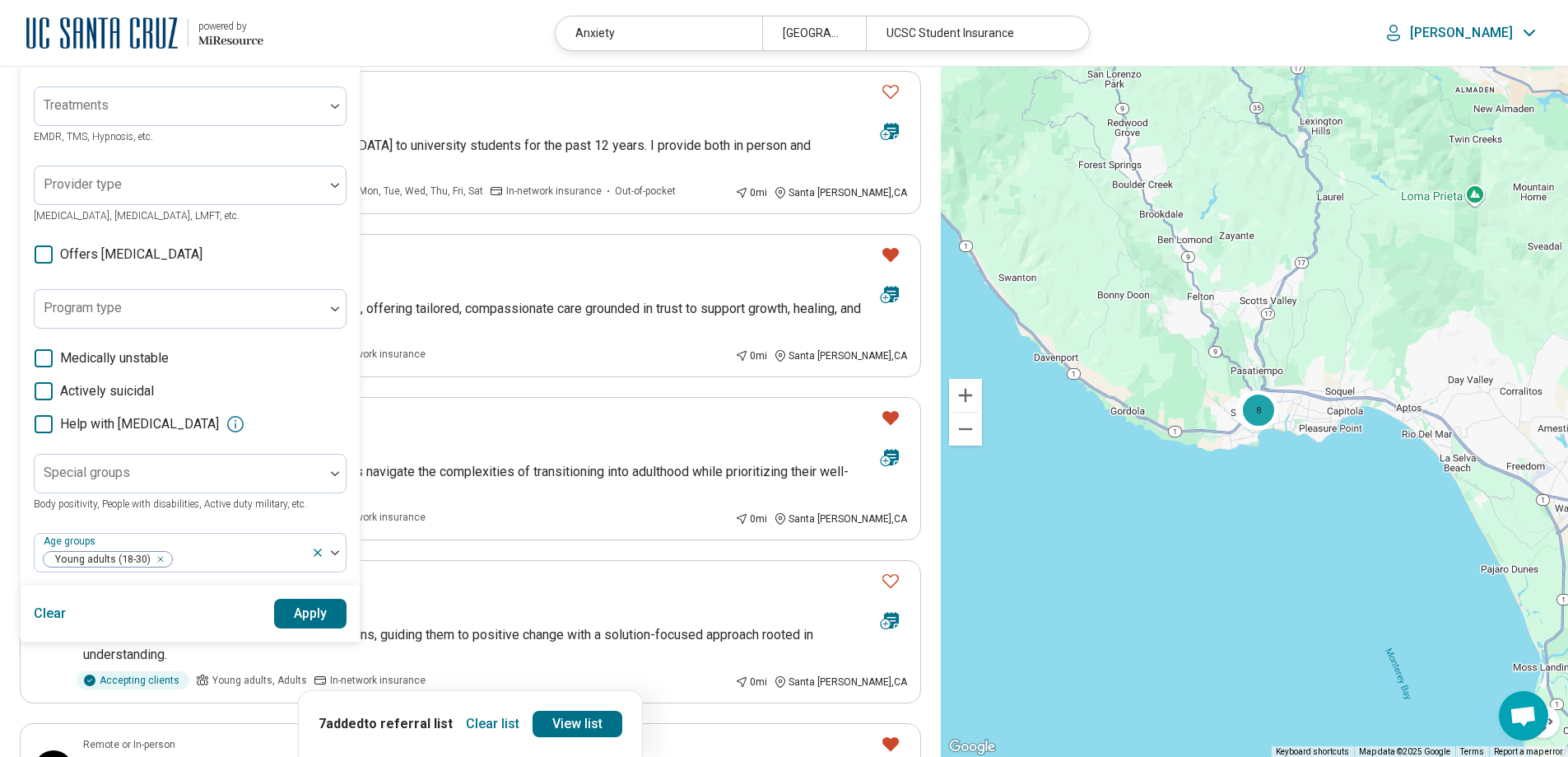
click at [306, 615] on button "Apply" at bounding box center [311, 613] width 74 height 30
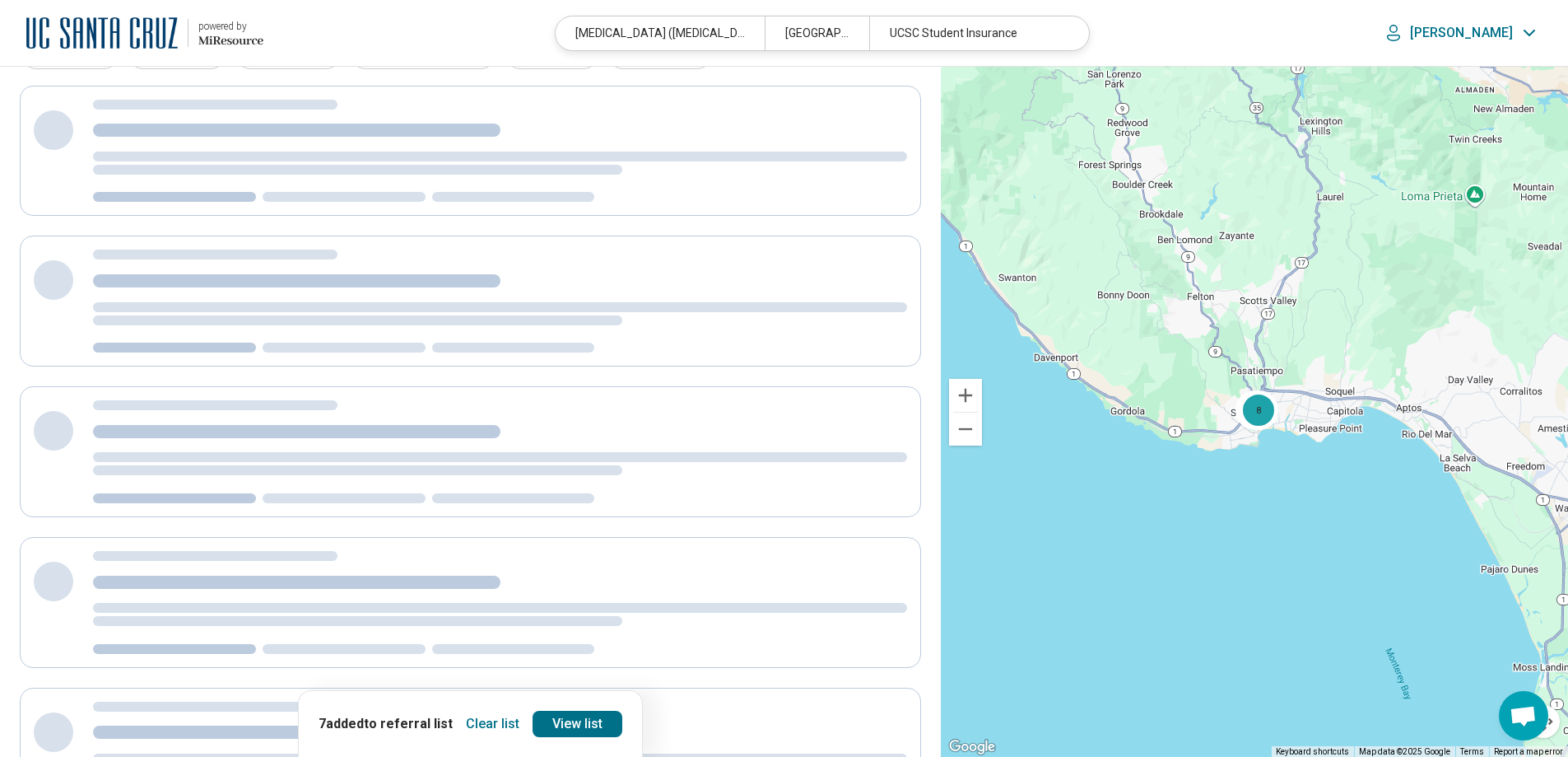
scroll to position [11, 0]
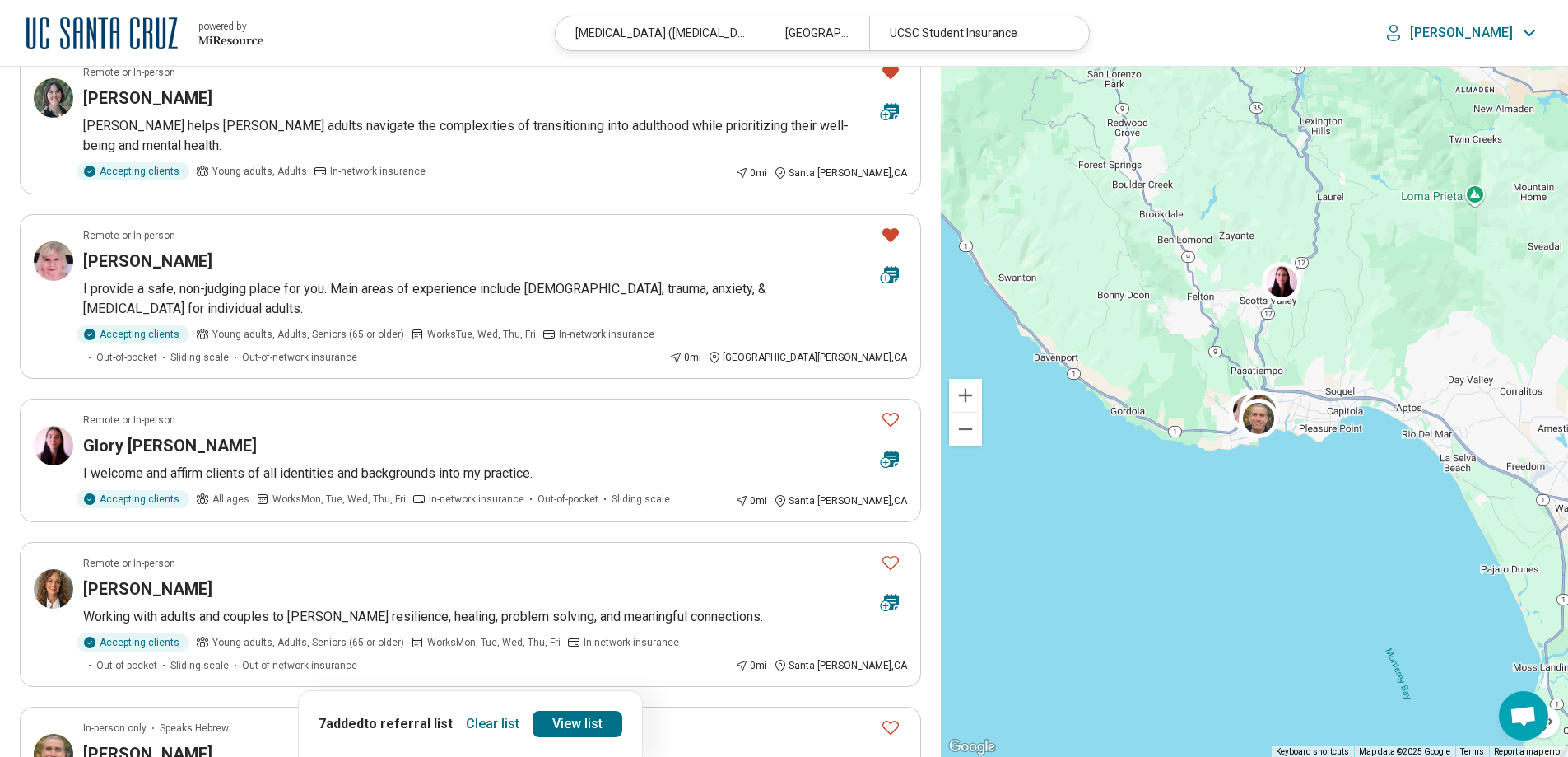
scroll to position [988, 0]
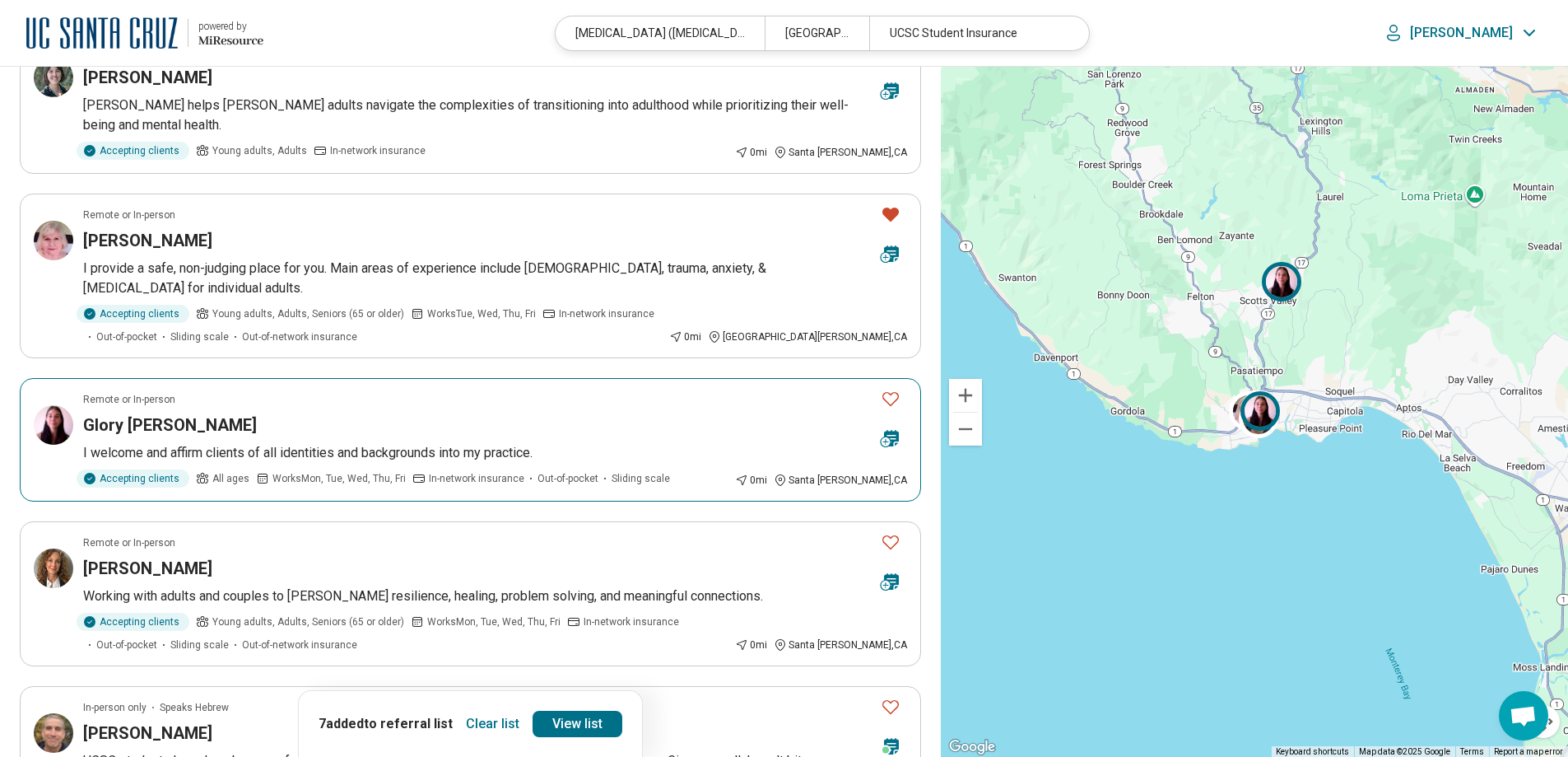
click at [892, 392] on icon "Favorite" at bounding box center [890, 400] width 16 height 14
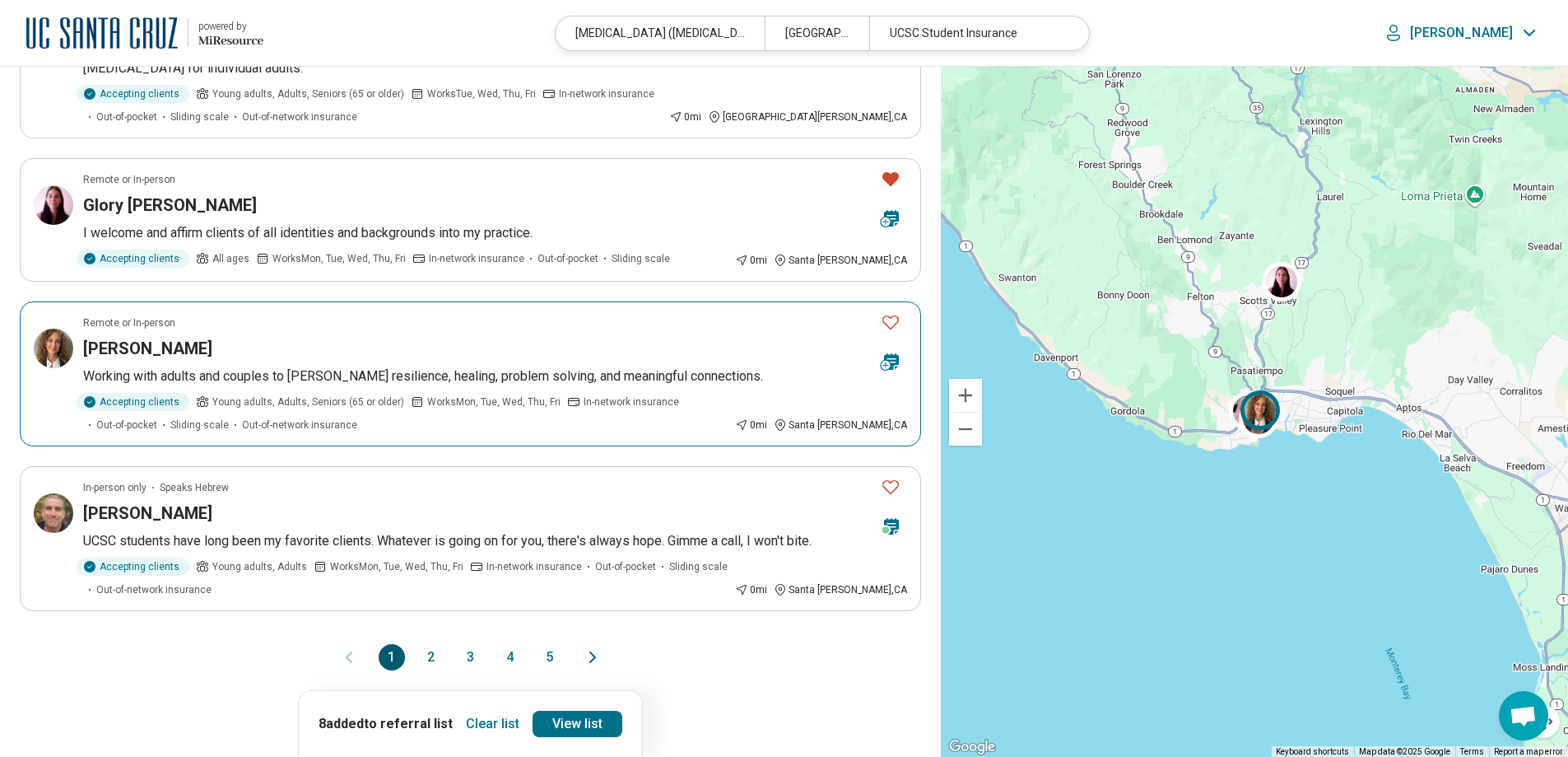
scroll to position [1263, 0]
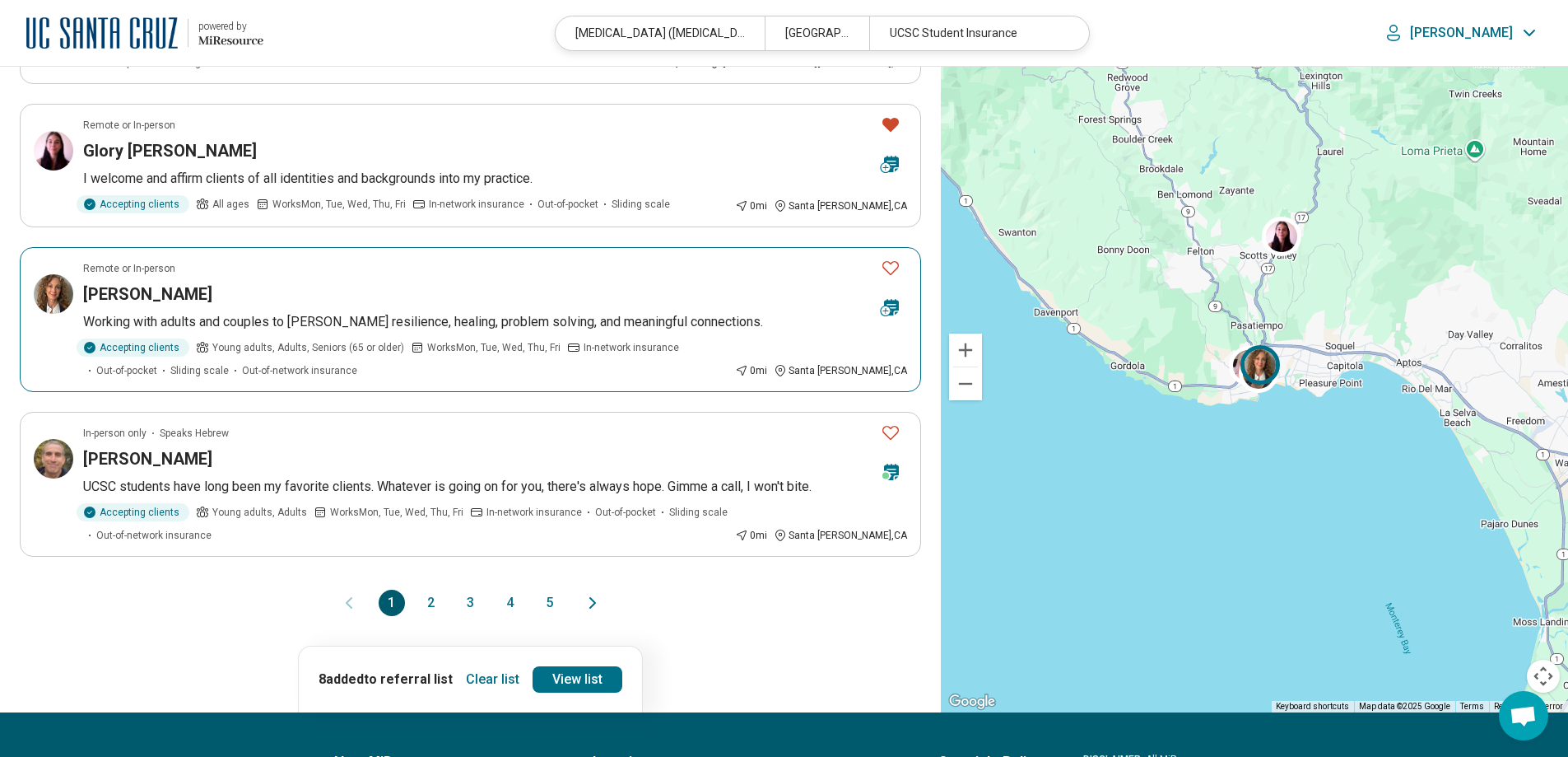
click at [886, 258] on icon "Favorite" at bounding box center [890, 268] width 20 height 20
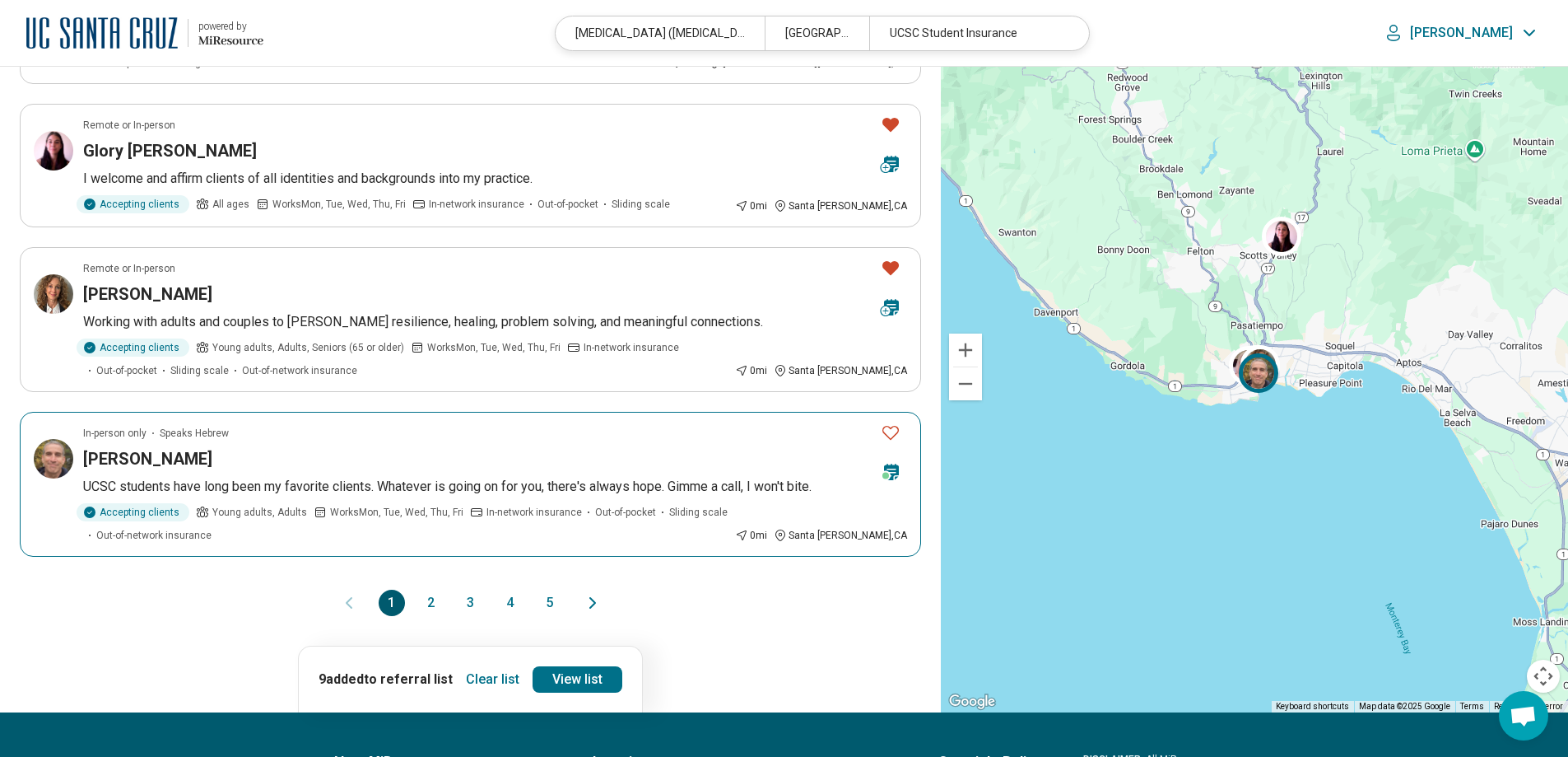
click at [889, 422] on icon "Favorite" at bounding box center [890, 432] width 20 height 20
click at [568, 666] on link "View list" at bounding box center [582, 679] width 90 height 26
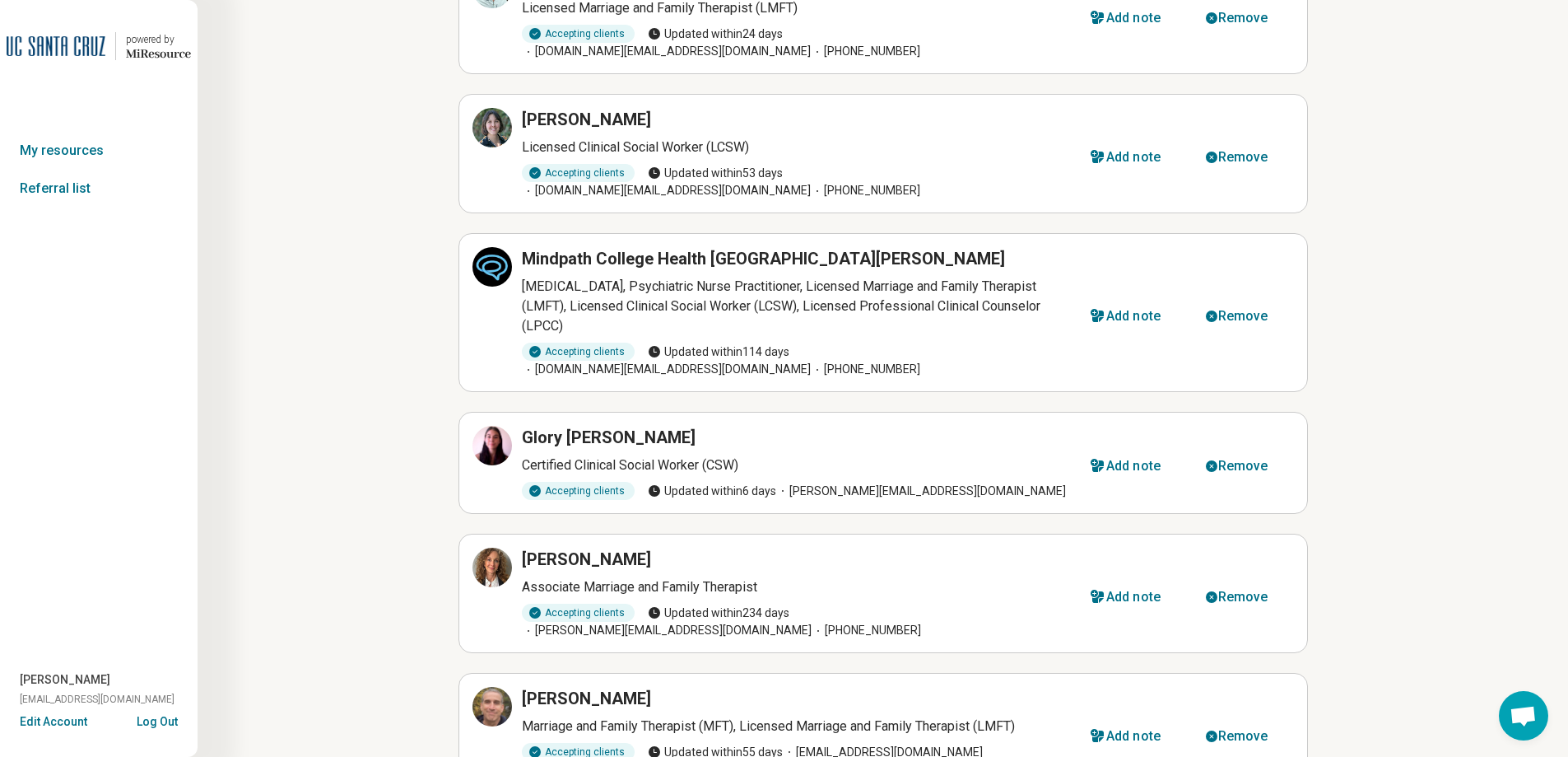
scroll to position [705, 0]
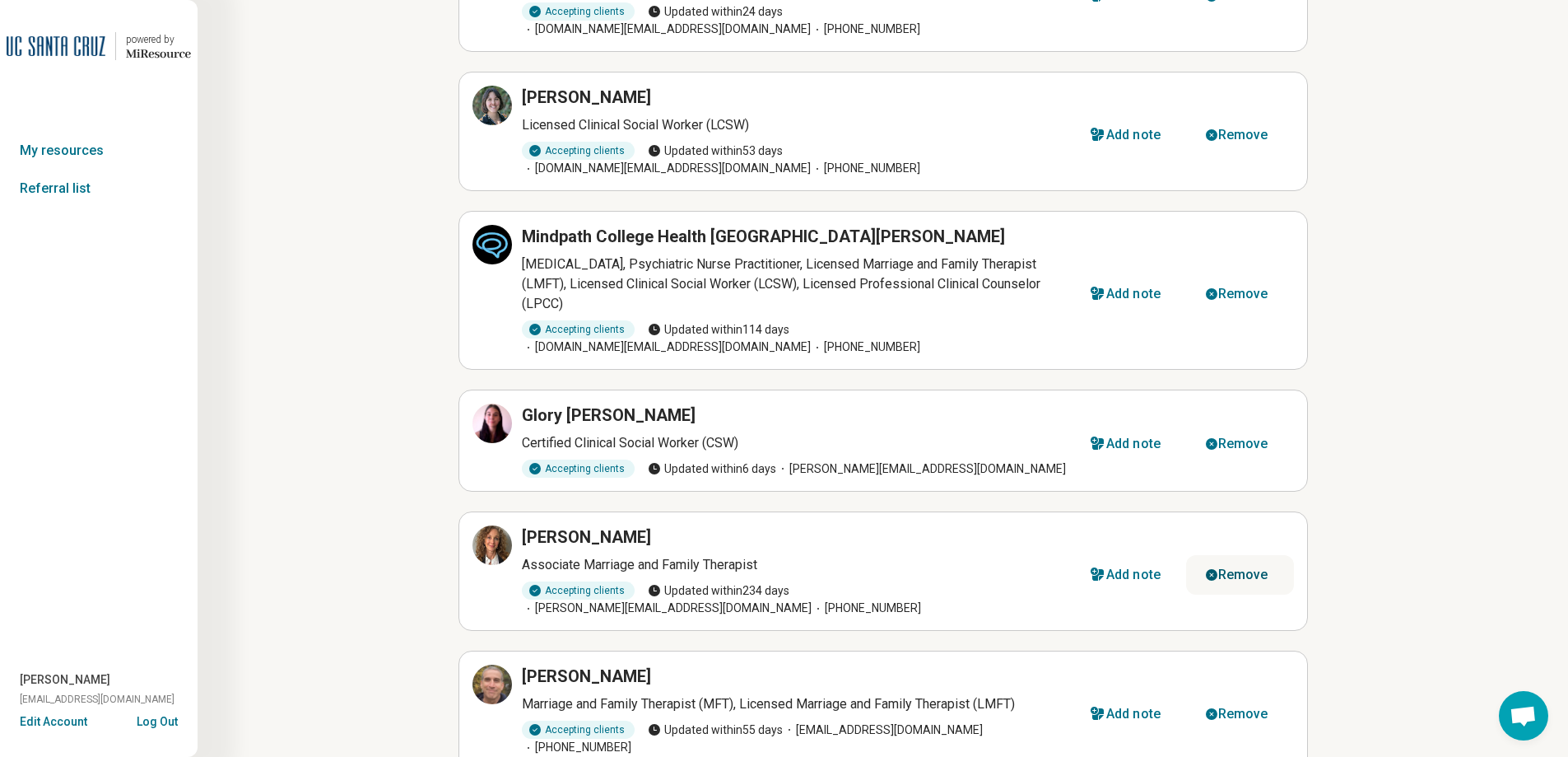
click at [1236, 568] on div "Remove" at bounding box center [1243, 575] width 50 height 13
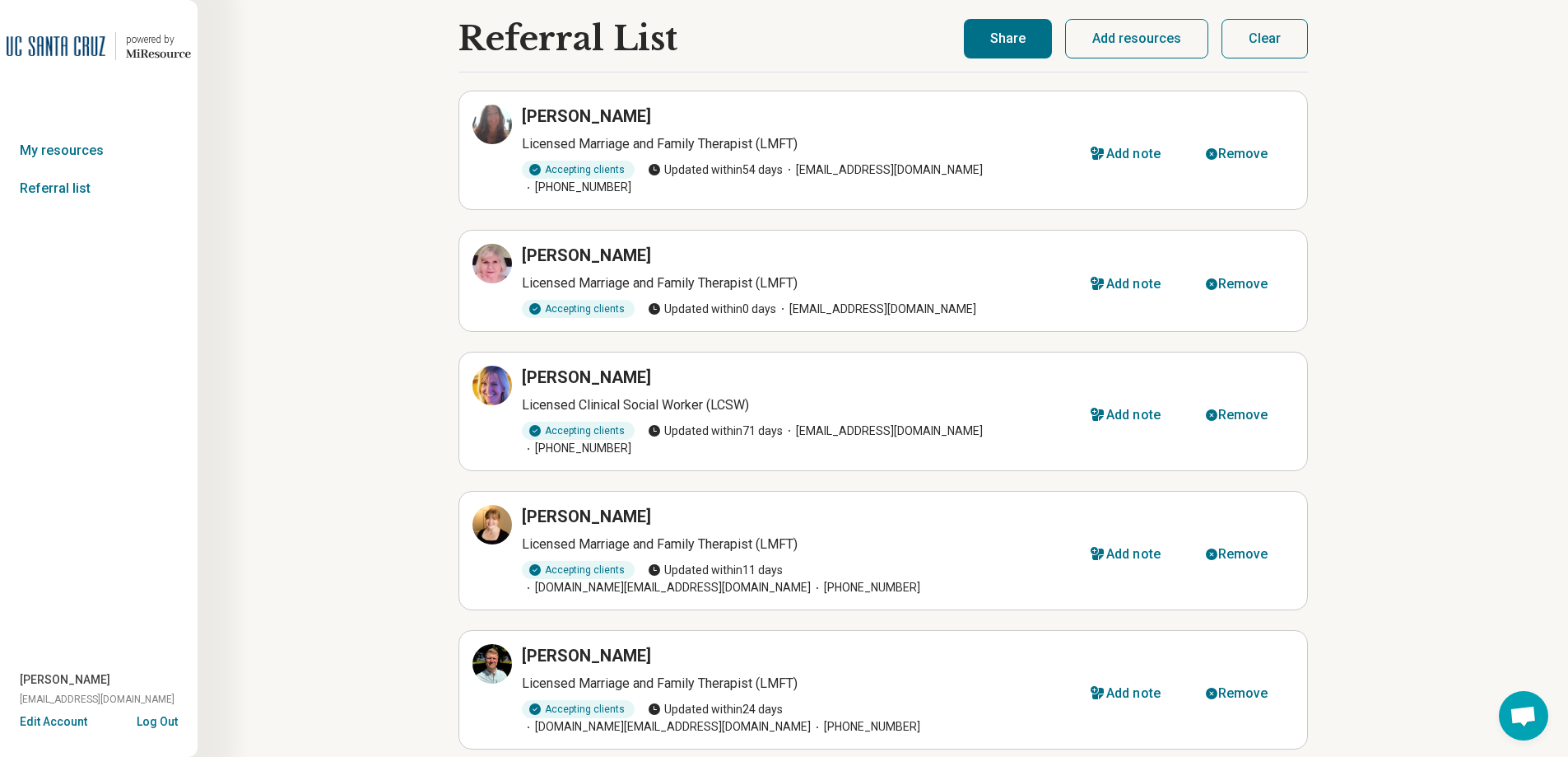
scroll to position [0, 0]
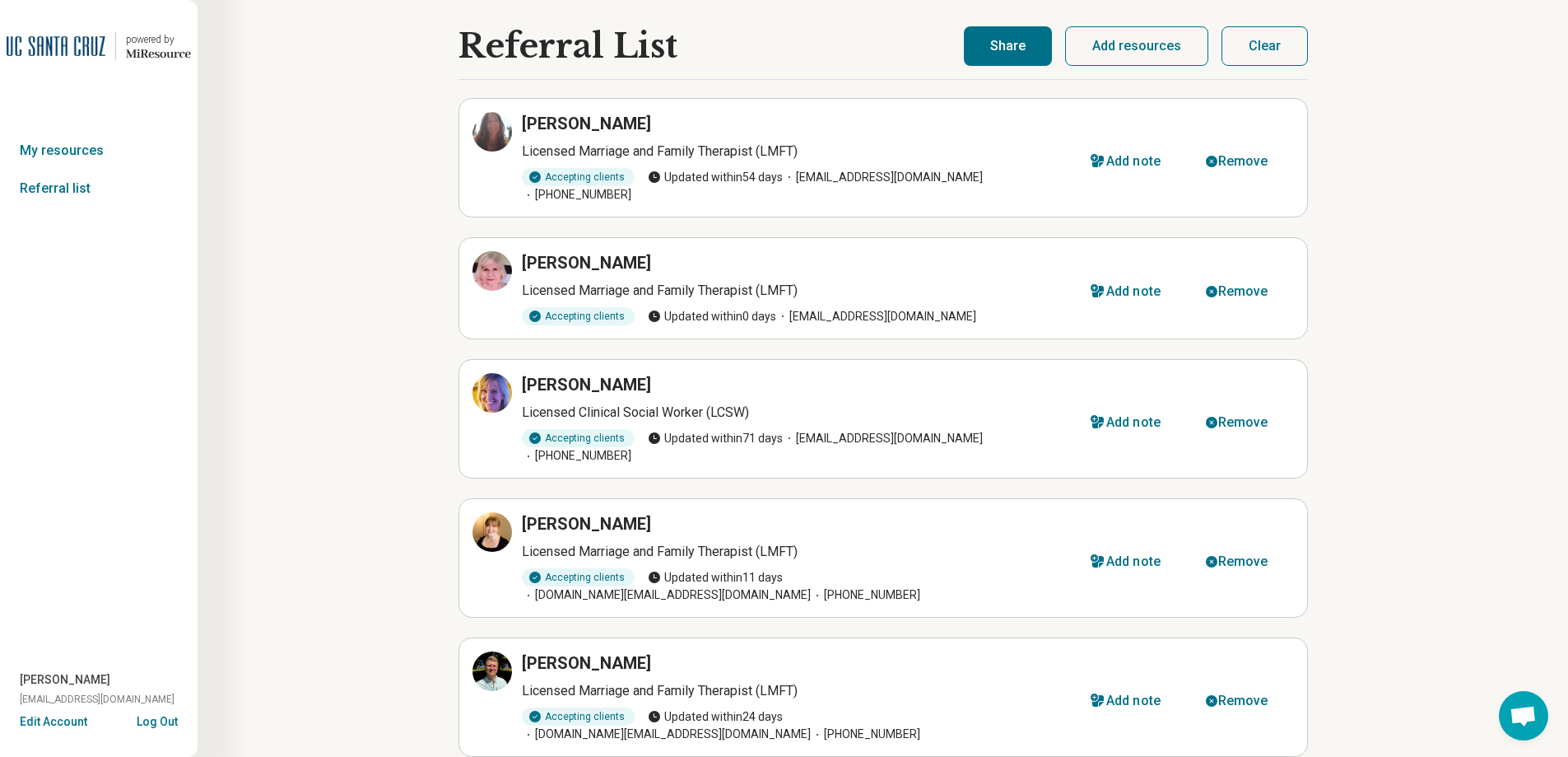
click at [1027, 37] on button "Share" at bounding box center [1008, 46] width 88 height 40
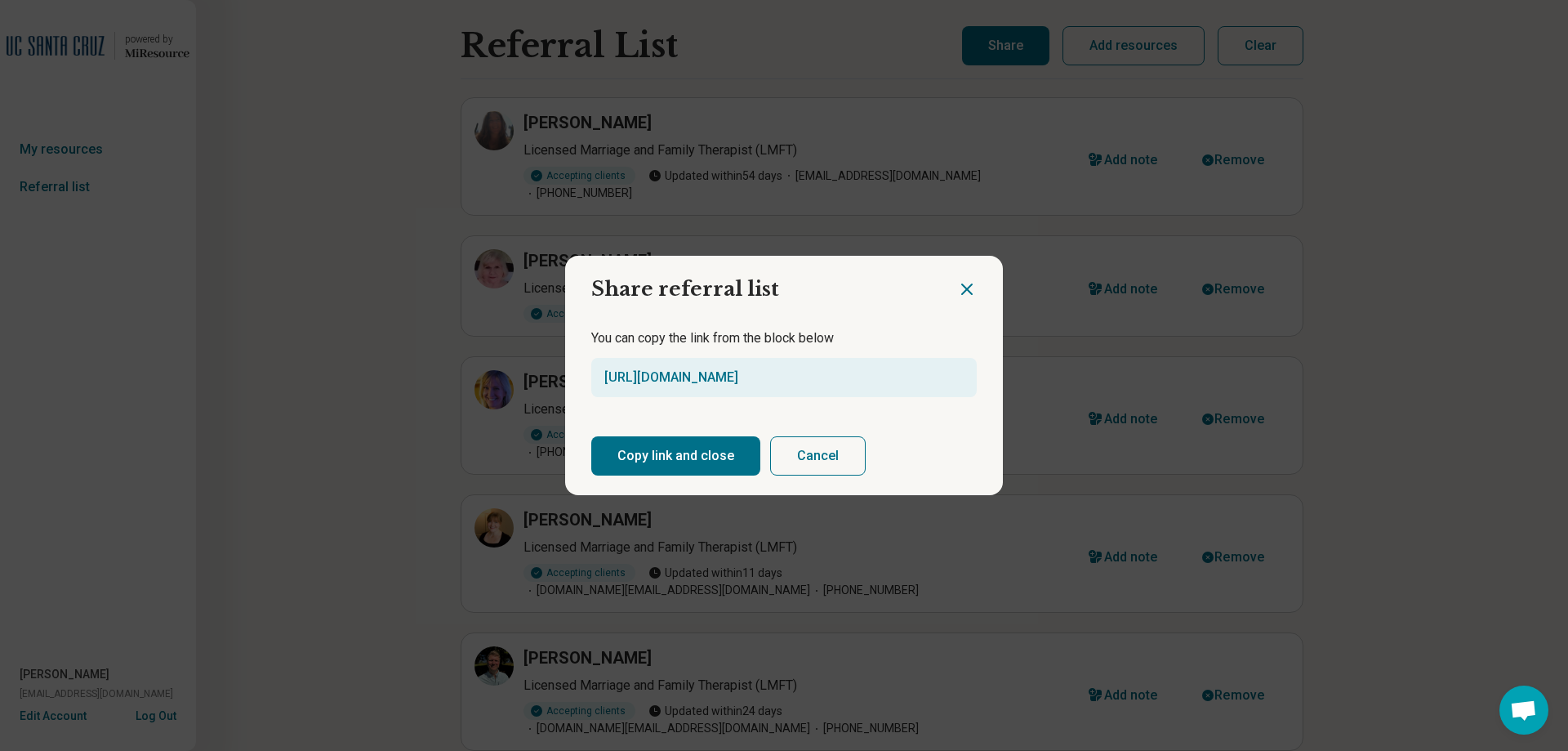
click at [654, 448] on button "Copy link and close" at bounding box center [676, 456] width 169 height 39
